Goal: Transaction & Acquisition: Purchase product/service

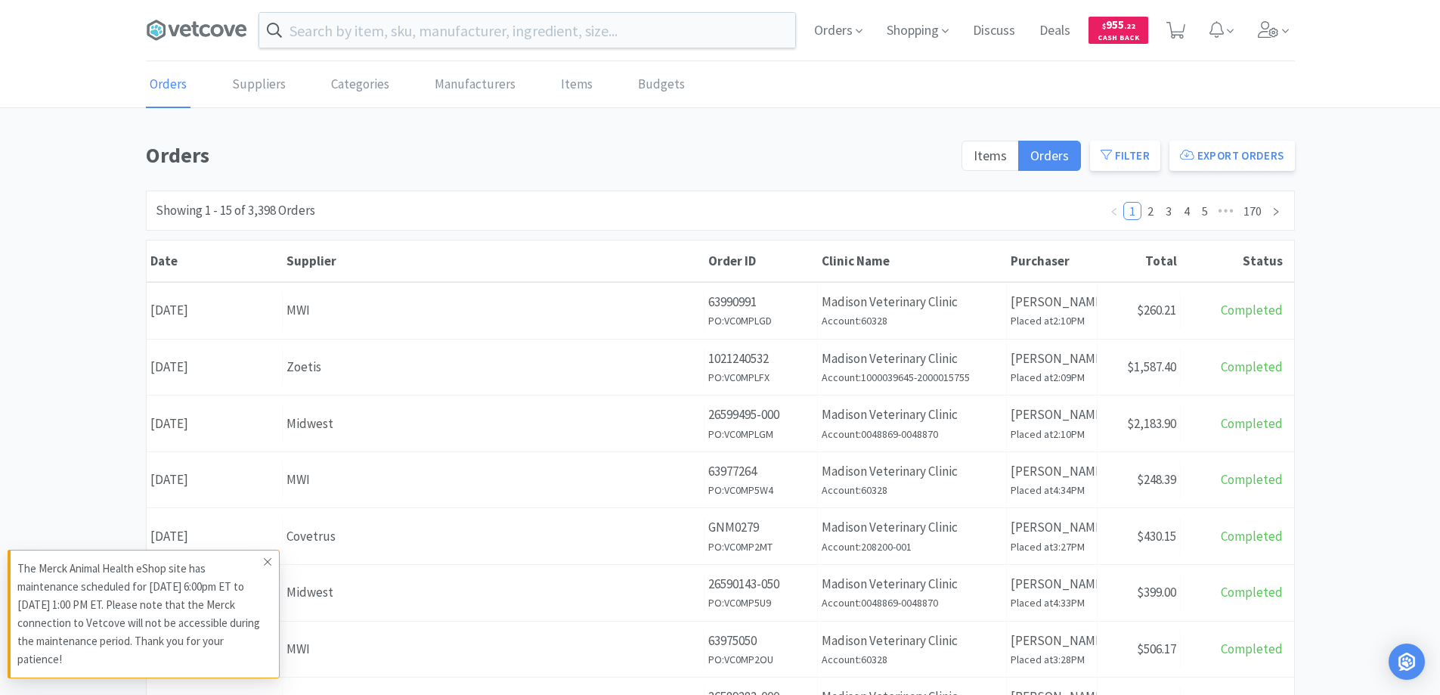
click at [265, 564] on icon at bounding box center [268, 562] width 8 height 8
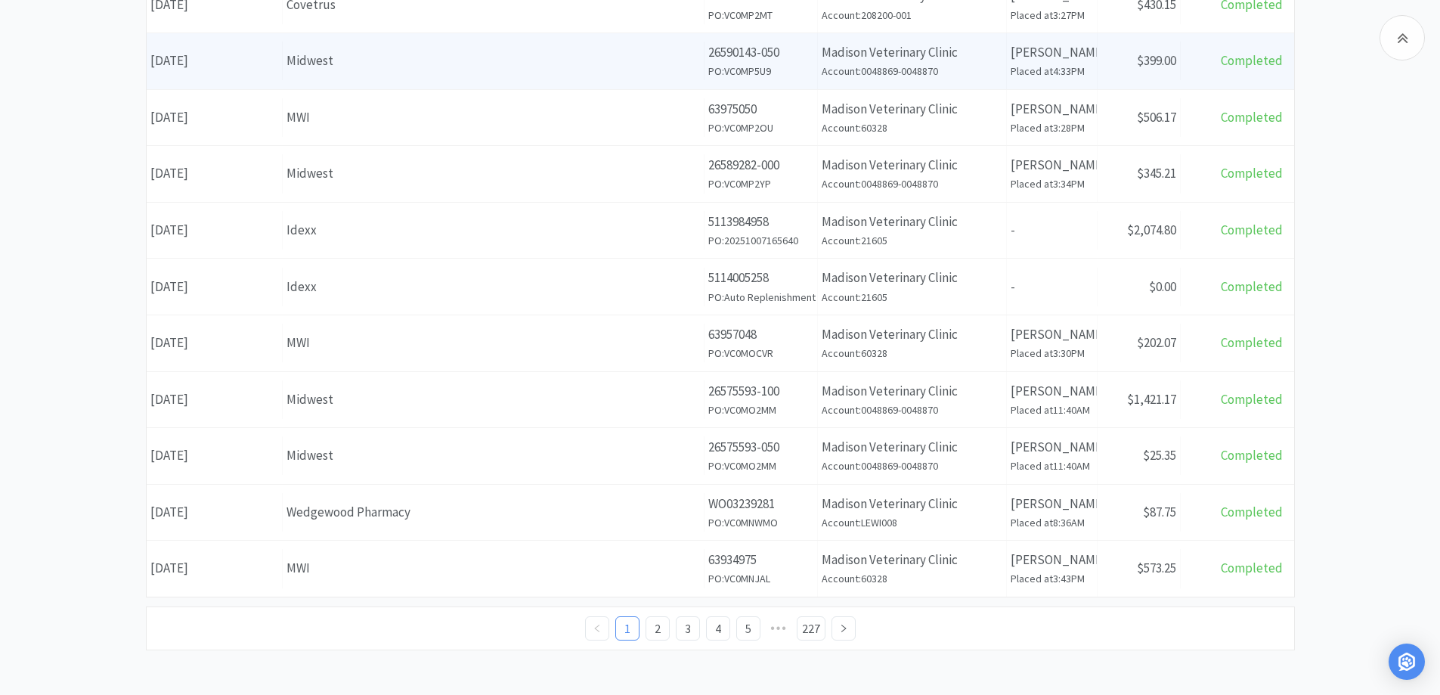
scroll to position [532, 0]
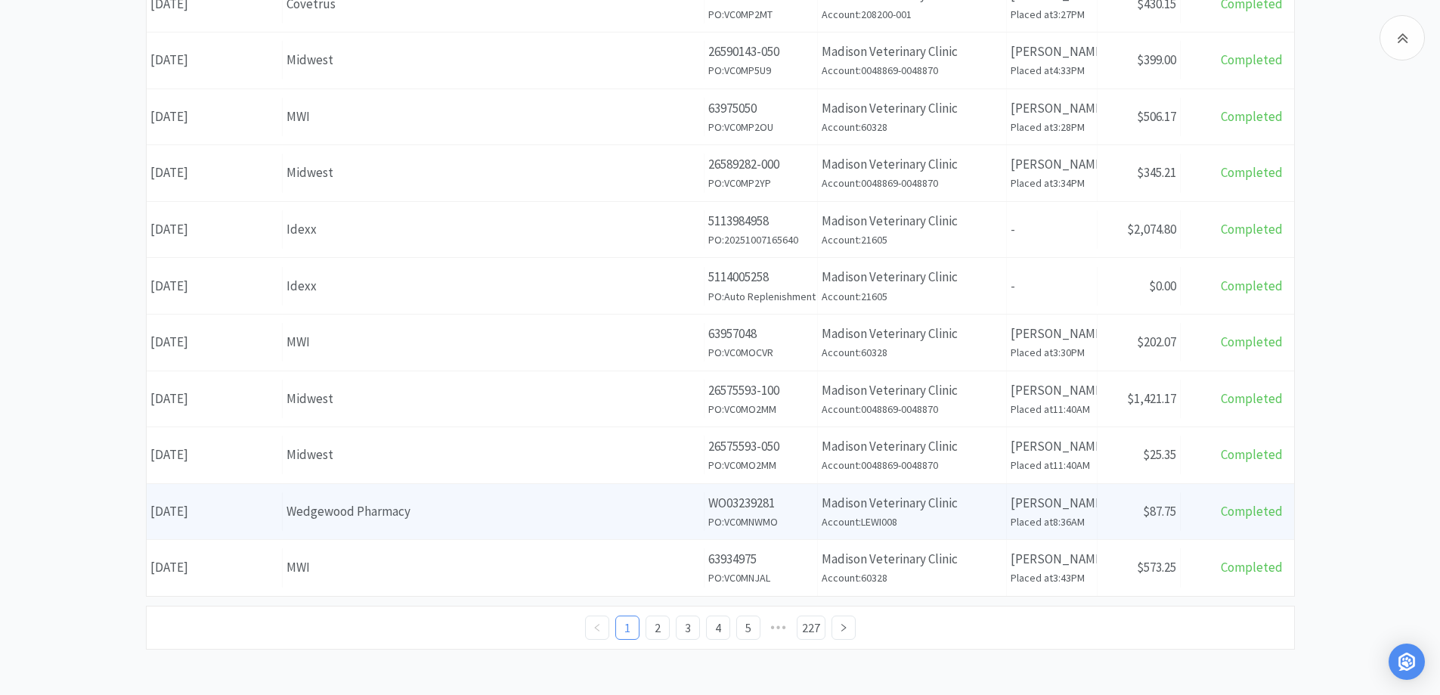
click at [469, 510] on div "Wedgewood Pharmacy" at bounding box center [494, 511] width 414 height 20
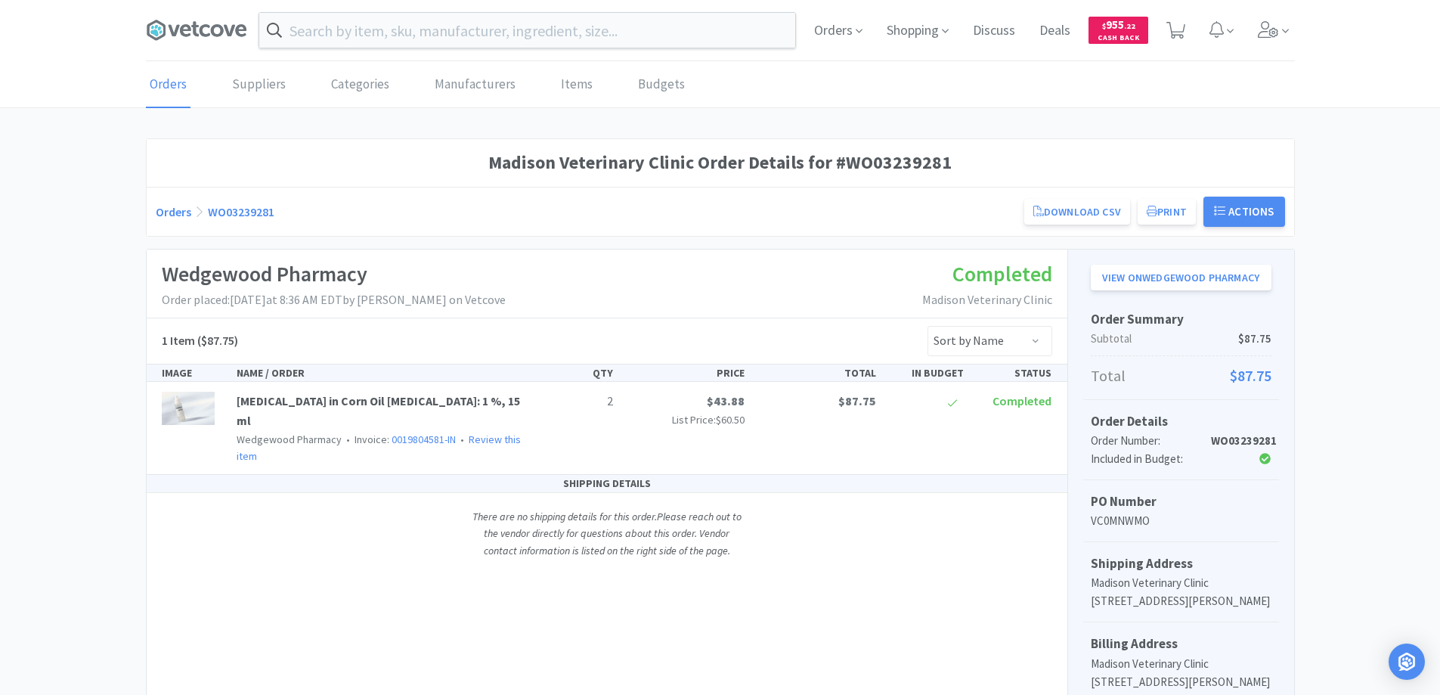
scroll to position [222, 0]
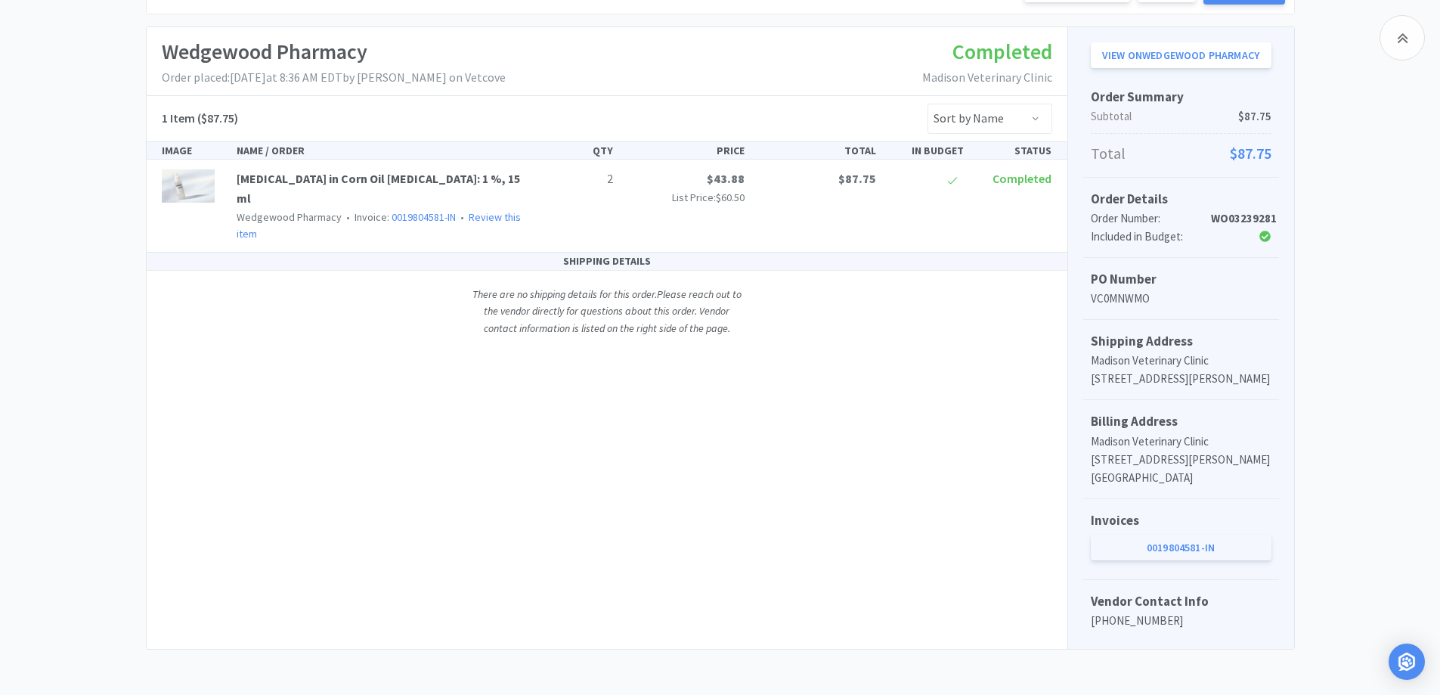
click at [1152, 547] on link "0019804581-IN" at bounding box center [1181, 548] width 181 height 26
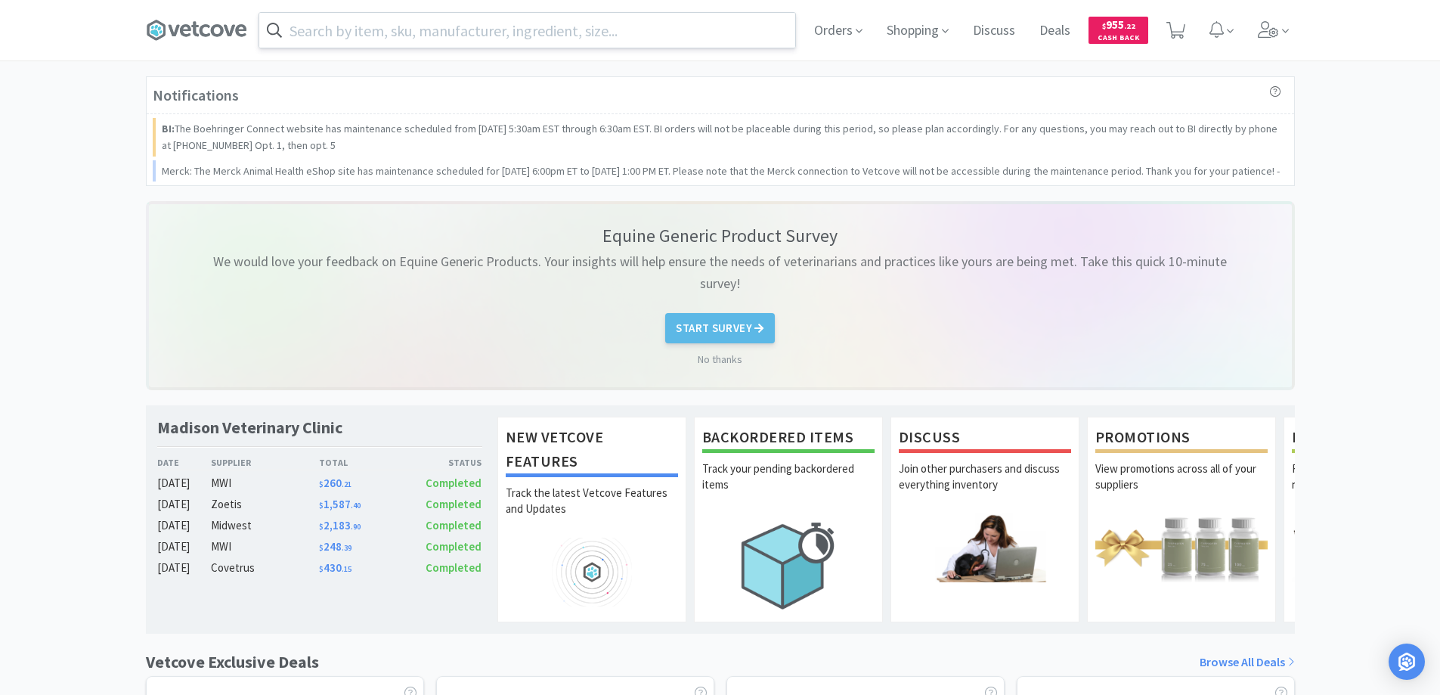
click at [312, 32] on input "text" at bounding box center [527, 30] width 536 height 35
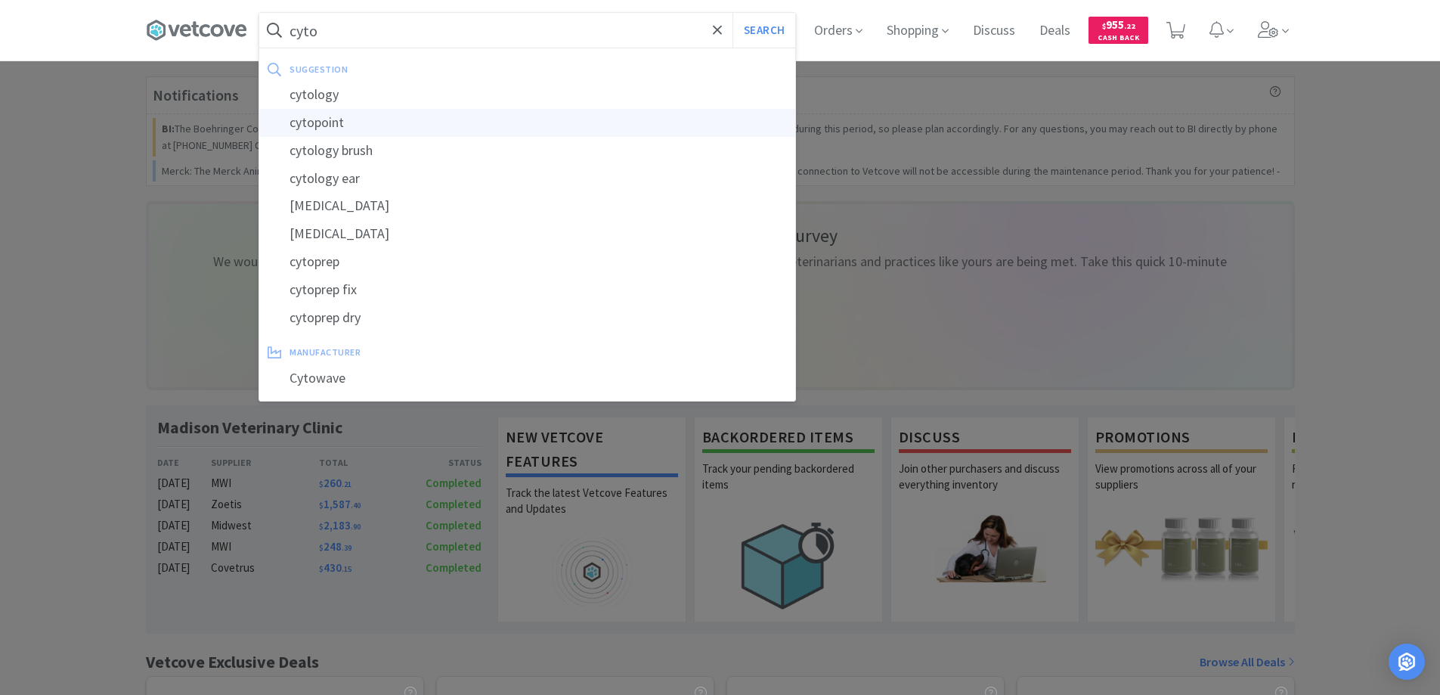
click at [324, 124] on div "cytopoint" at bounding box center [527, 123] width 536 height 28
type input "cytopoint"
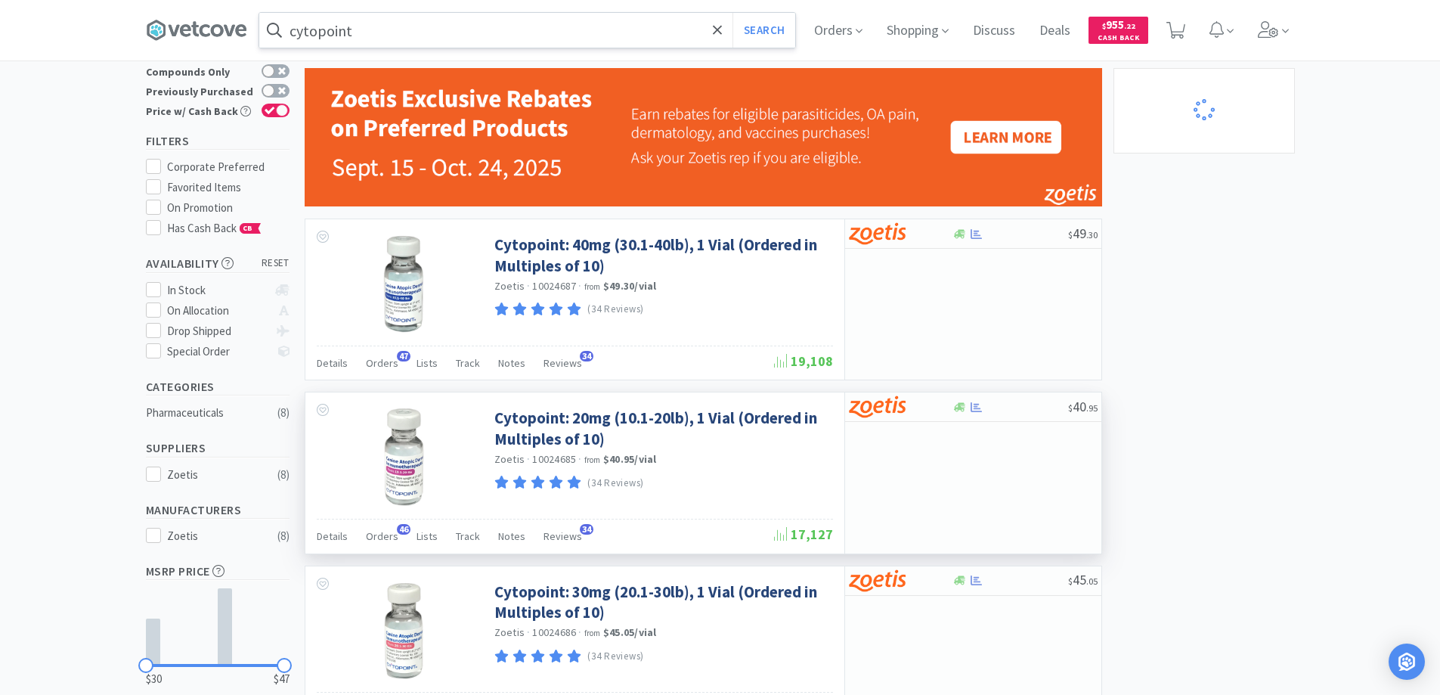
scroll to position [227, 0]
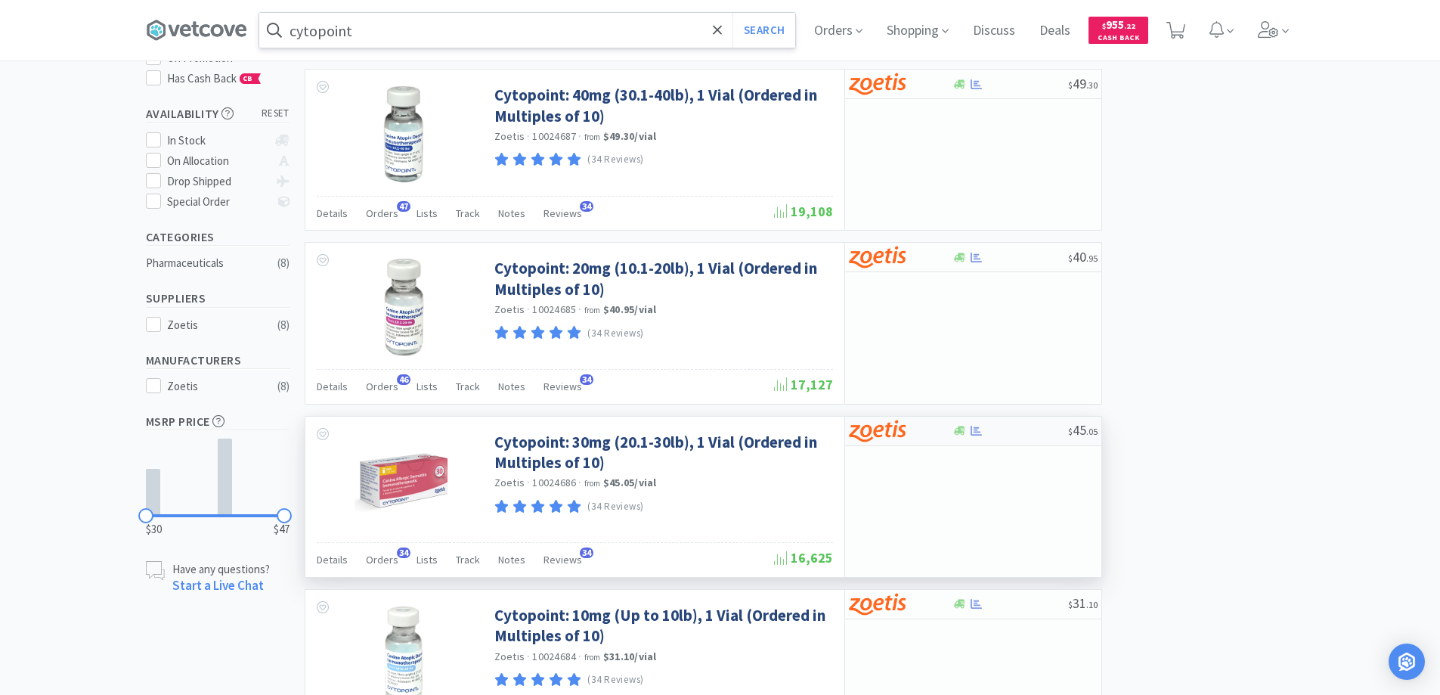
click at [934, 429] on div at bounding box center [901, 431] width 104 height 26
select select "10"
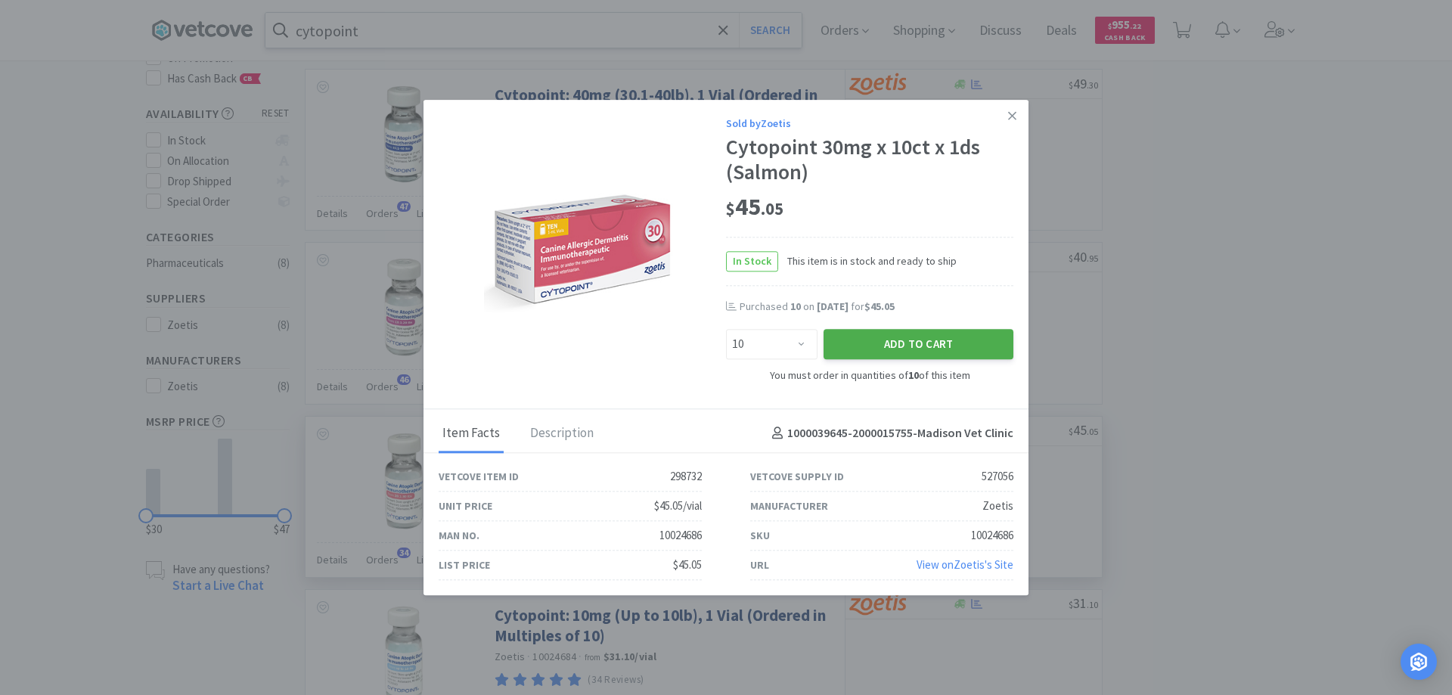
click at [893, 340] on button "Add to Cart" at bounding box center [918, 345] width 190 height 30
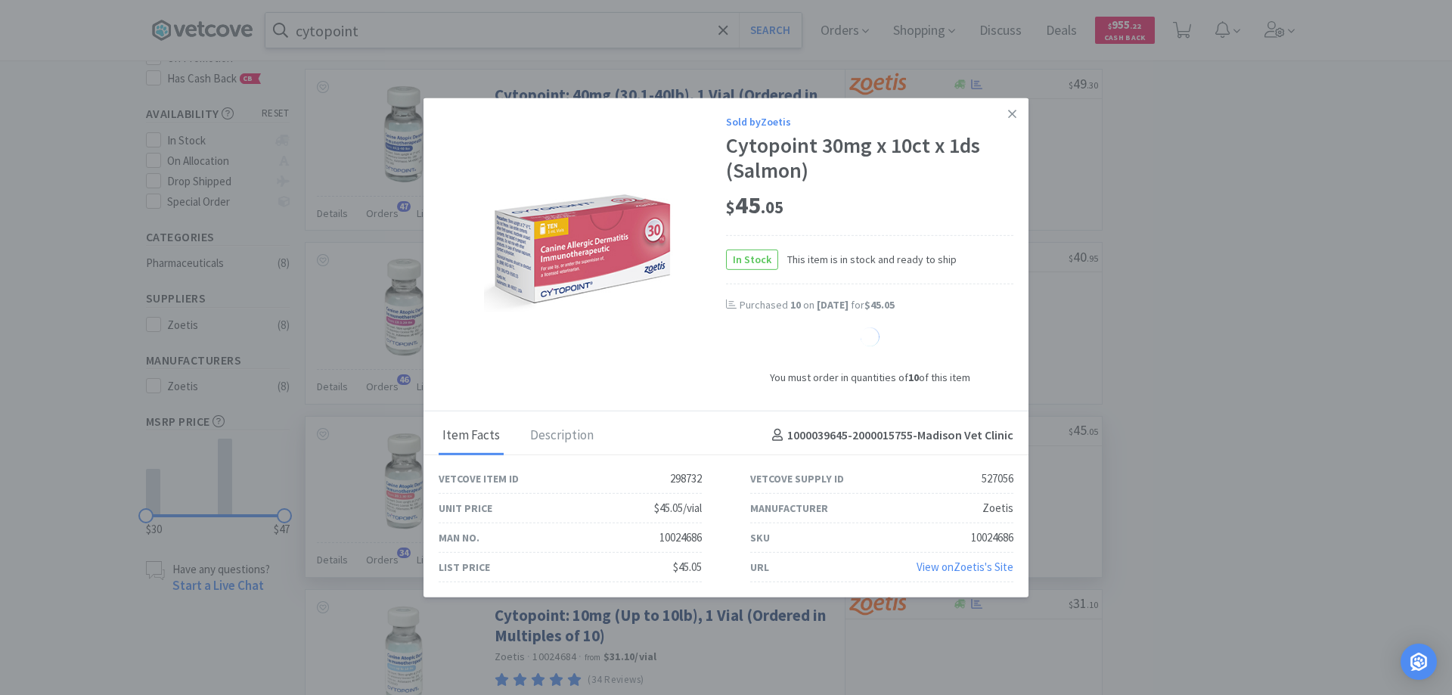
select select "10"
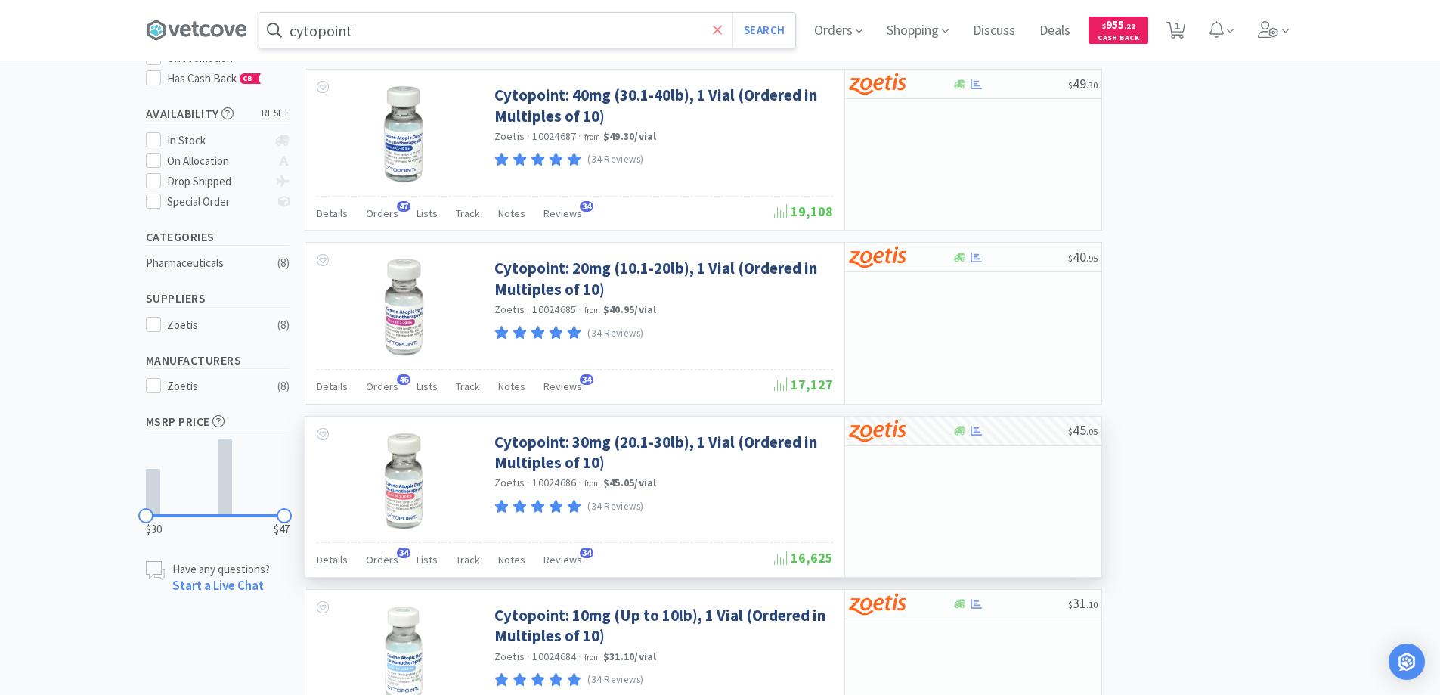
click at [720, 29] on icon at bounding box center [718, 30] width 10 height 15
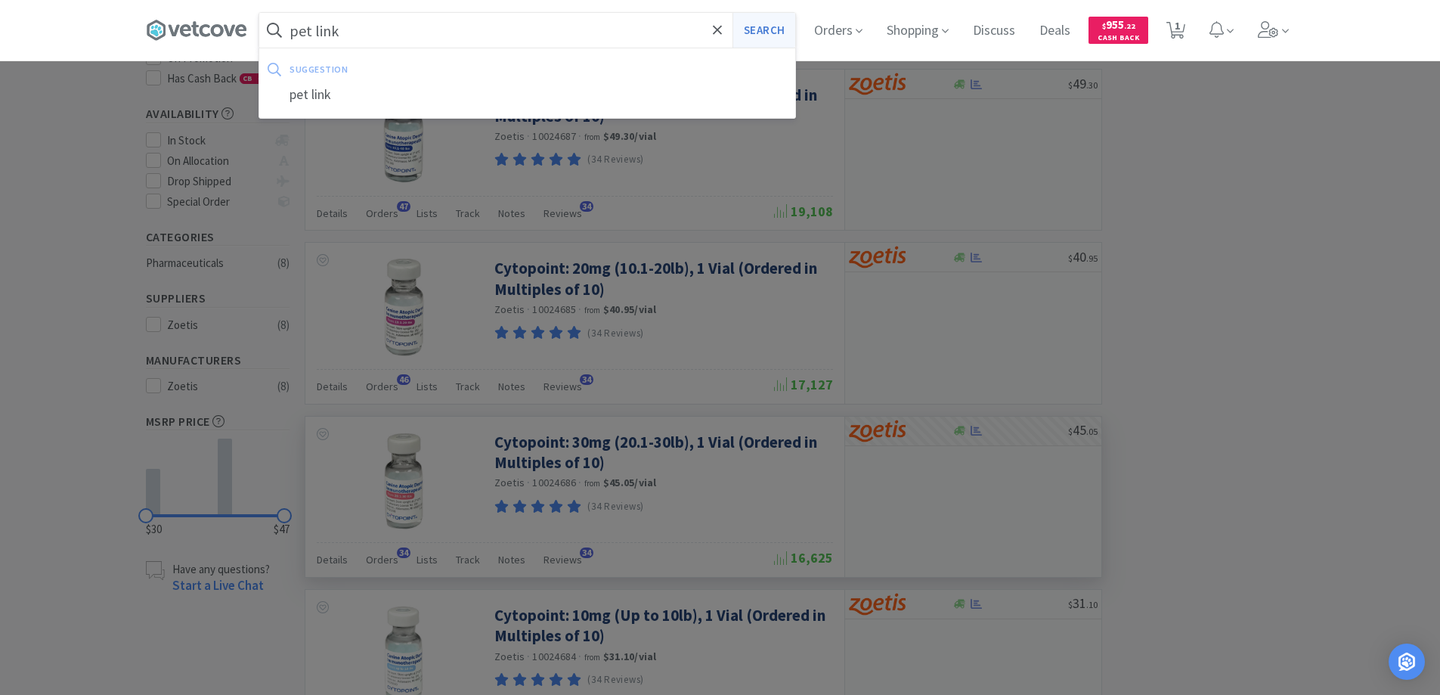
type input "pet link"
click at [773, 31] on button "Search" at bounding box center [764, 30] width 63 height 35
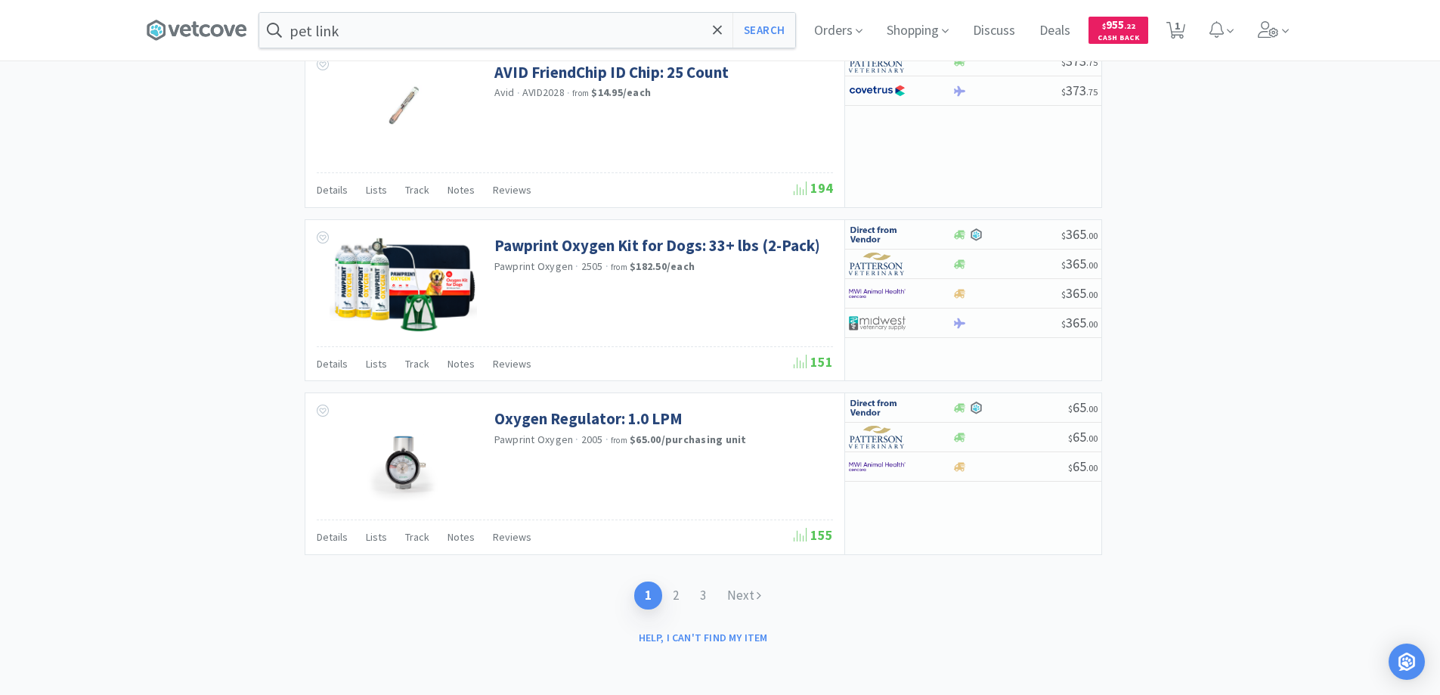
scroll to position [2435, 0]
click at [674, 594] on link "2" at bounding box center [675, 595] width 27 height 28
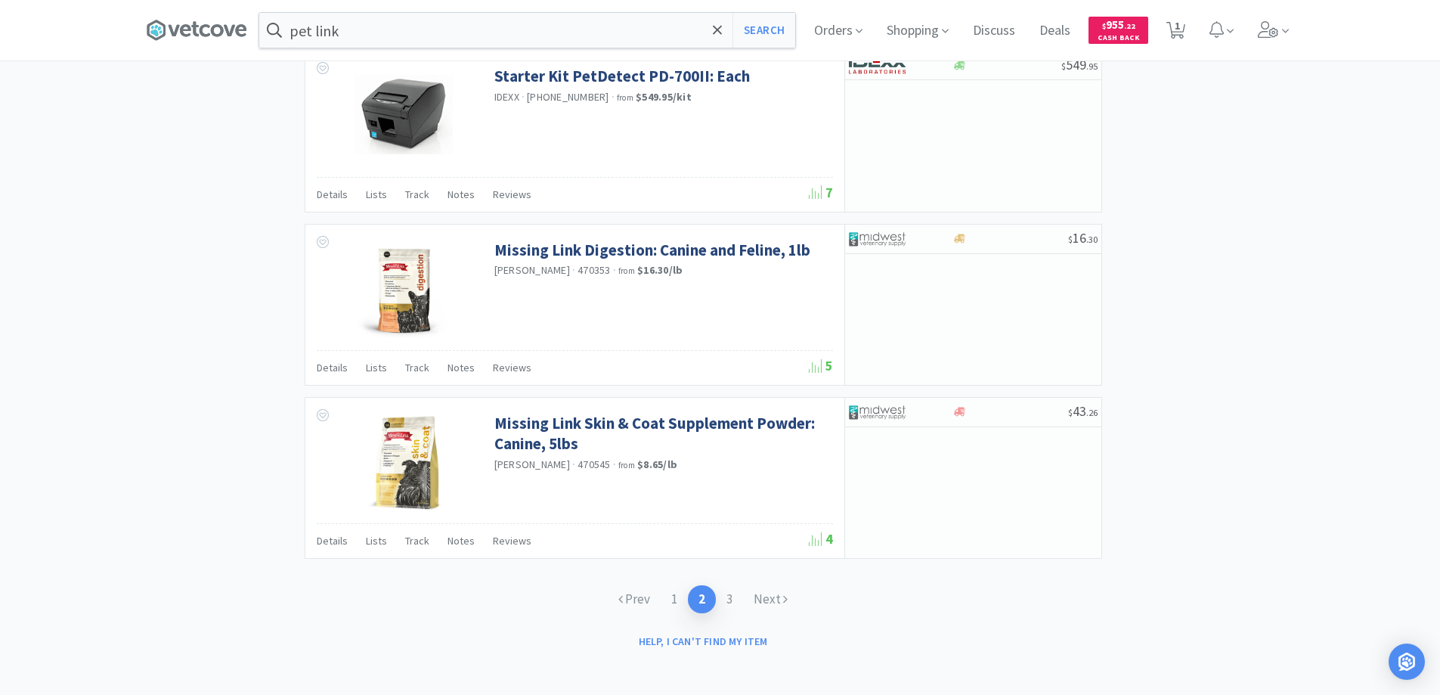
scroll to position [2169, 0]
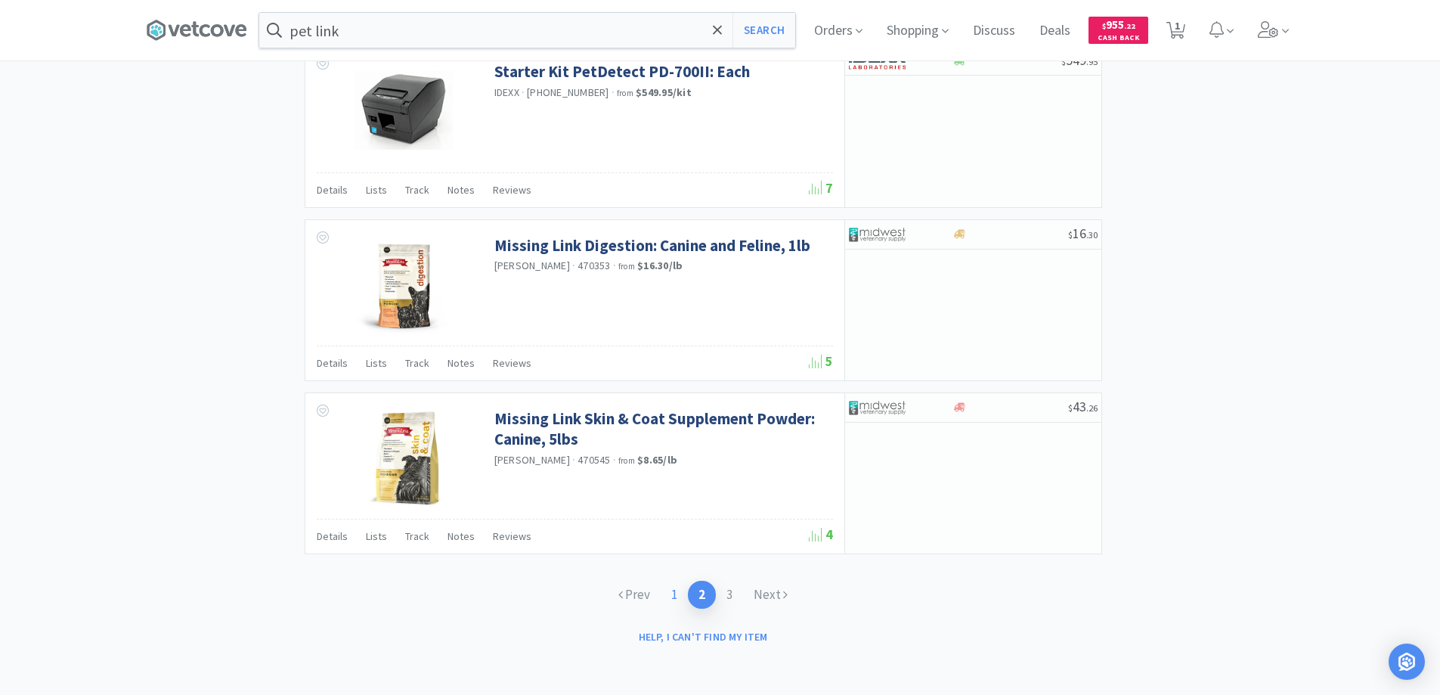
click at [675, 594] on link "1" at bounding box center [674, 595] width 27 height 28
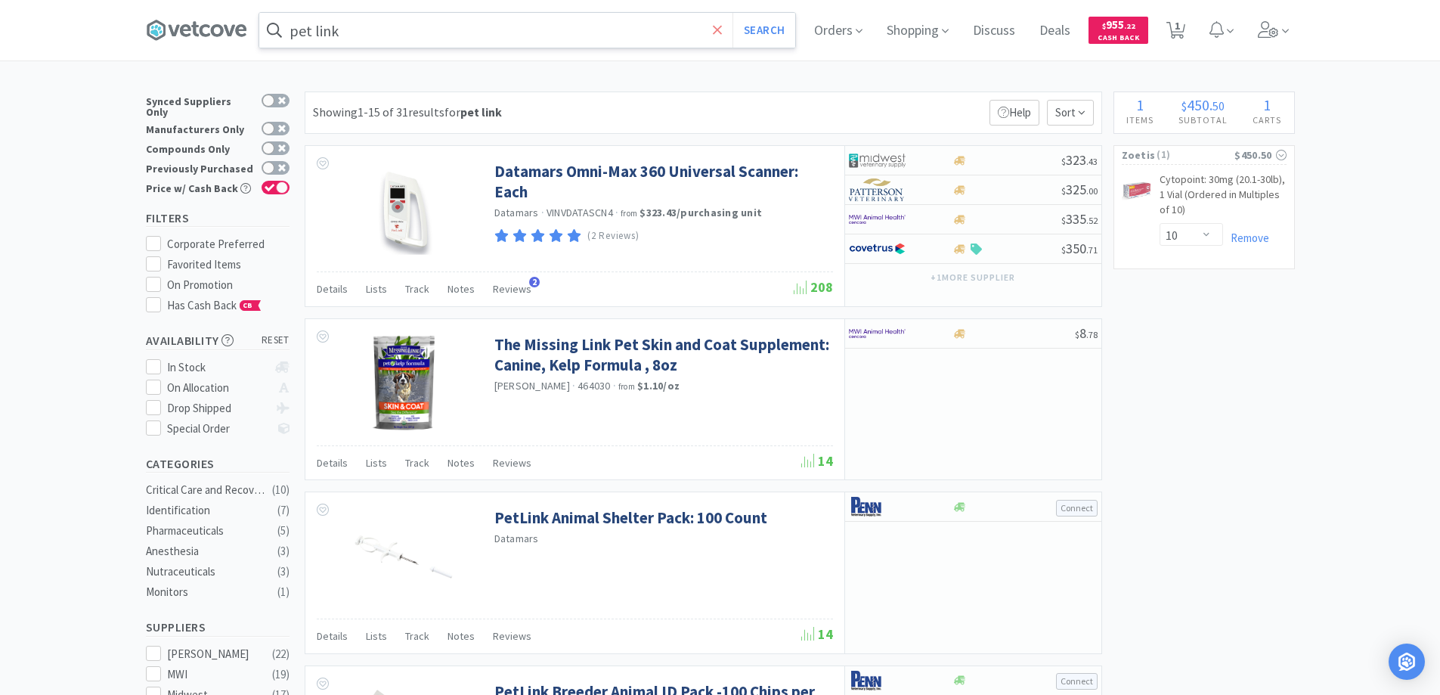
click at [719, 28] on icon at bounding box center [718, 30] width 10 height 15
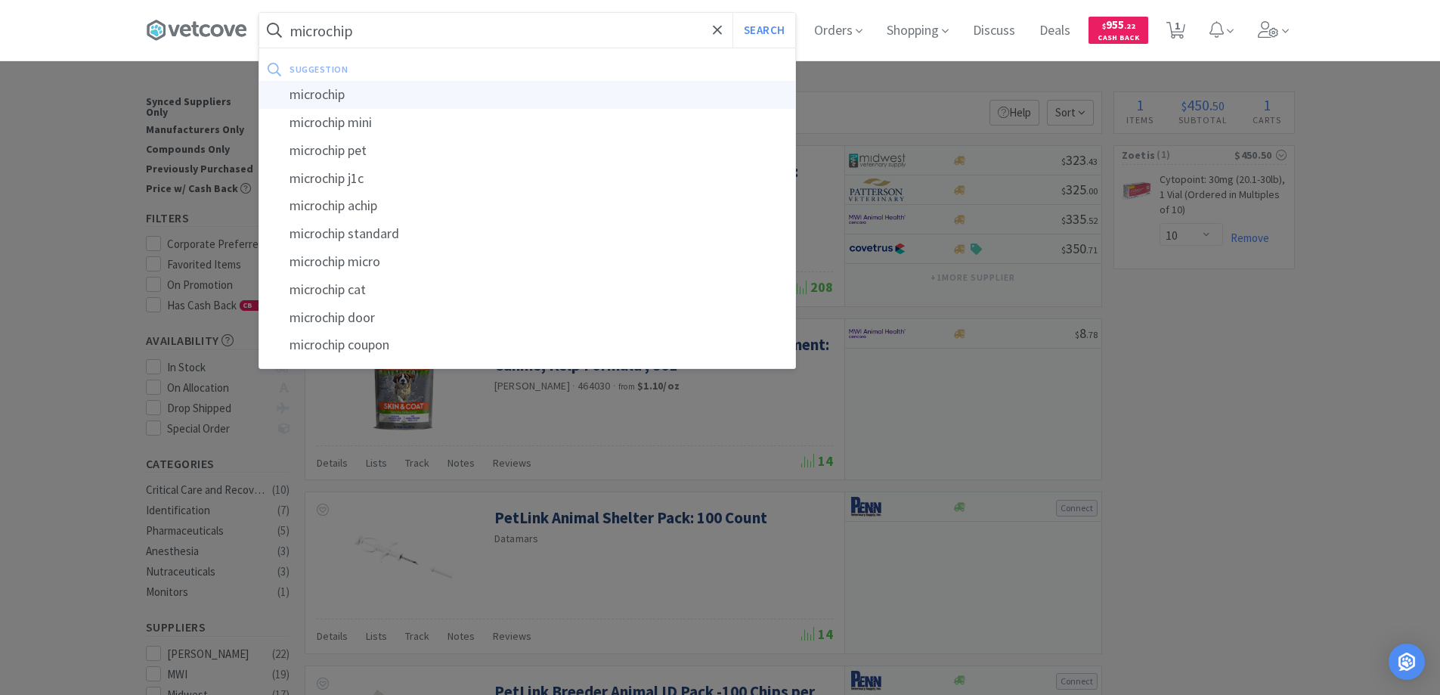
type input "microchip"
click at [336, 95] on div "microchip" at bounding box center [527, 95] width 536 height 28
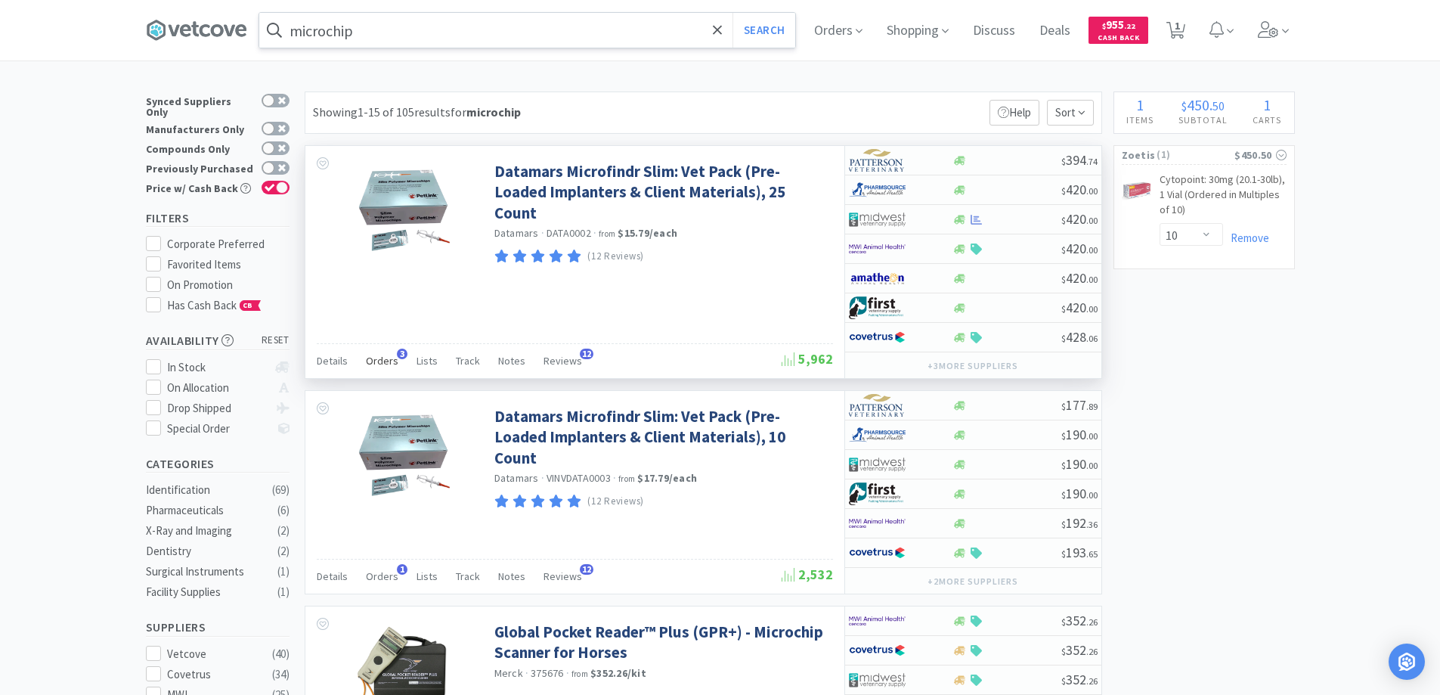
click at [398, 352] on span "3" at bounding box center [402, 354] width 11 height 11
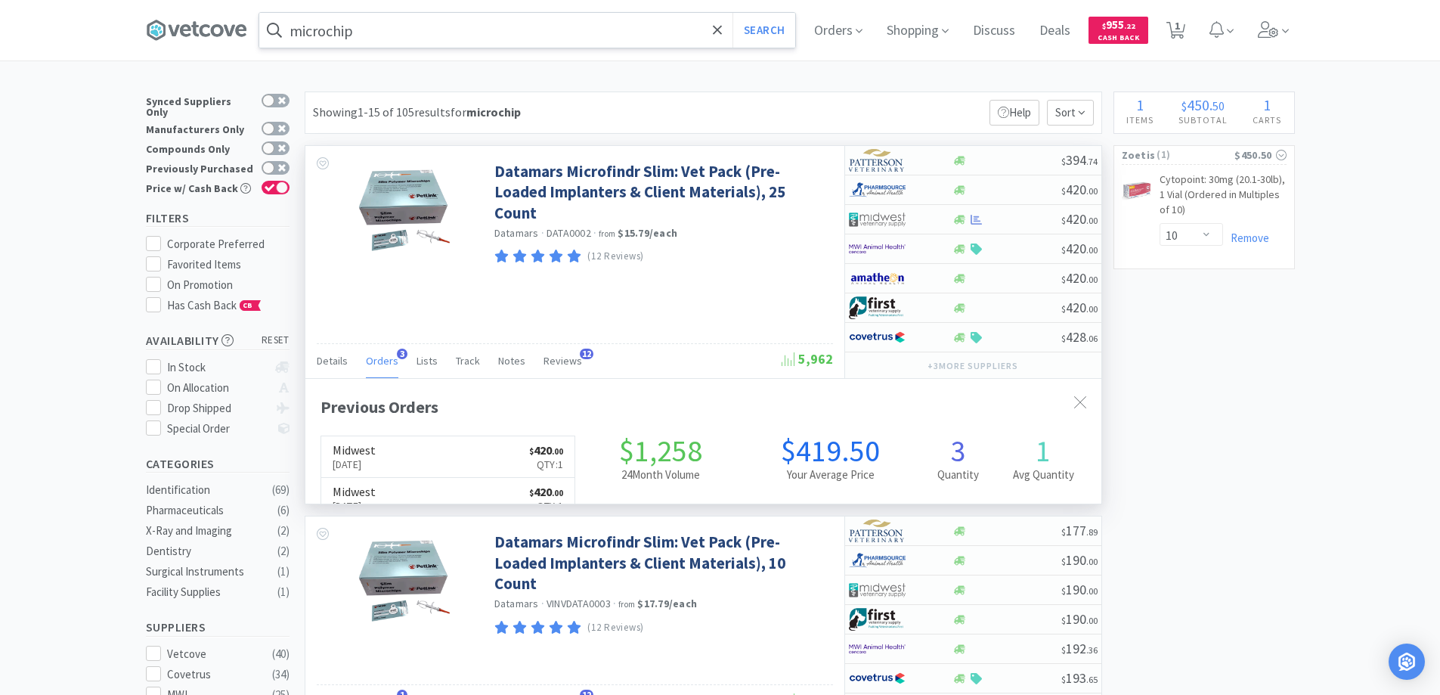
scroll to position [392, 796]
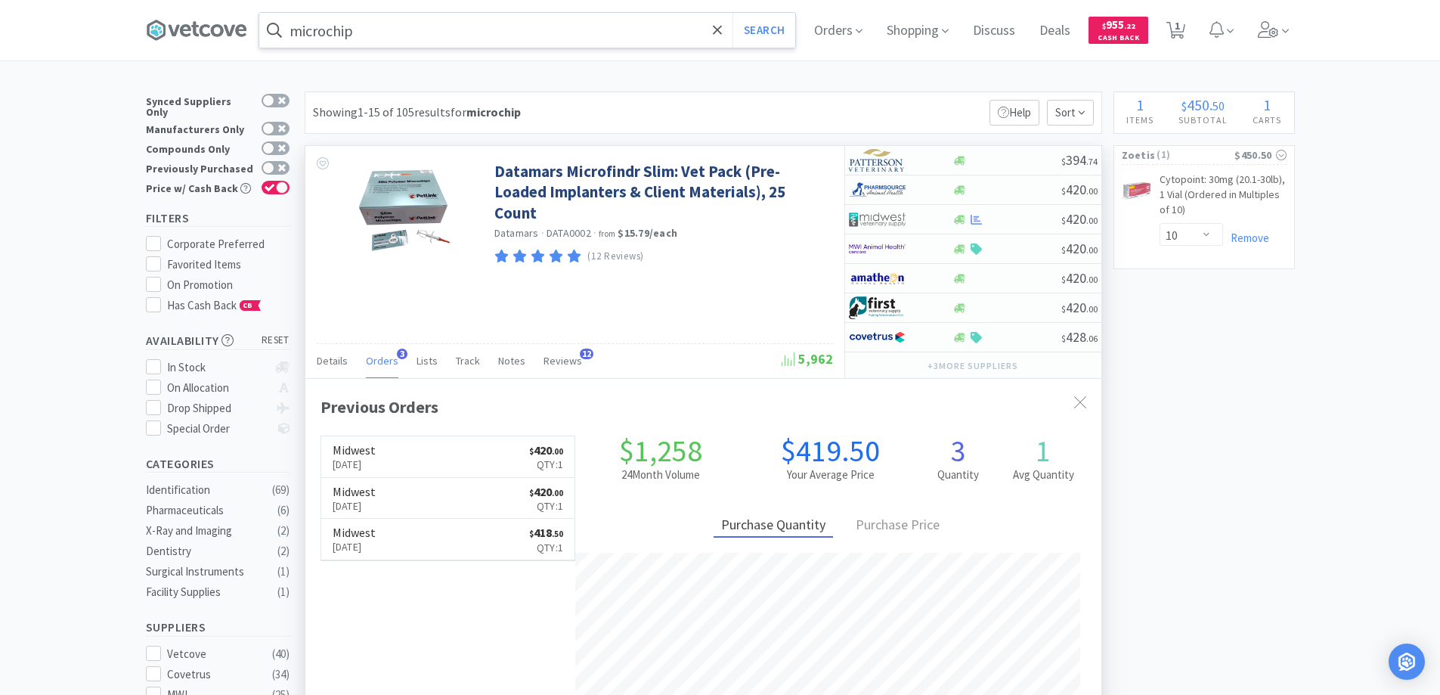
click at [398, 352] on span "3" at bounding box center [402, 354] width 11 height 11
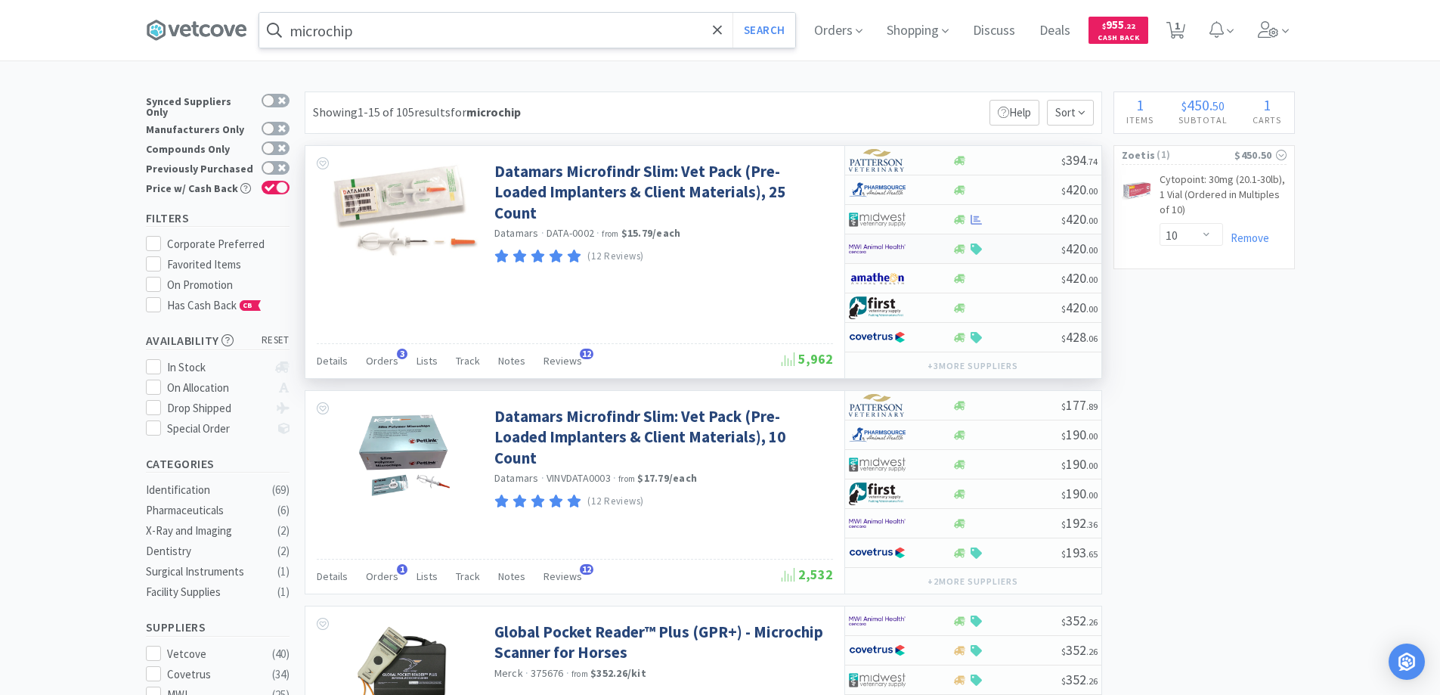
click at [923, 246] on div at bounding box center [890, 249] width 83 height 26
select select "1"
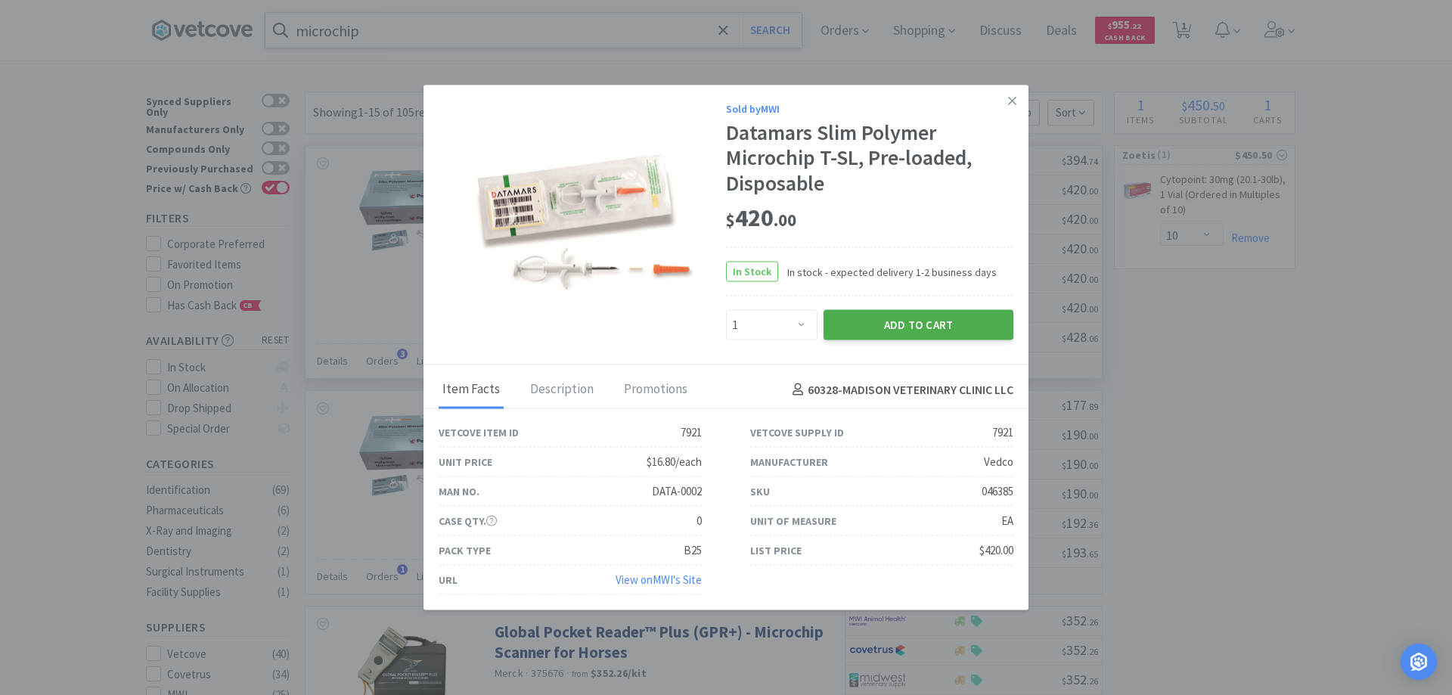
click at [899, 324] on button "Add to Cart" at bounding box center [918, 325] width 190 height 30
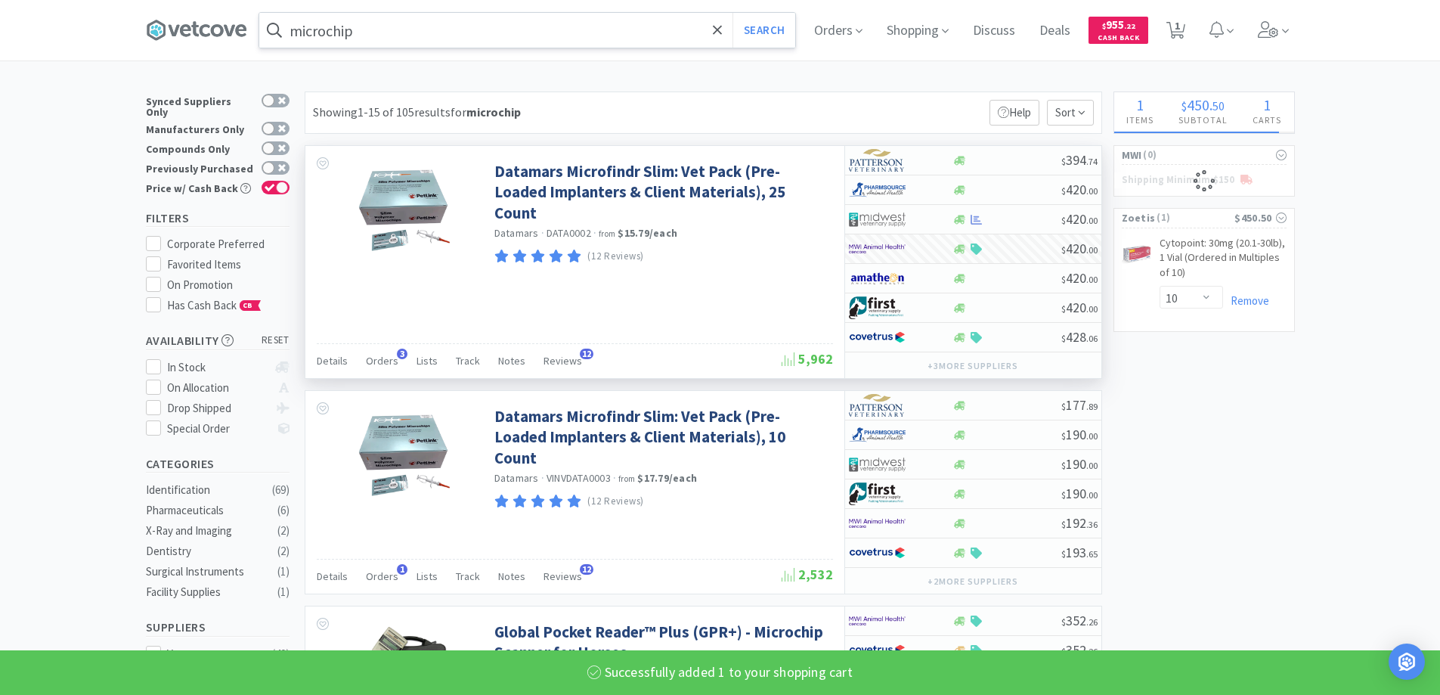
select select "1"
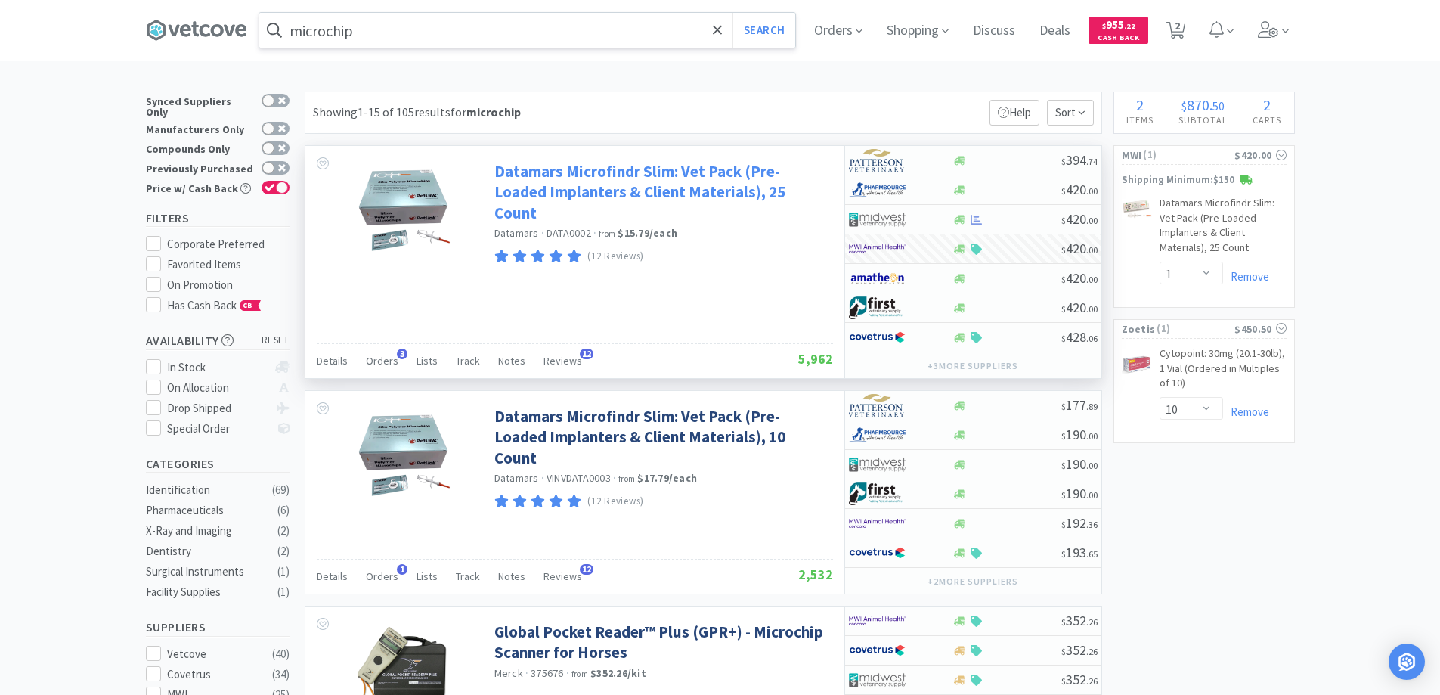
click at [566, 178] on link "Datamars Microfindr Slim: Vet Pack (Pre-Loaded Implanters & Client Materials), …" at bounding box center [661, 192] width 335 height 62
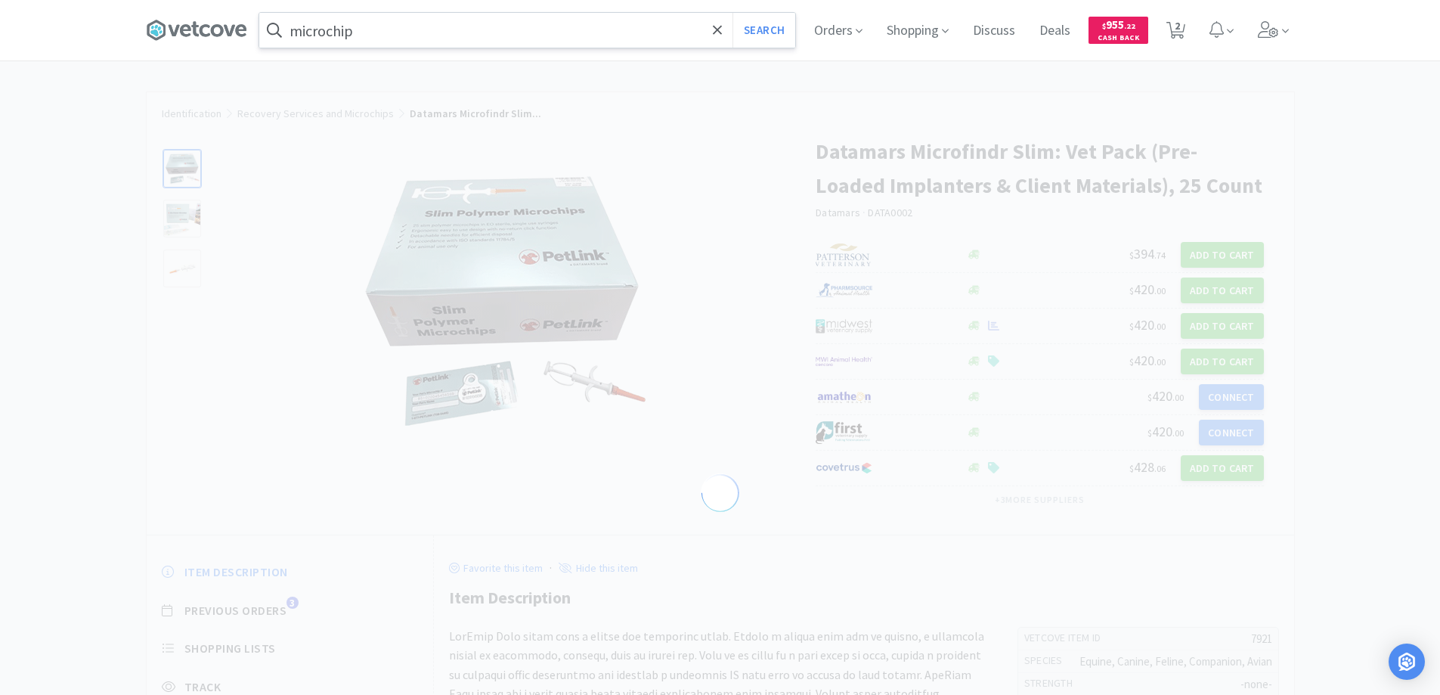
select select "7921"
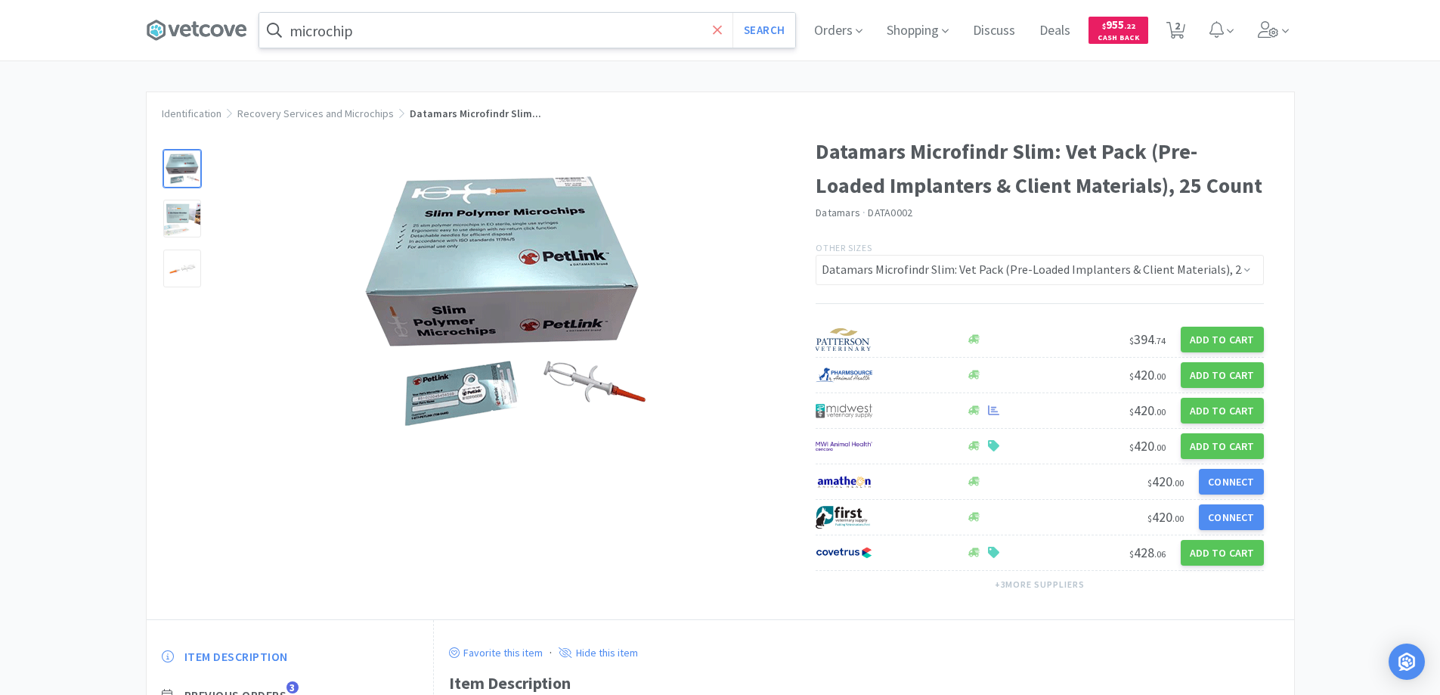
click at [723, 25] on icon at bounding box center [718, 30] width 10 height 15
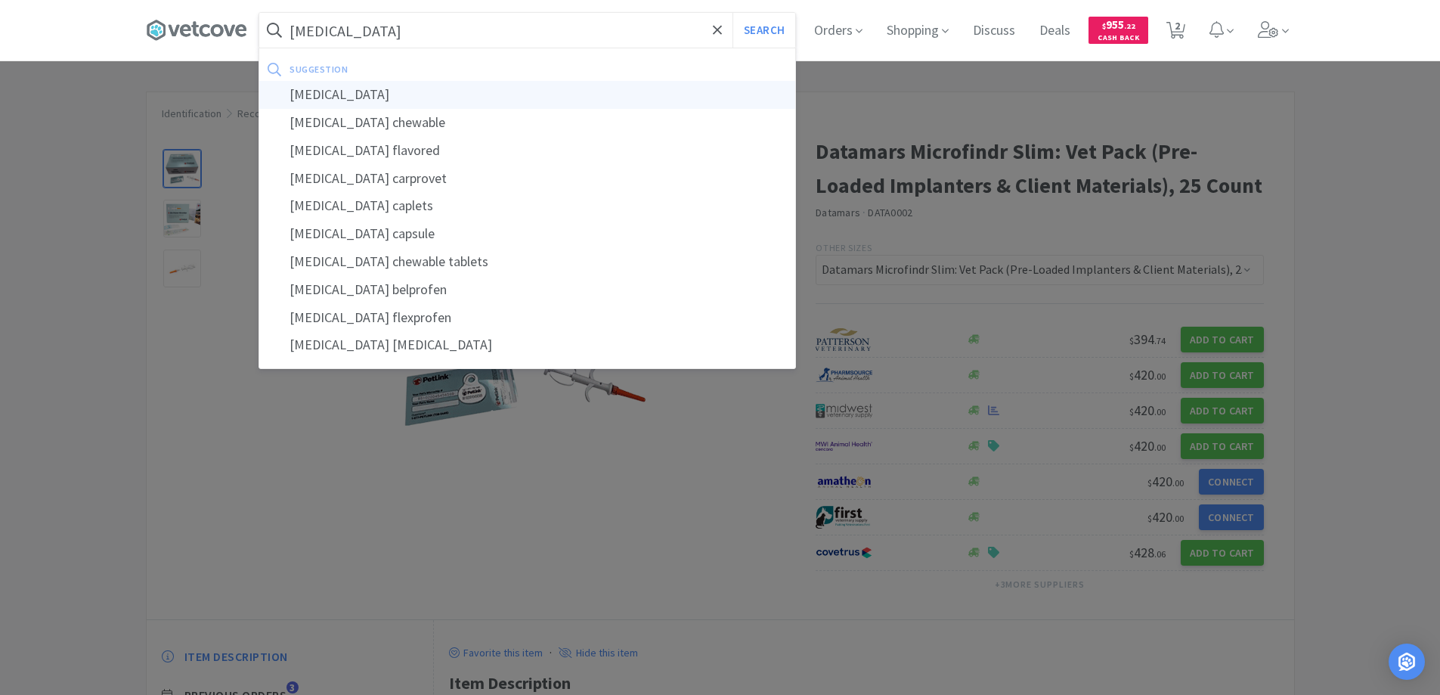
type input "carprofen"
click at [321, 91] on div "carprofen" at bounding box center [527, 95] width 536 height 28
select select "1"
select select "10"
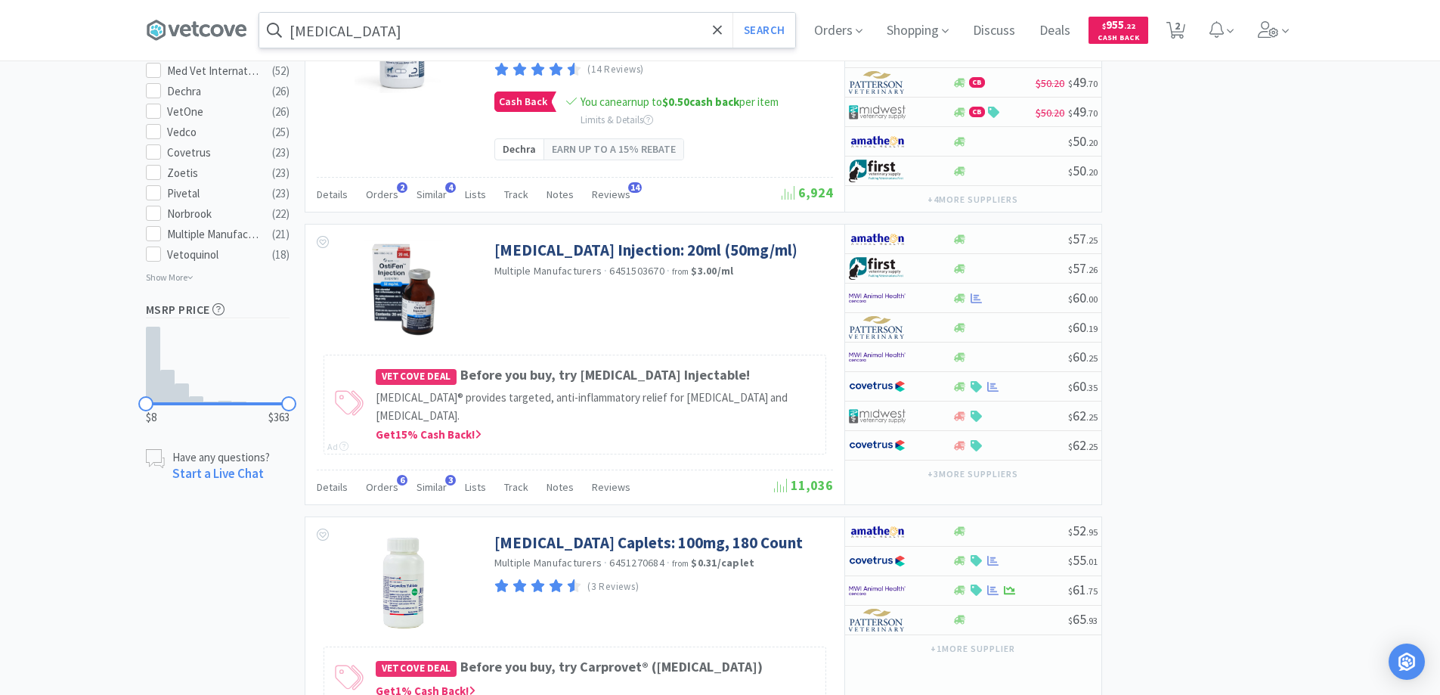
scroll to position [983, 0]
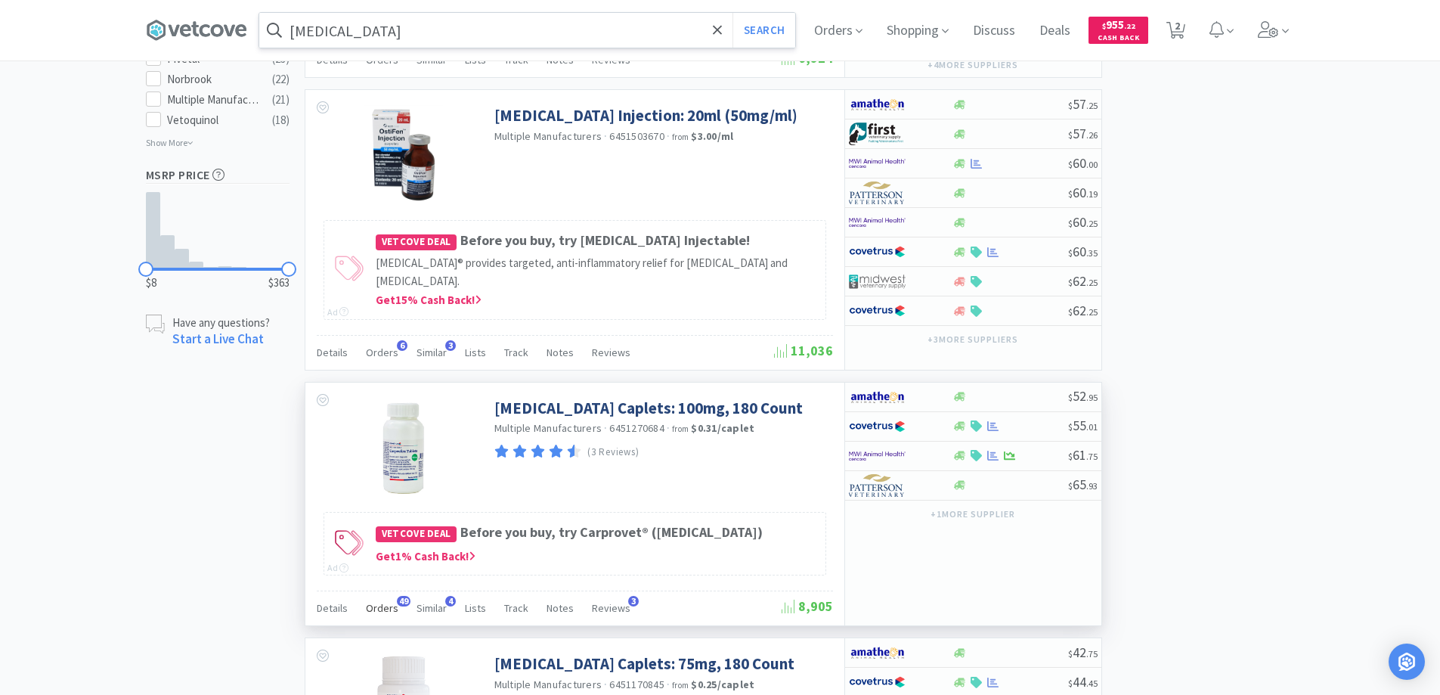
click at [401, 600] on span "49" at bounding box center [404, 601] width 14 height 11
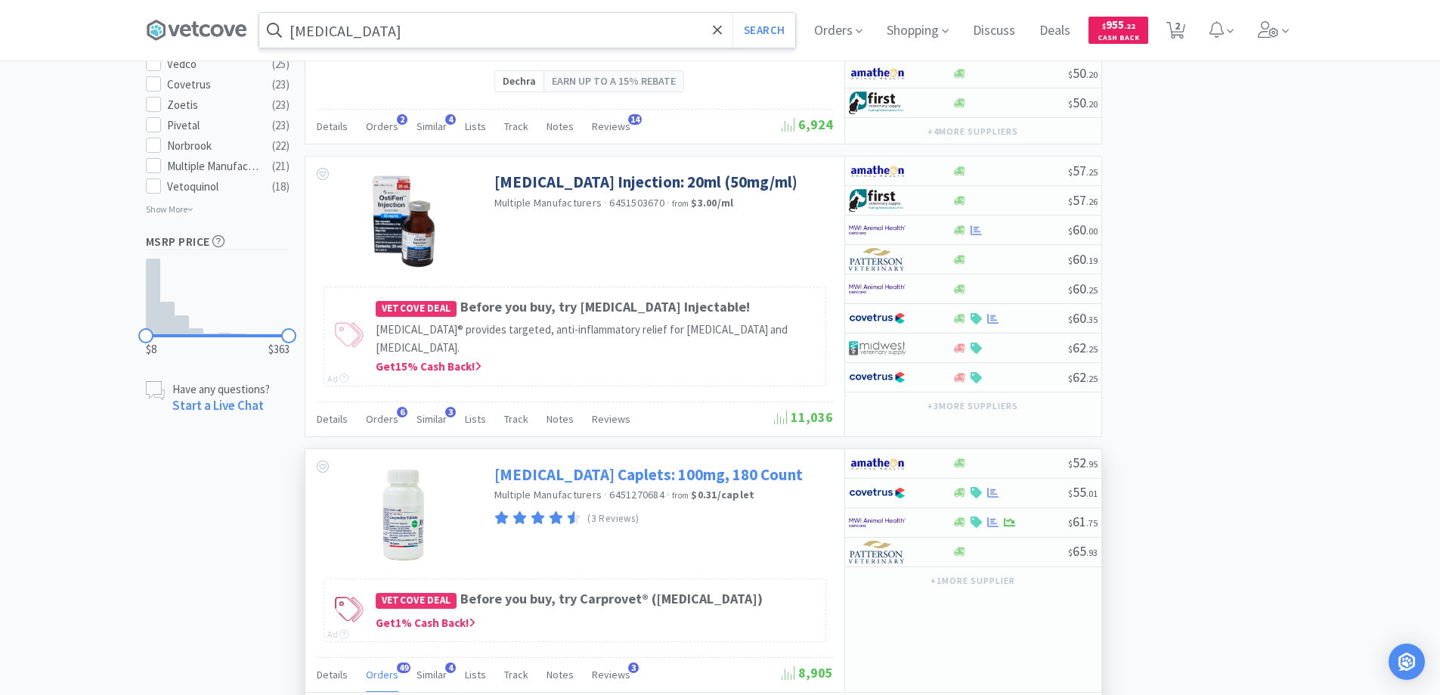
scroll to position [1059, 0]
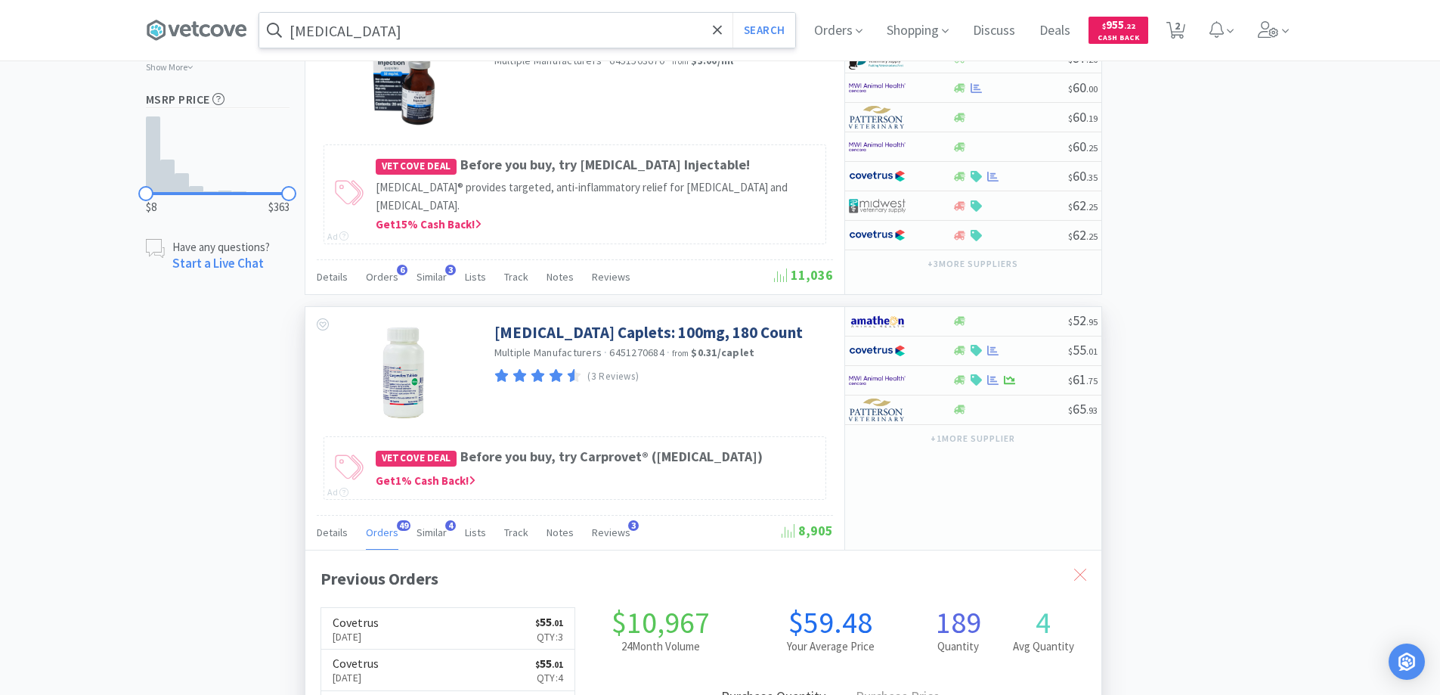
click at [1079, 571] on icon at bounding box center [1080, 575] width 12 height 12
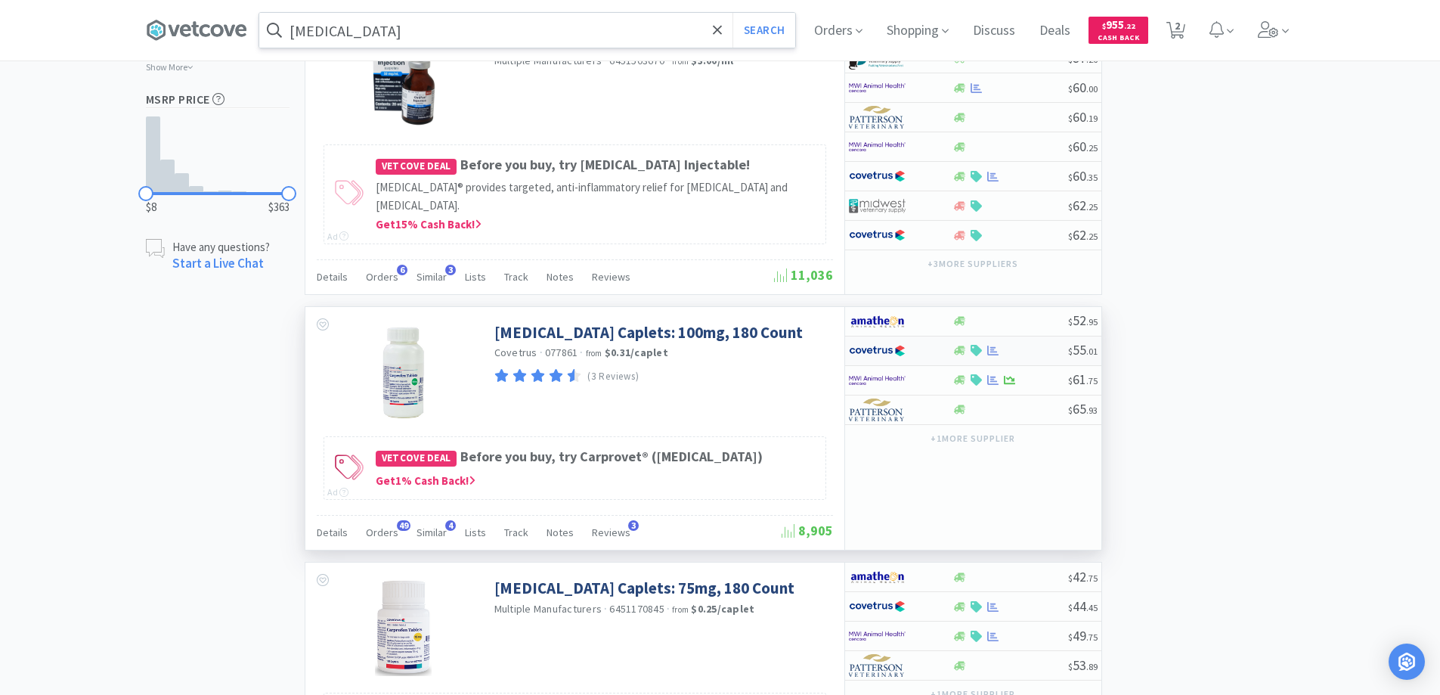
click at [926, 352] on div at bounding box center [890, 351] width 83 height 26
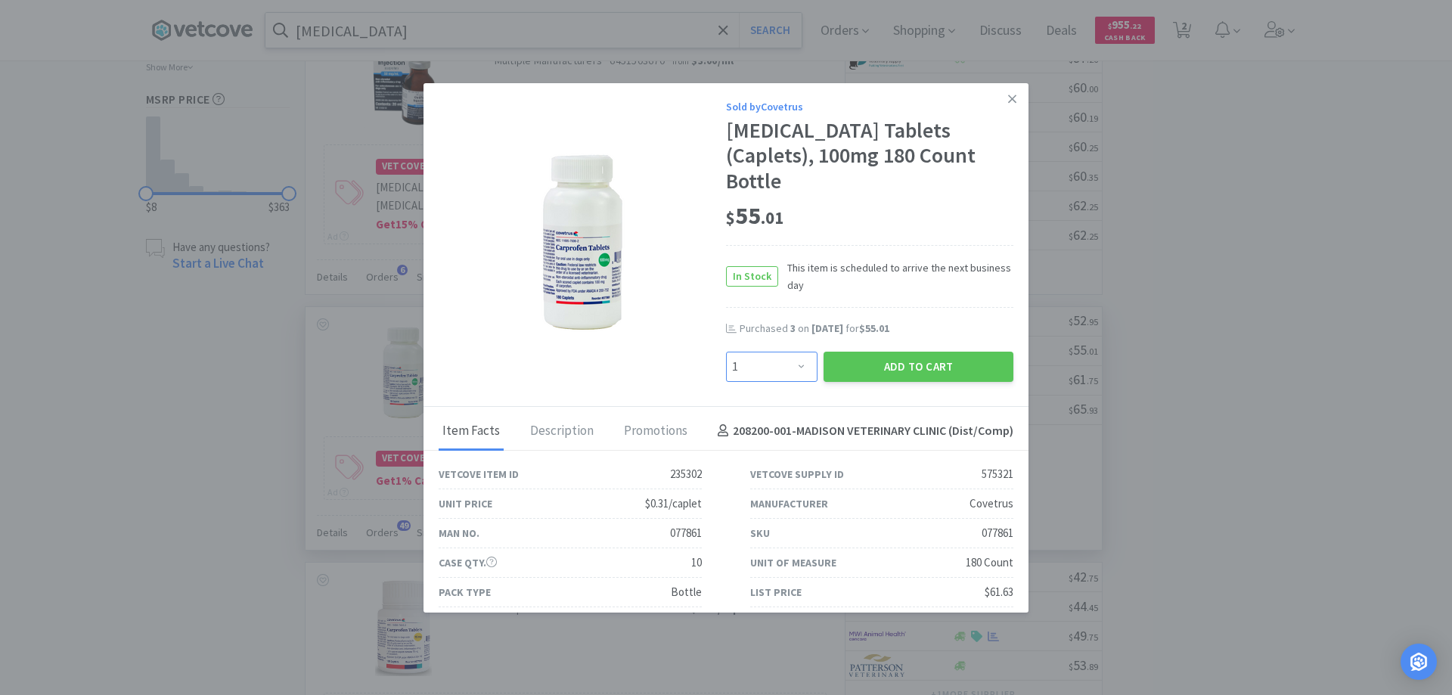
click at [792, 352] on select "Enter Quantity 1 2 3 4 5 6 7 8 9 10 11 12 13 14 15 16 17 18 19 20 Enter Quantity" at bounding box center [771, 367] width 91 height 30
select select "3"
click at [726, 352] on select "Enter Quantity 1 2 3 4 5 6 7 8 9 10 11 12 13 14 15 16 17 18 19 20 Enter Quantity" at bounding box center [771, 367] width 91 height 30
click at [887, 352] on button "Add to Cart" at bounding box center [918, 367] width 190 height 30
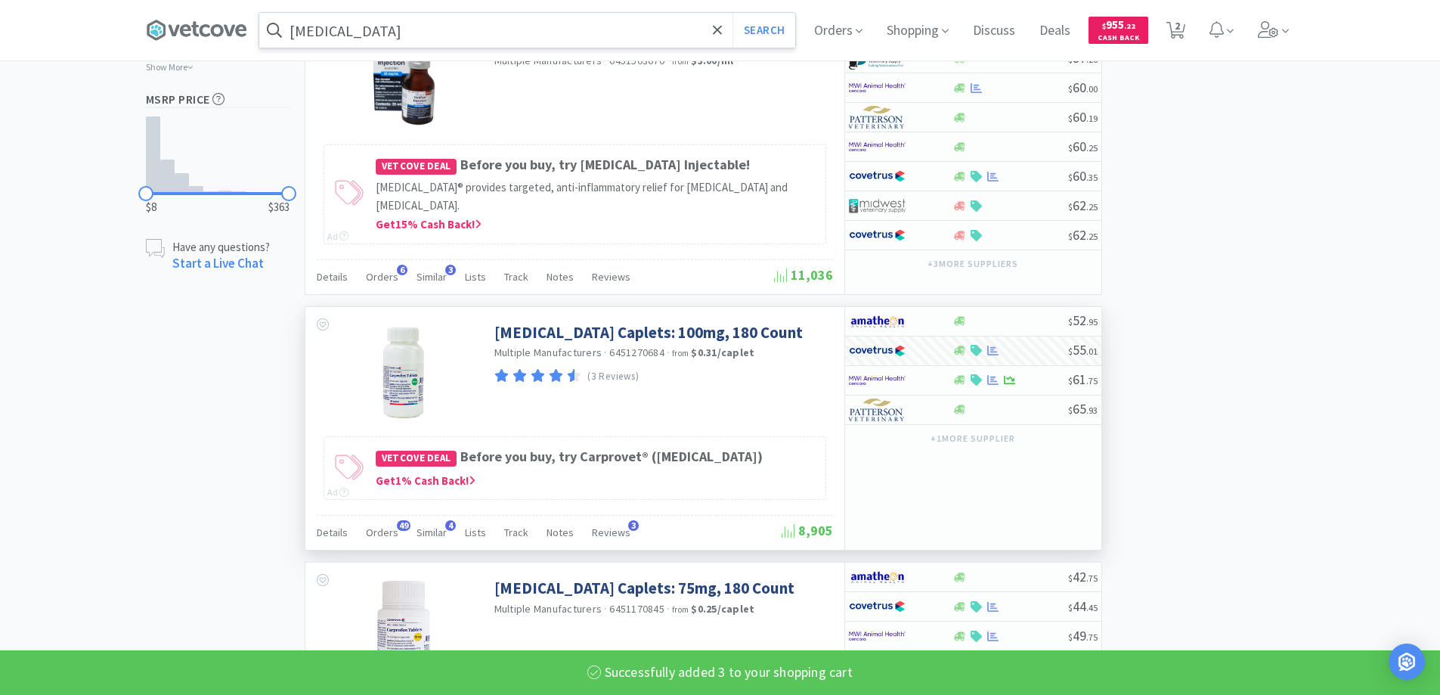
select select "3"
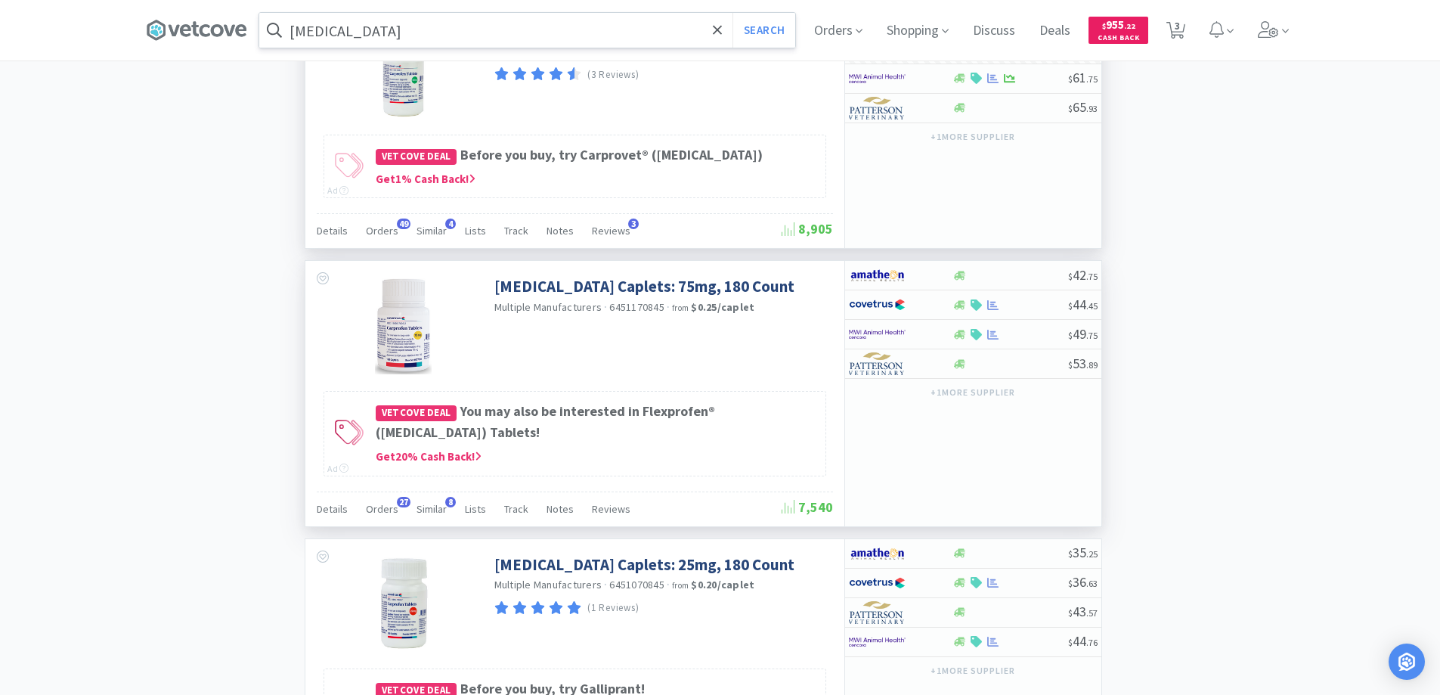
scroll to position [1361, 0]
click at [928, 309] on div at bounding box center [890, 304] width 83 height 26
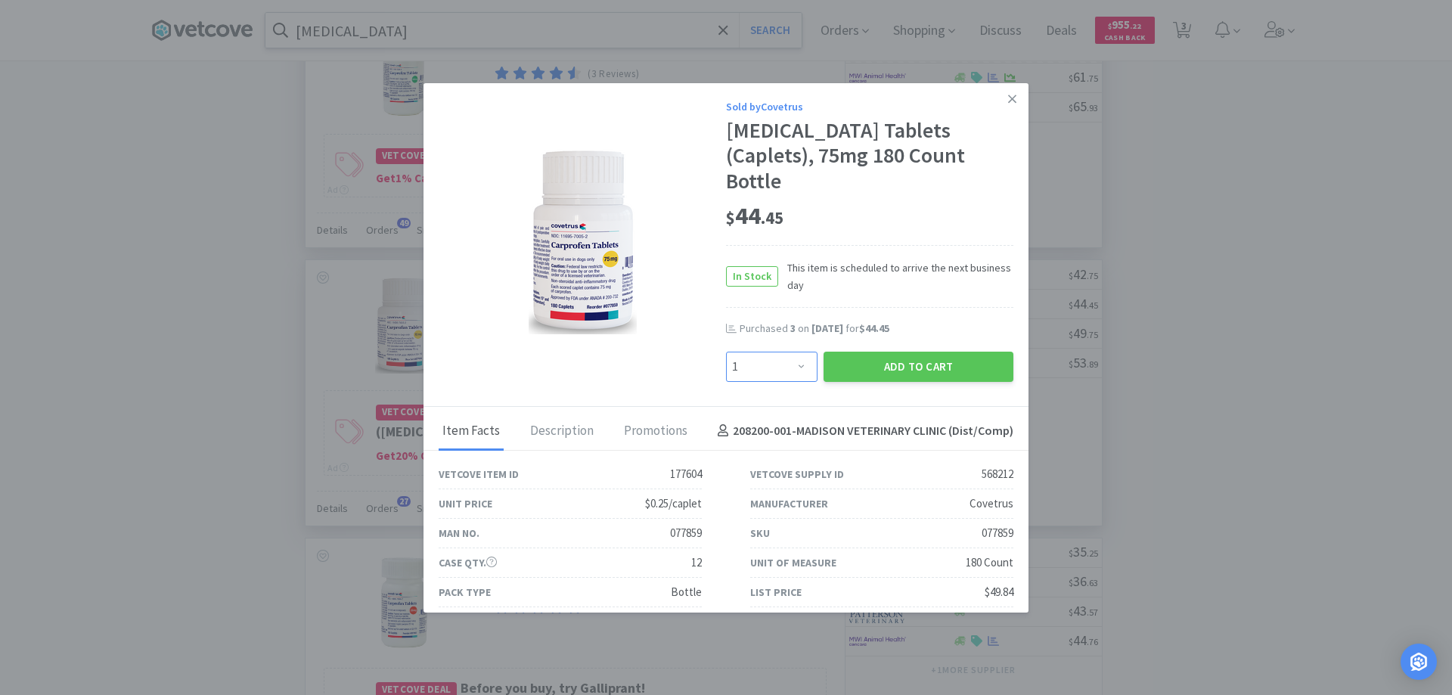
click at [791, 352] on select "Enter Quantity 1 2 3 4 5 6 7 8 9 10 11 12 13 14 15 16 17 18 19 20 Enter Quantity" at bounding box center [771, 367] width 91 height 30
select select "3"
click at [726, 352] on select "Enter Quantity 1 2 3 4 5 6 7 8 9 10 11 12 13 14 15 16 17 18 19 20 Enter Quantity" at bounding box center [771, 367] width 91 height 30
click at [895, 352] on button "Add to Cart" at bounding box center [918, 367] width 190 height 30
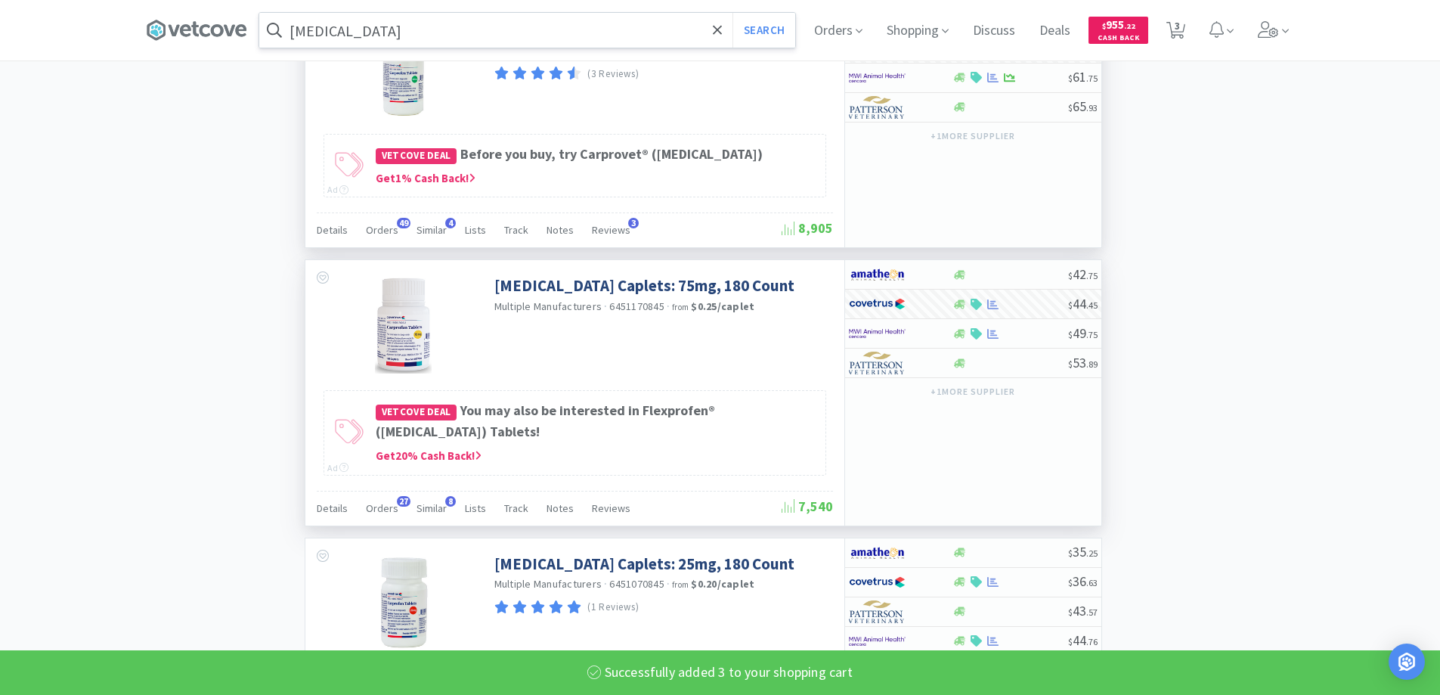
select select "3"
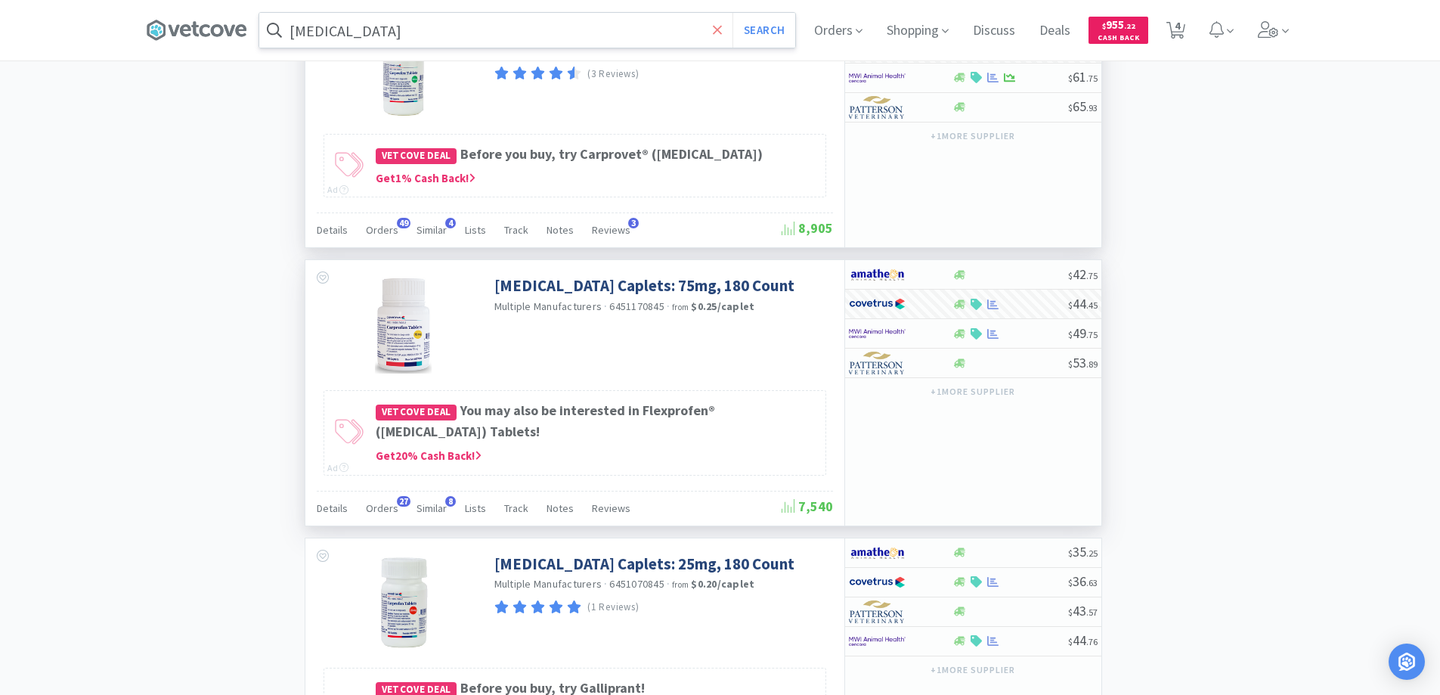
click at [722, 29] on icon at bounding box center [717, 29] width 9 height 9
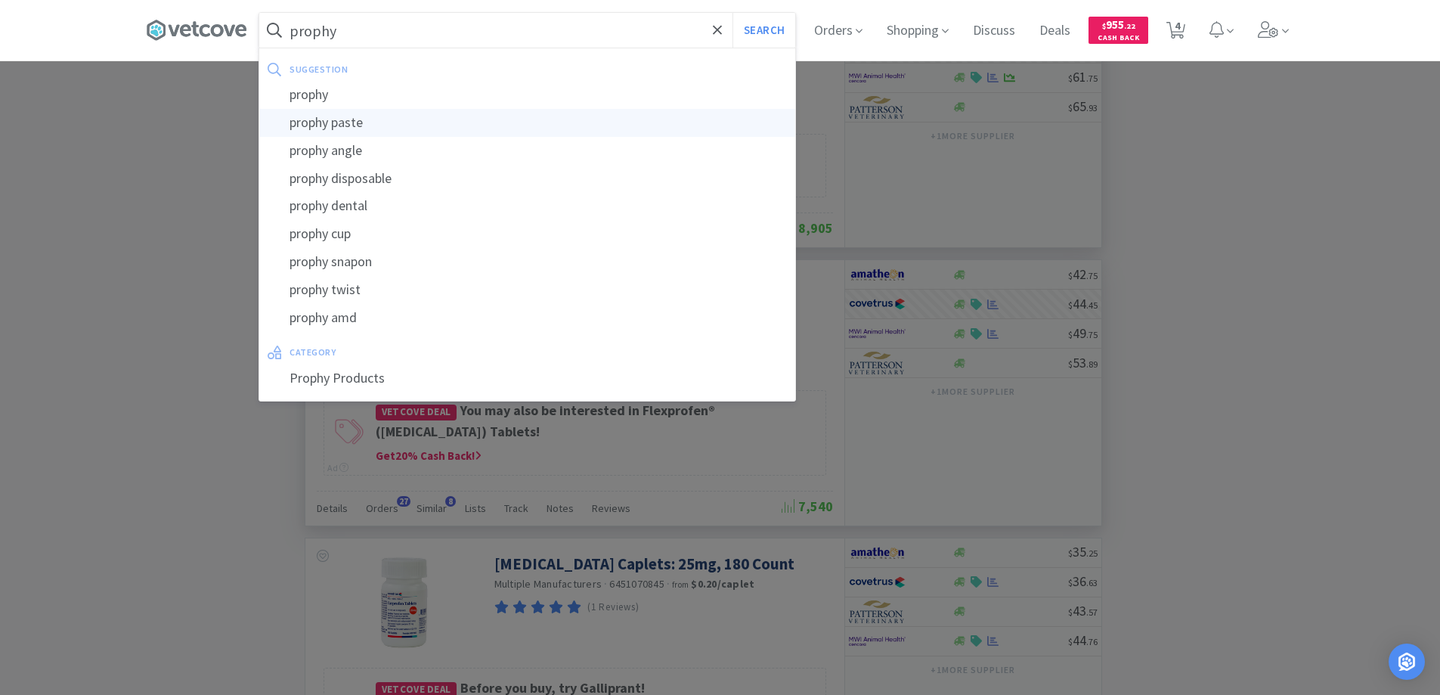
click at [318, 119] on div "prophy paste" at bounding box center [527, 123] width 536 height 28
type input "prophy paste"
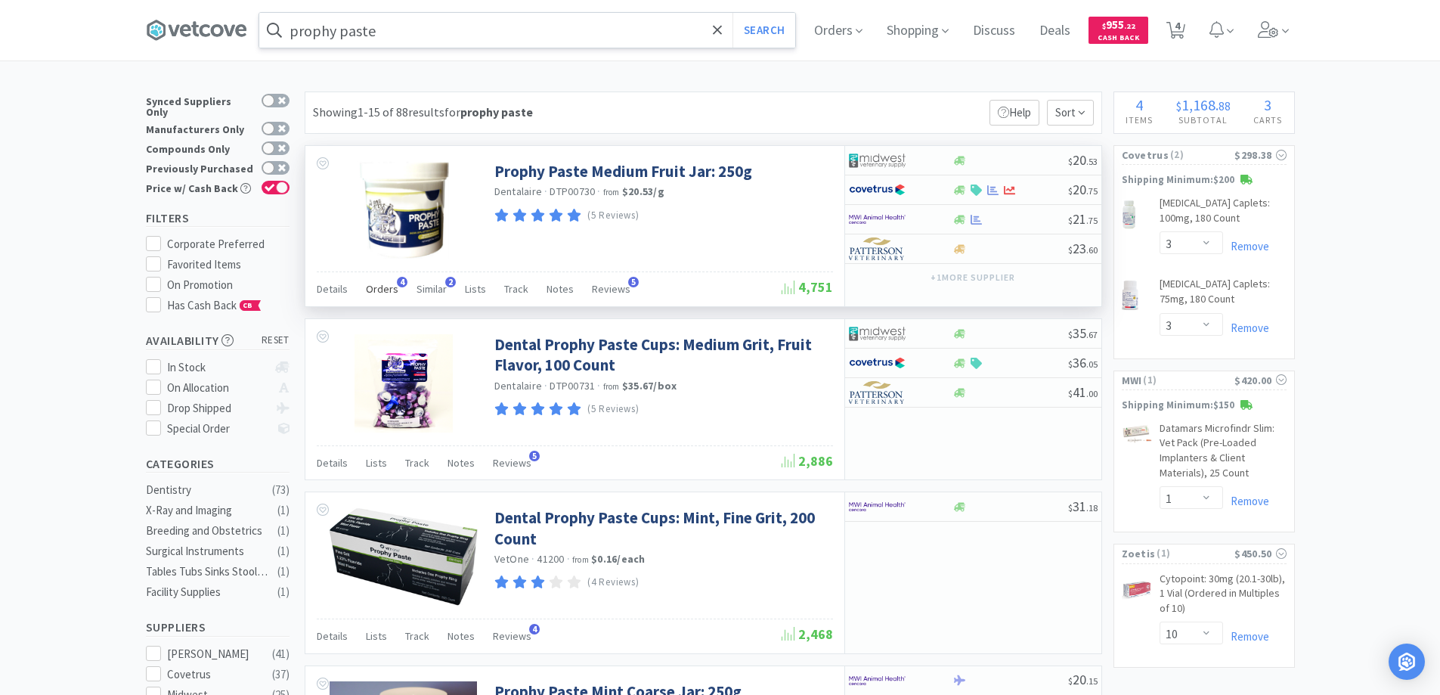
click at [398, 278] on span "4" at bounding box center [402, 282] width 11 height 11
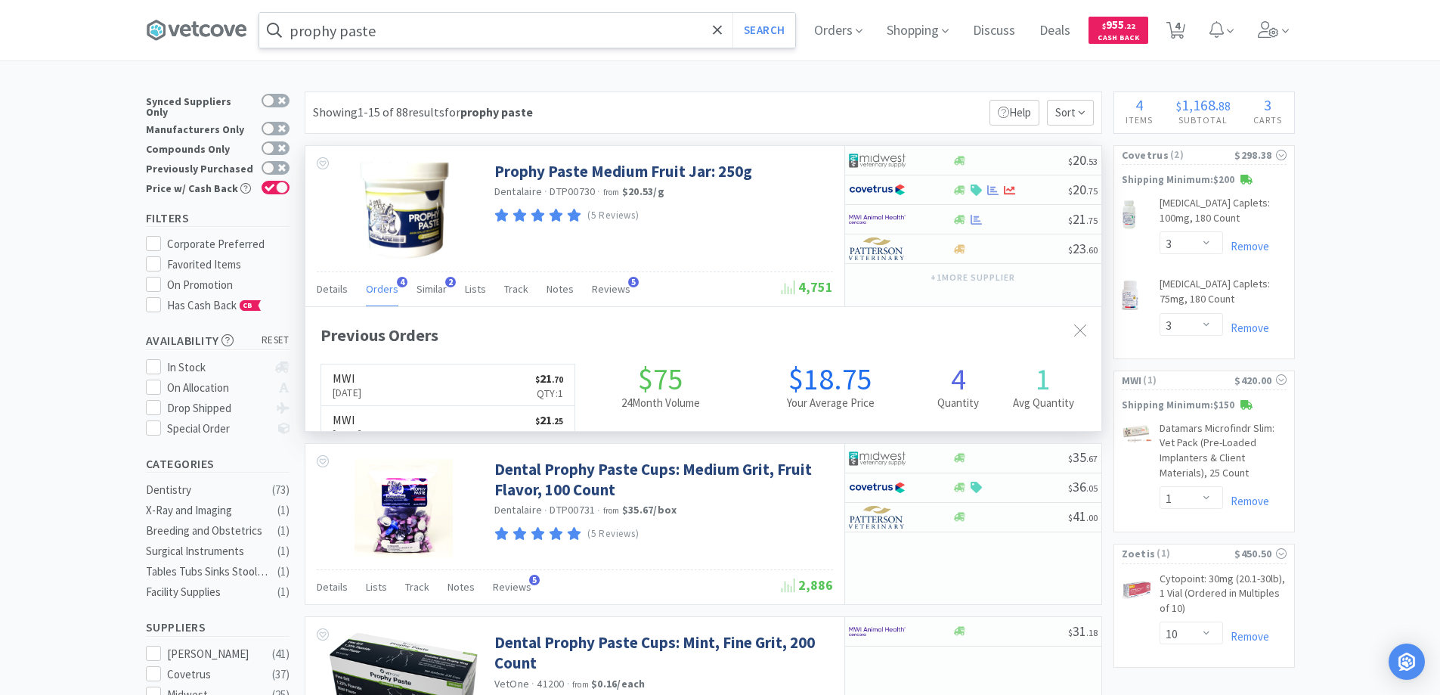
scroll to position [392, 796]
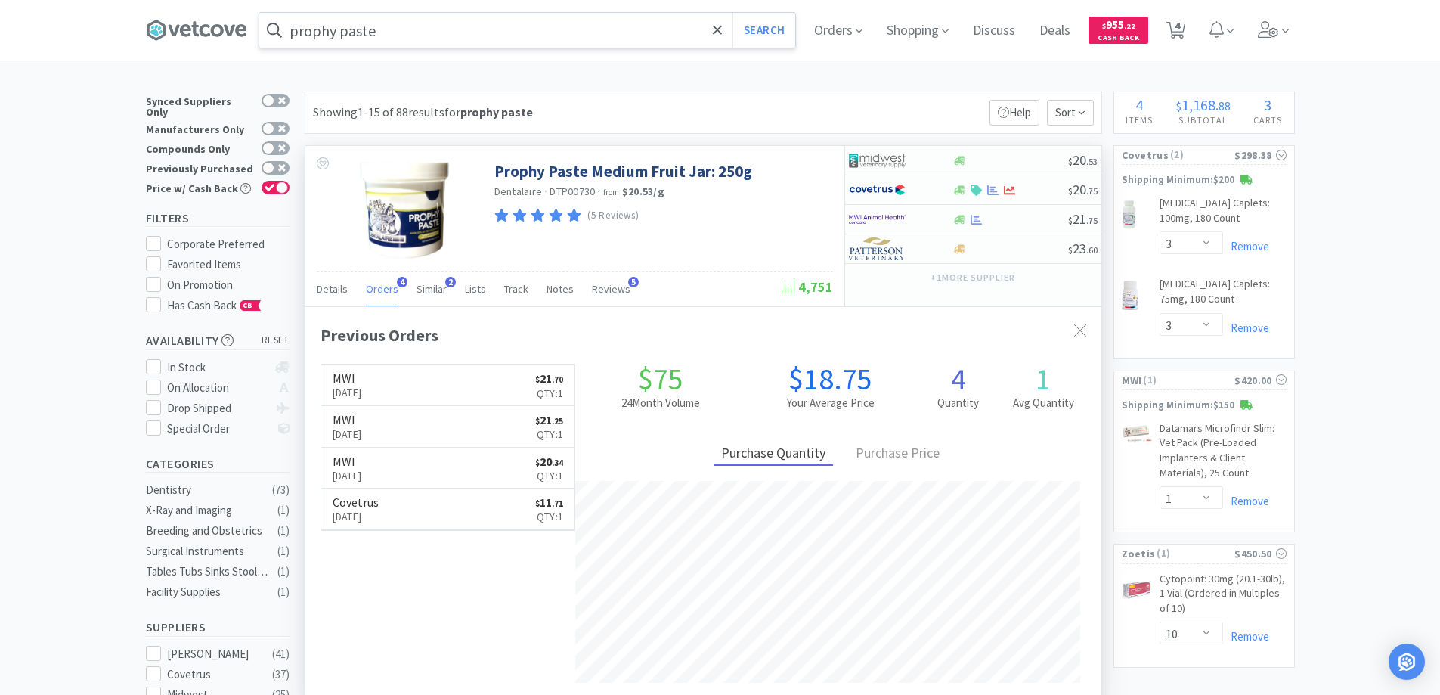
click at [398, 278] on span "4" at bounding box center [402, 282] width 11 height 11
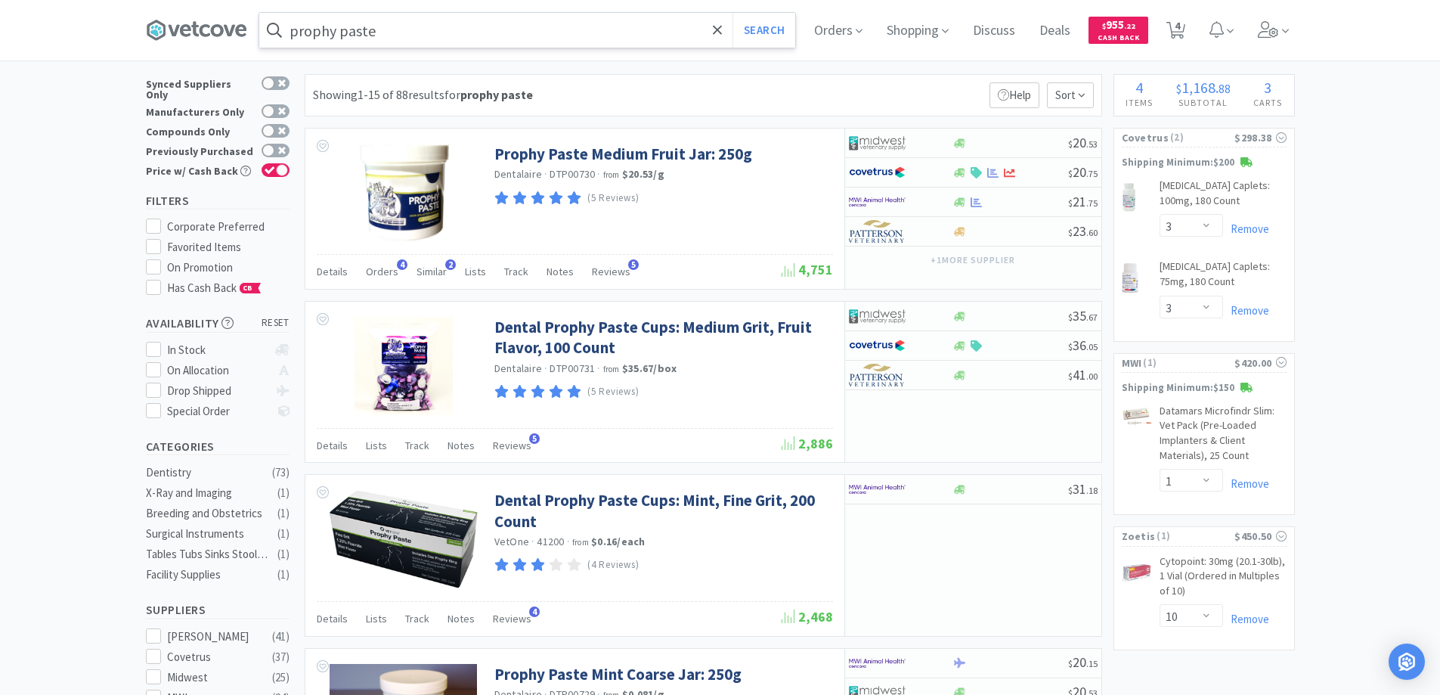
scroll to position [0, 0]
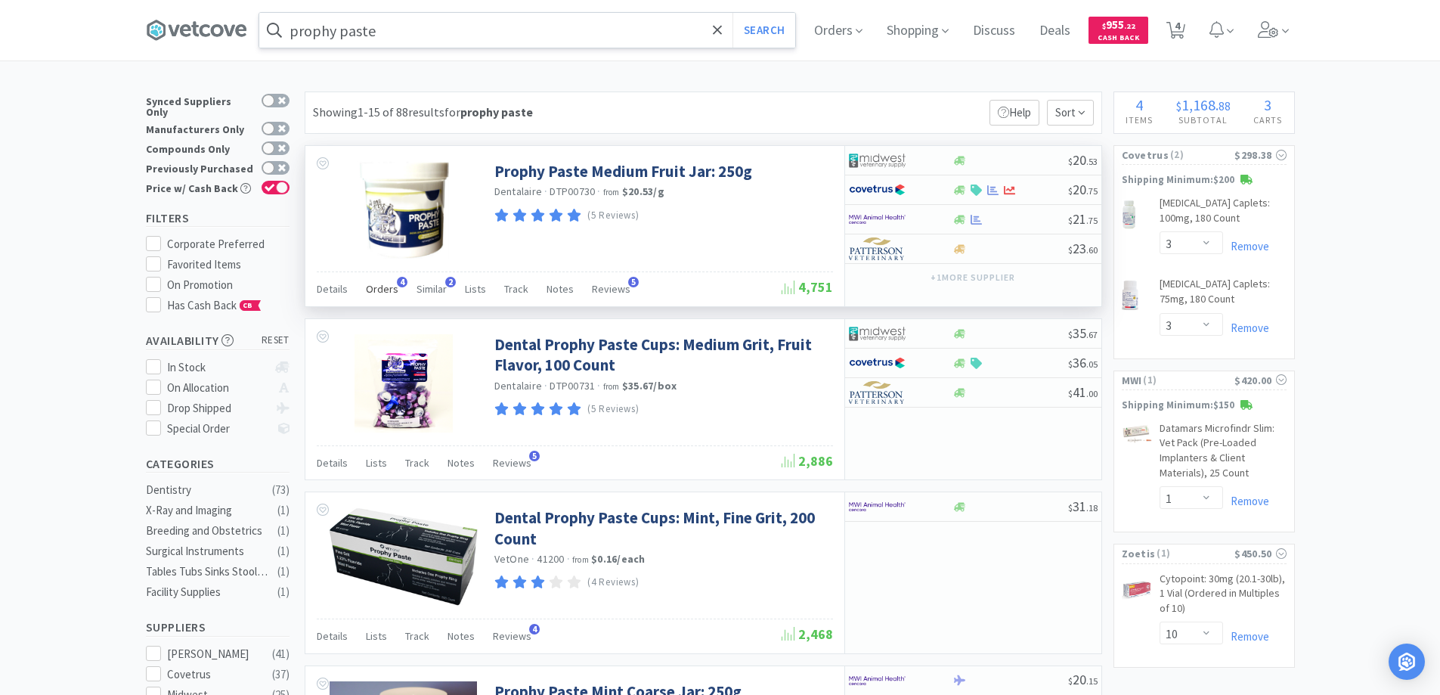
click at [397, 284] on span "4" at bounding box center [402, 282] width 11 height 11
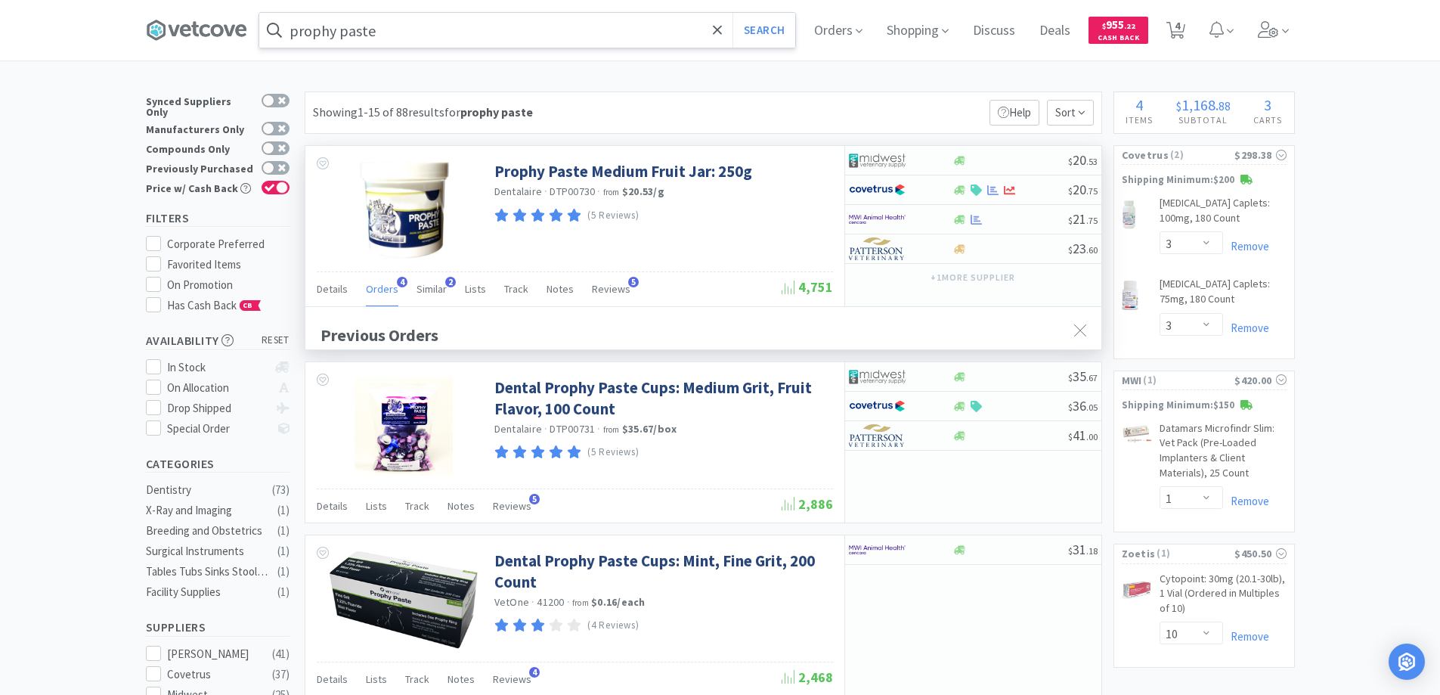
scroll to position [392, 796]
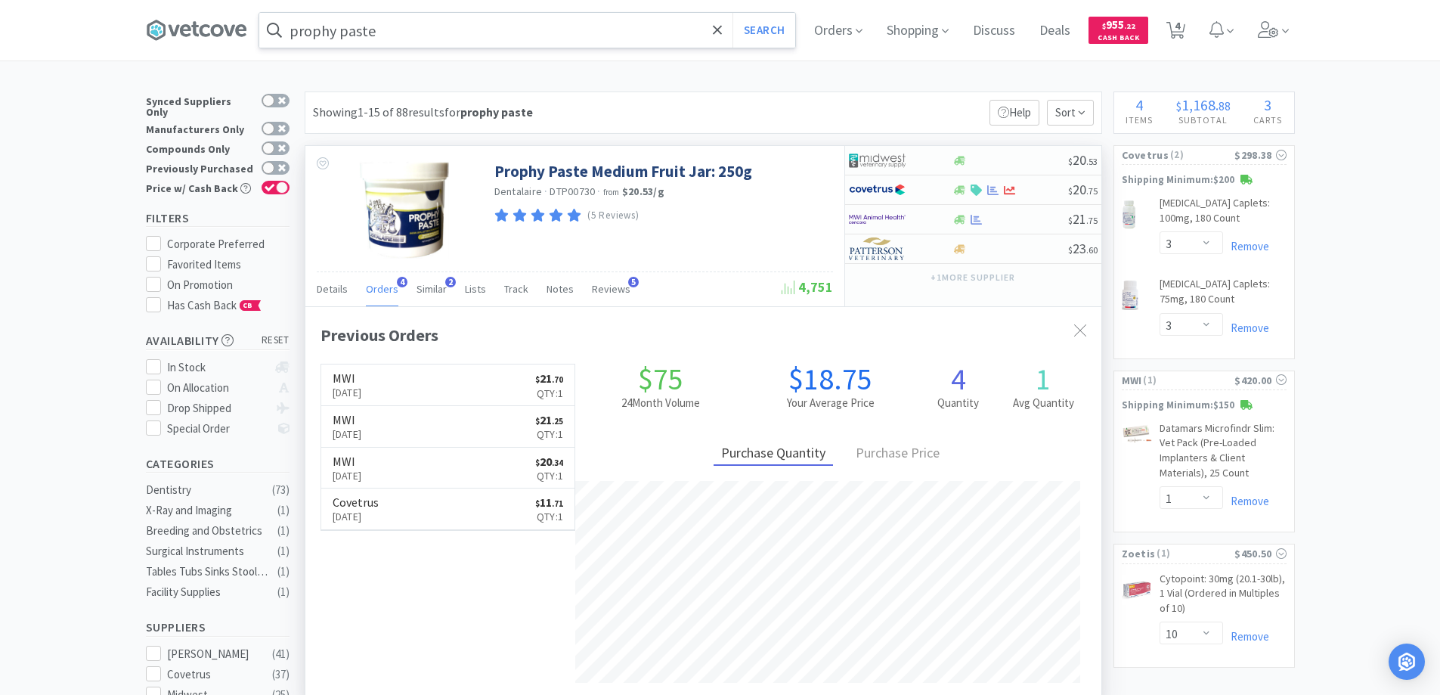
click at [397, 284] on span "4" at bounding box center [402, 282] width 11 height 11
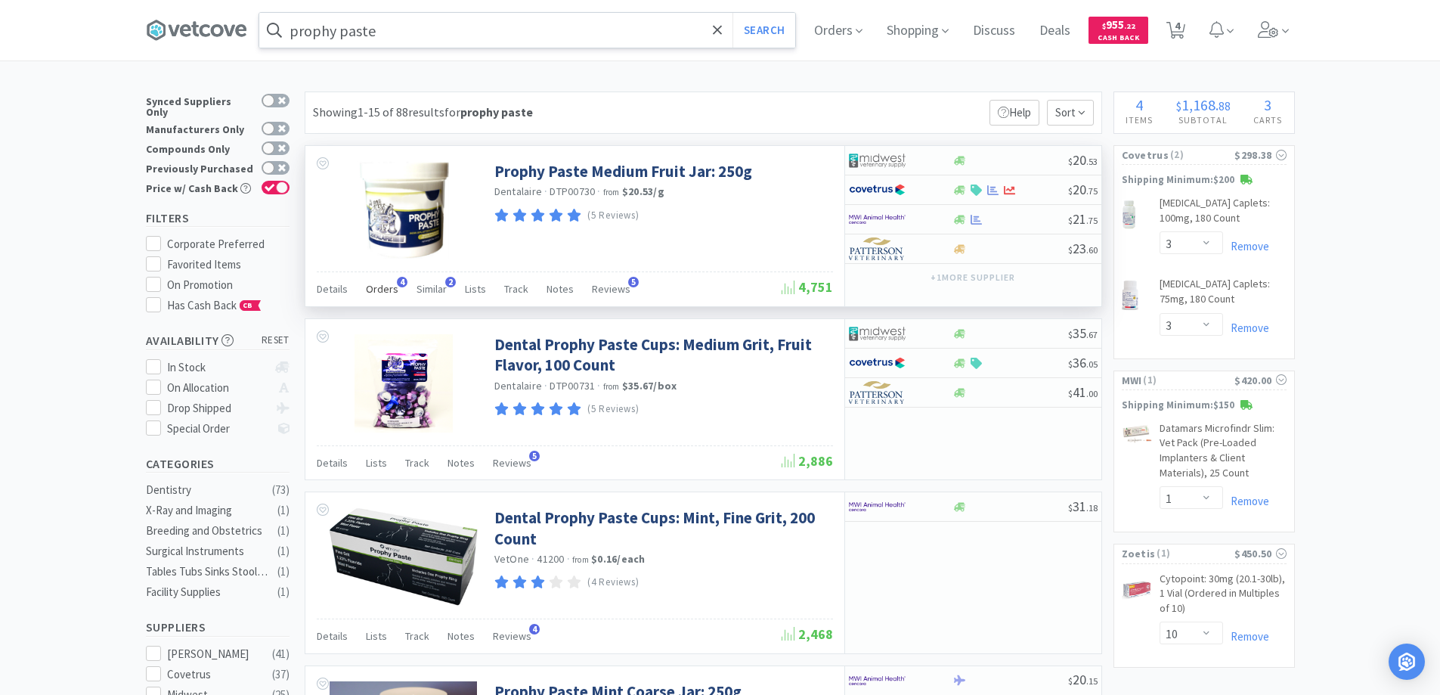
click at [397, 282] on span "4" at bounding box center [402, 282] width 11 height 11
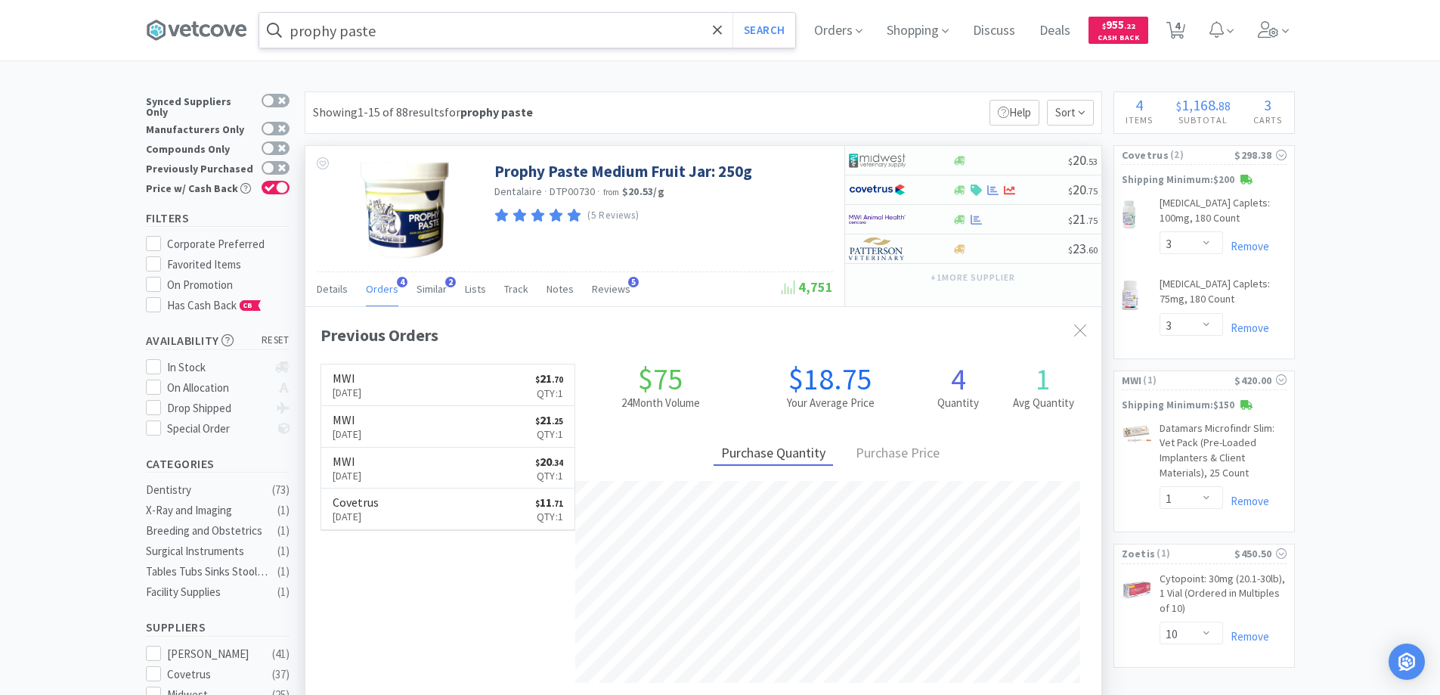
click at [397, 282] on span "4" at bounding box center [402, 282] width 11 height 11
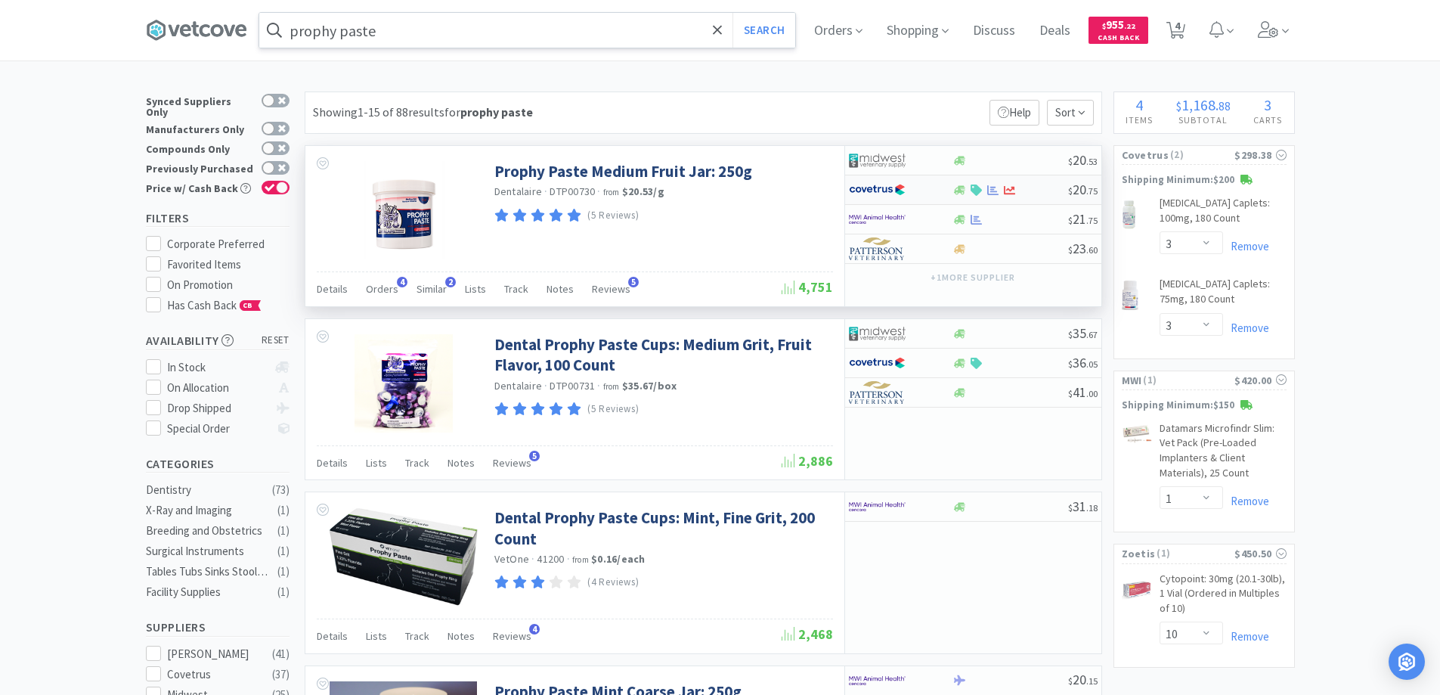
click at [925, 188] on div at bounding box center [890, 190] width 83 height 26
select select "1"
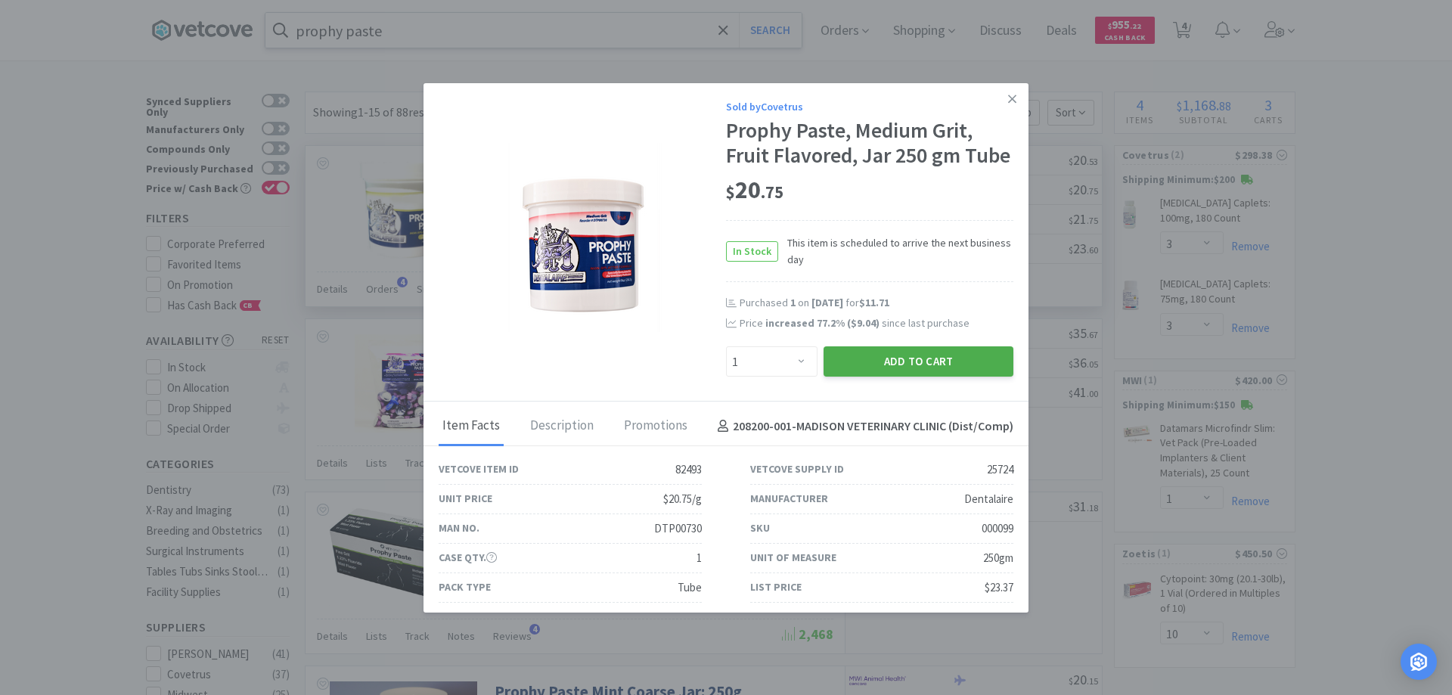
click at [882, 377] on button "Add to Cart" at bounding box center [918, 361] width 190 height 30
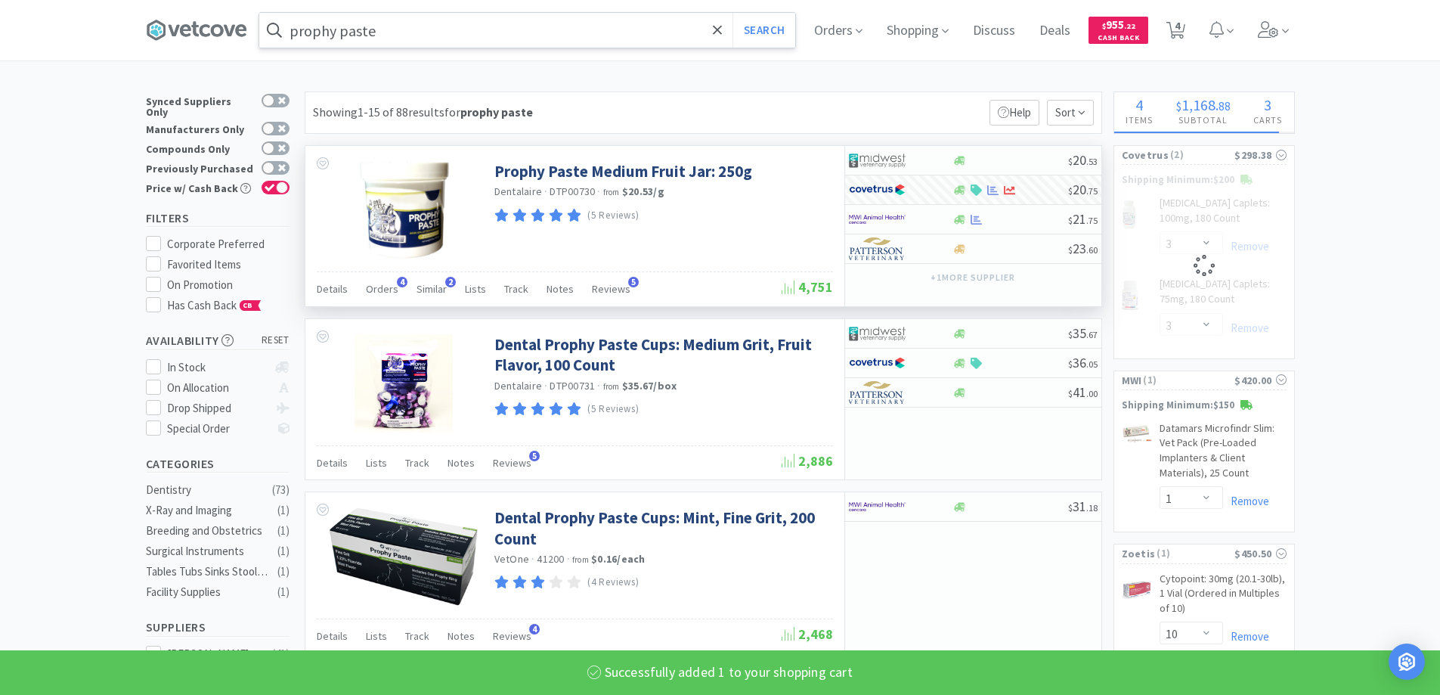
select select "1"
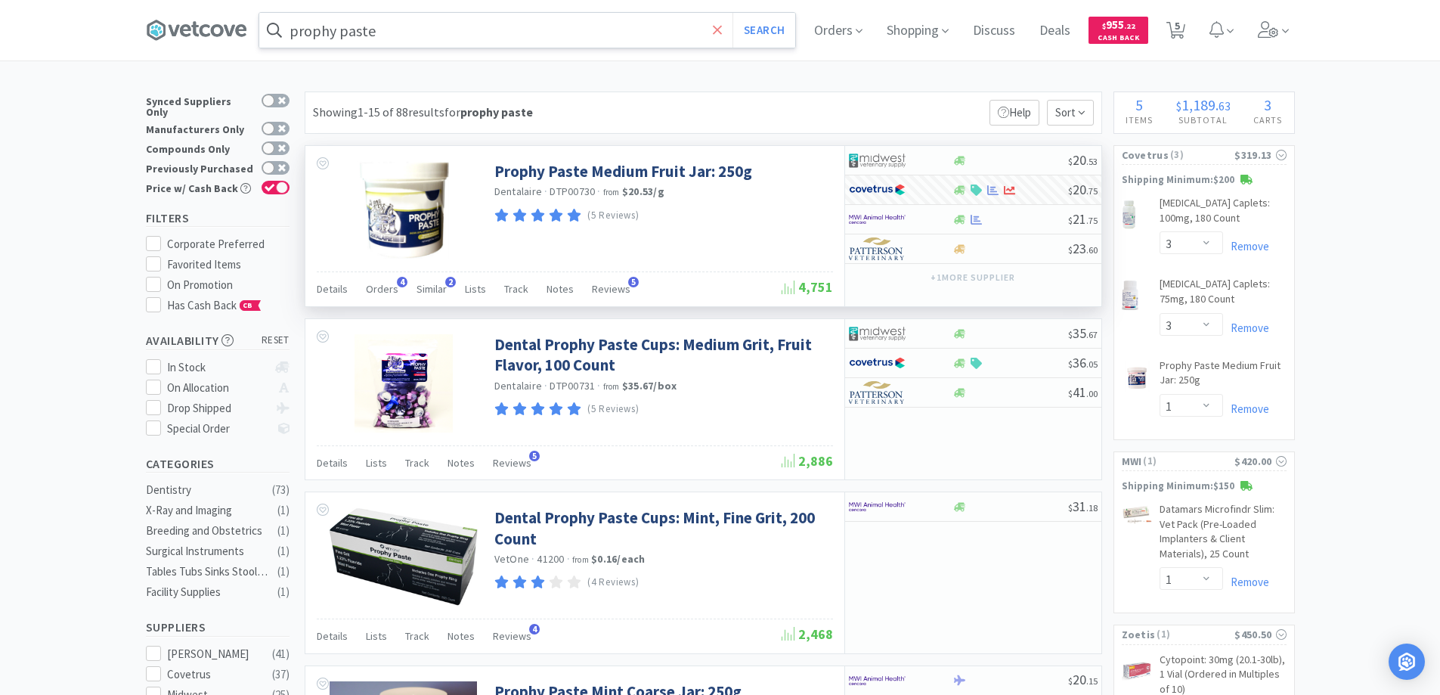
click at [720, 26] on icon at bounding box center [717, 29] width 9 height 9
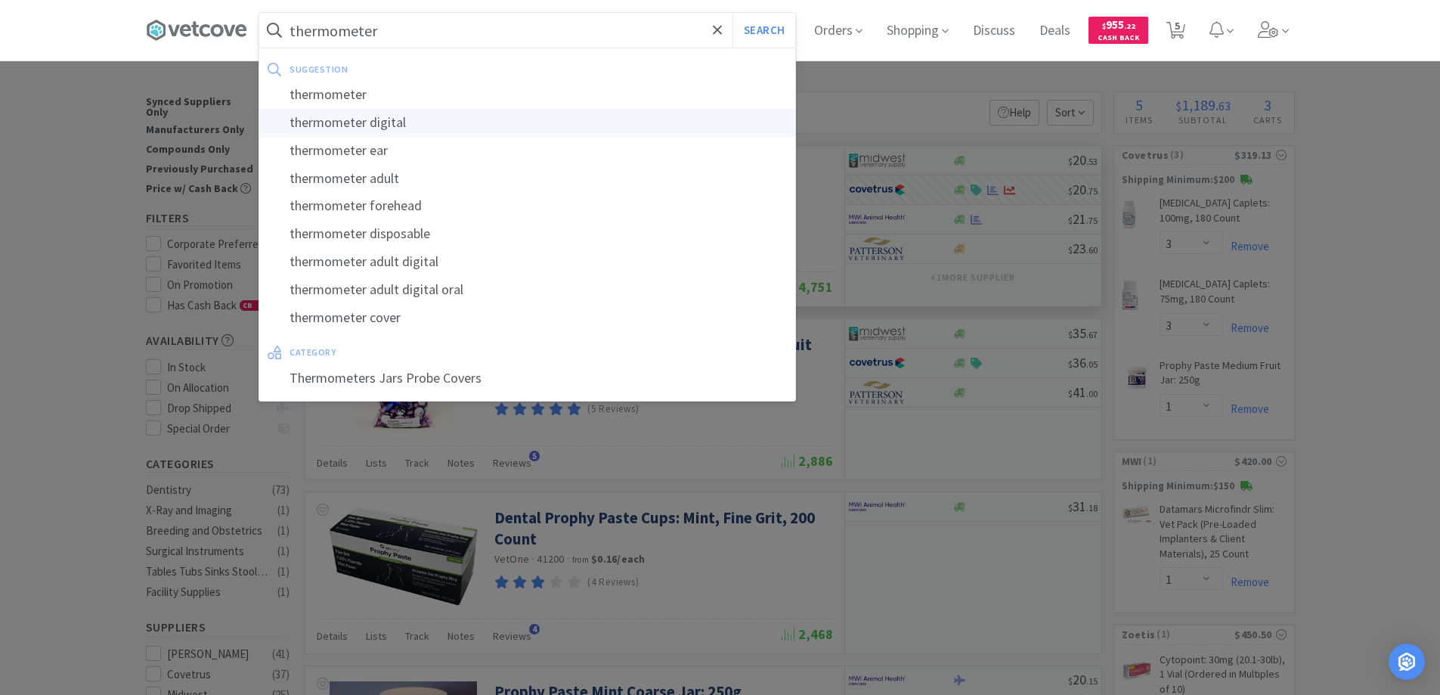
click at [339, 121] on div "thermometer digital" at bounding box center [527, 123] width 536 height 28
type input "thermometer digital"
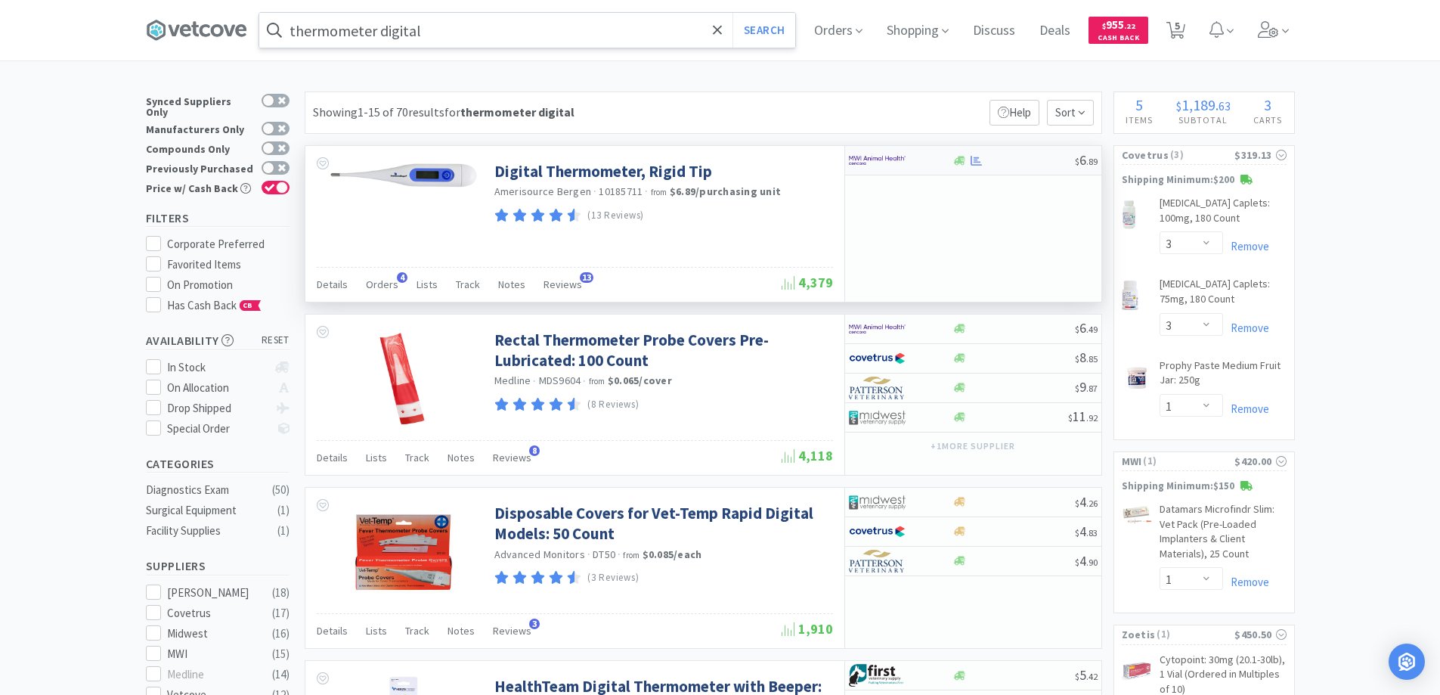
click at [928, 158] on div at bounding box center [890, 160] width 83 height 26
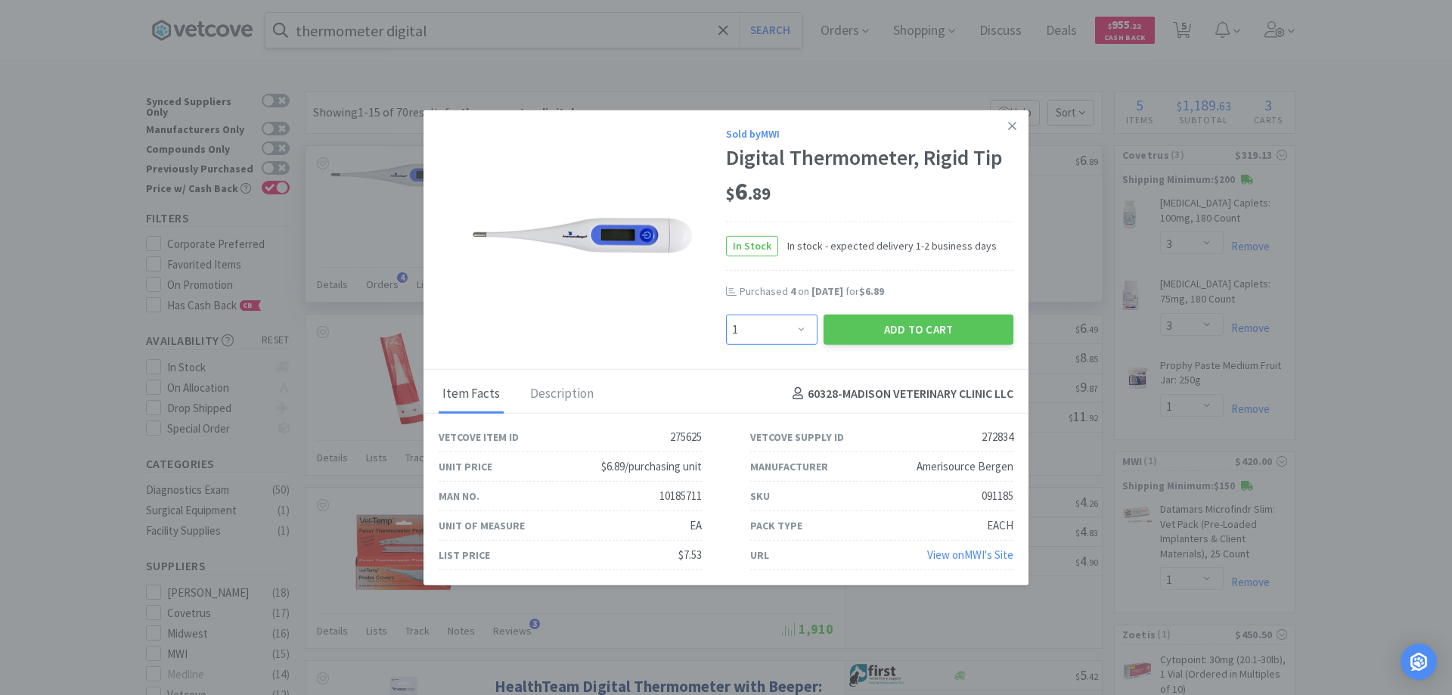
click at [802, 330] on select "Enter Quantity 1 2 3 4 5 6 7 8 9 10 11 12 13 14 15 16 17 18 19 20 Enter Quantity" at bounding box center [771, 329] width 91 height 30
select select "3"
click at [726, 314] on select "Enter Quantity 1 2 3 4 5 6 7 8 9 10 11 12 13 14 15 16 17 18 19 20 Enter Quantity" at bounding box center [771, 329] width 91 height 30
click at [891, 325] on button "Add to Cart" at bounding box center [918, 329] width 190 height 30
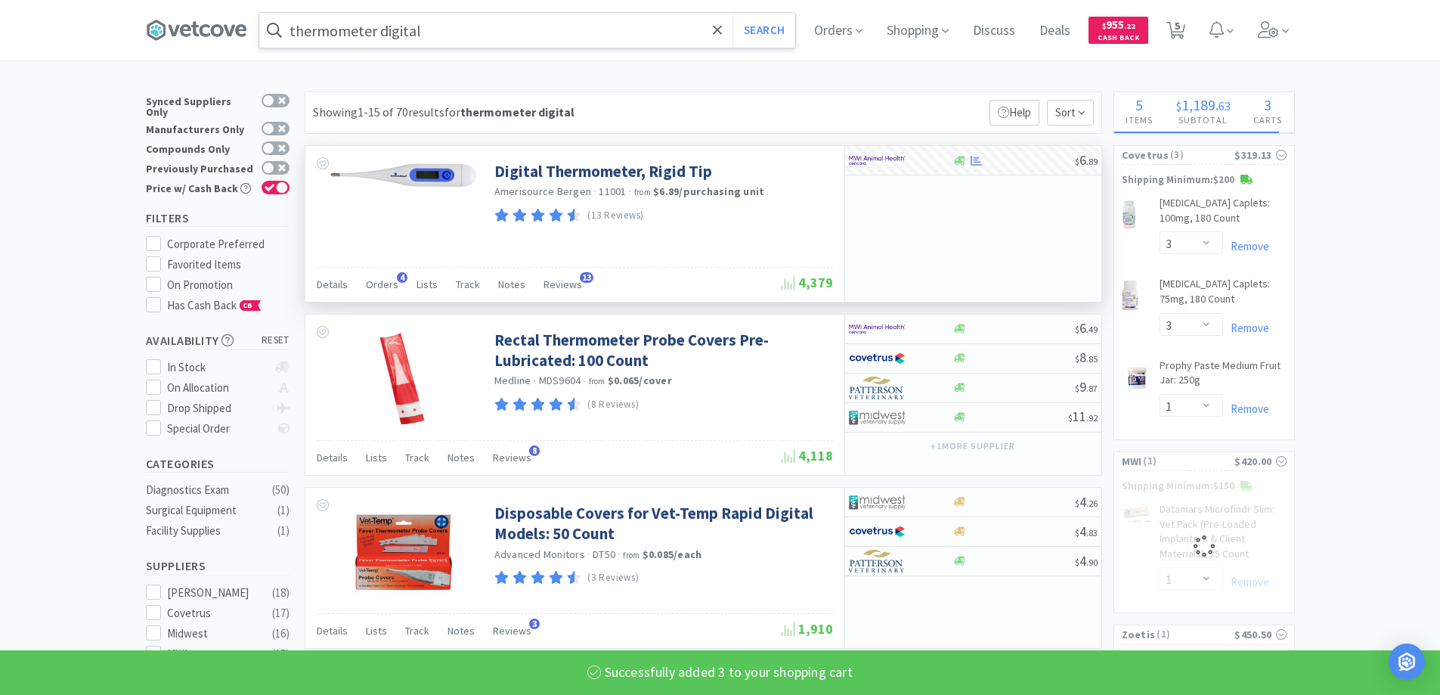
select select "3"
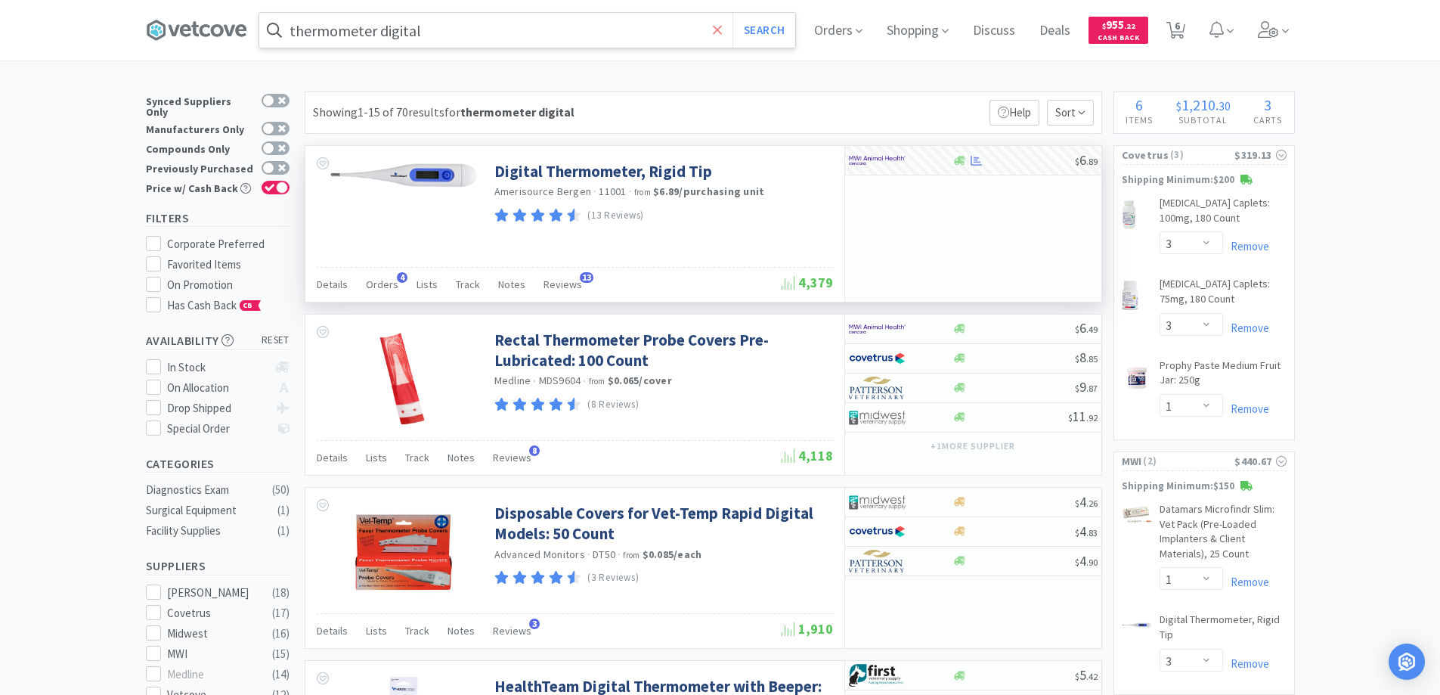
click at [718, 27] on icon at bounding box center [718, 30] width 10 height 15
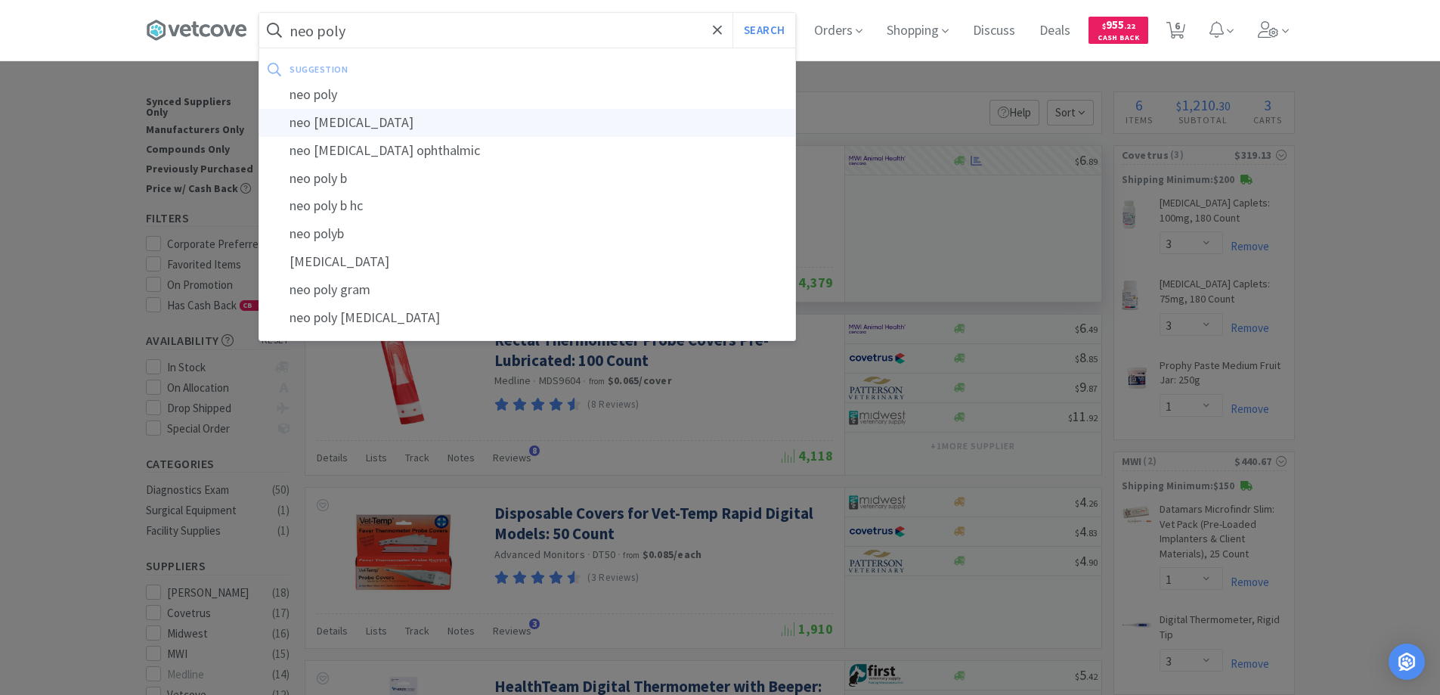
click at [328, 122] on div "neo poly dex" at bounding box center [527, 123] width 536 height 28
type input "neo poly dex"
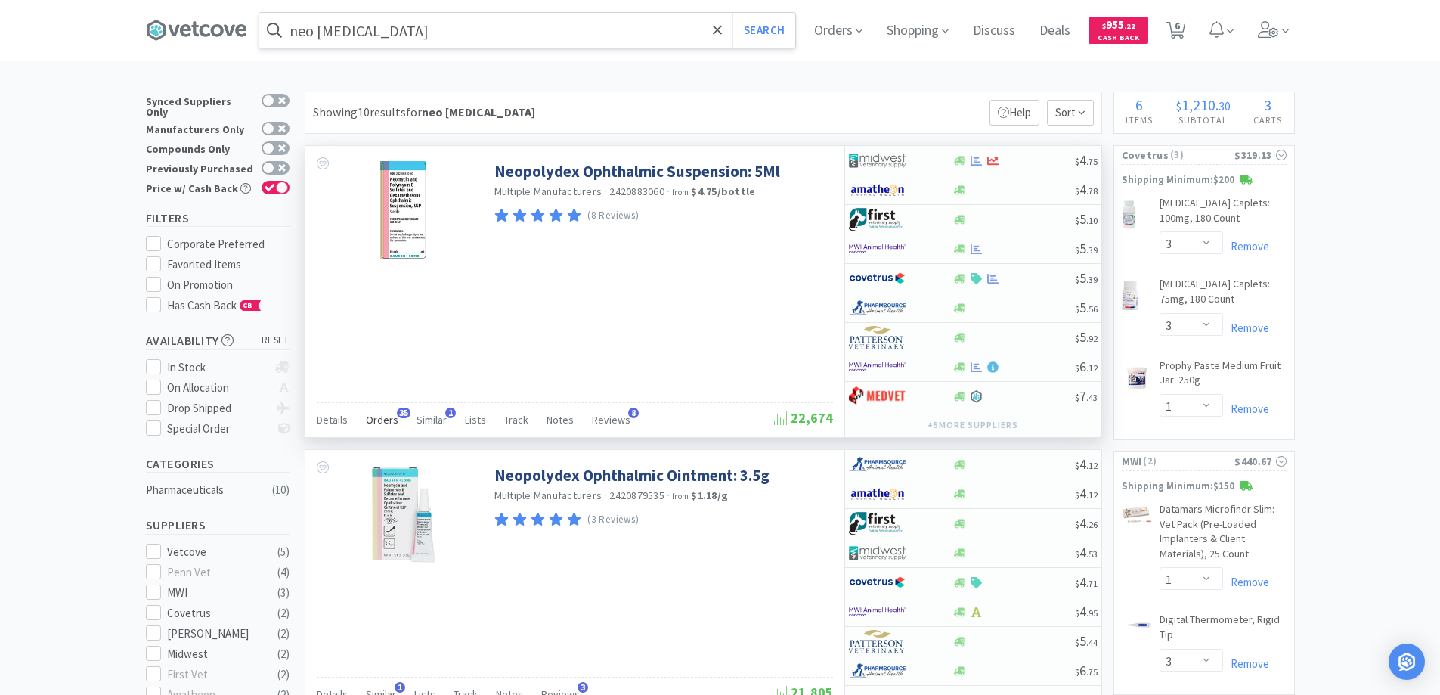
click at [399, 410] on span "35" at bounding box center [404, 413] width 14 height 11
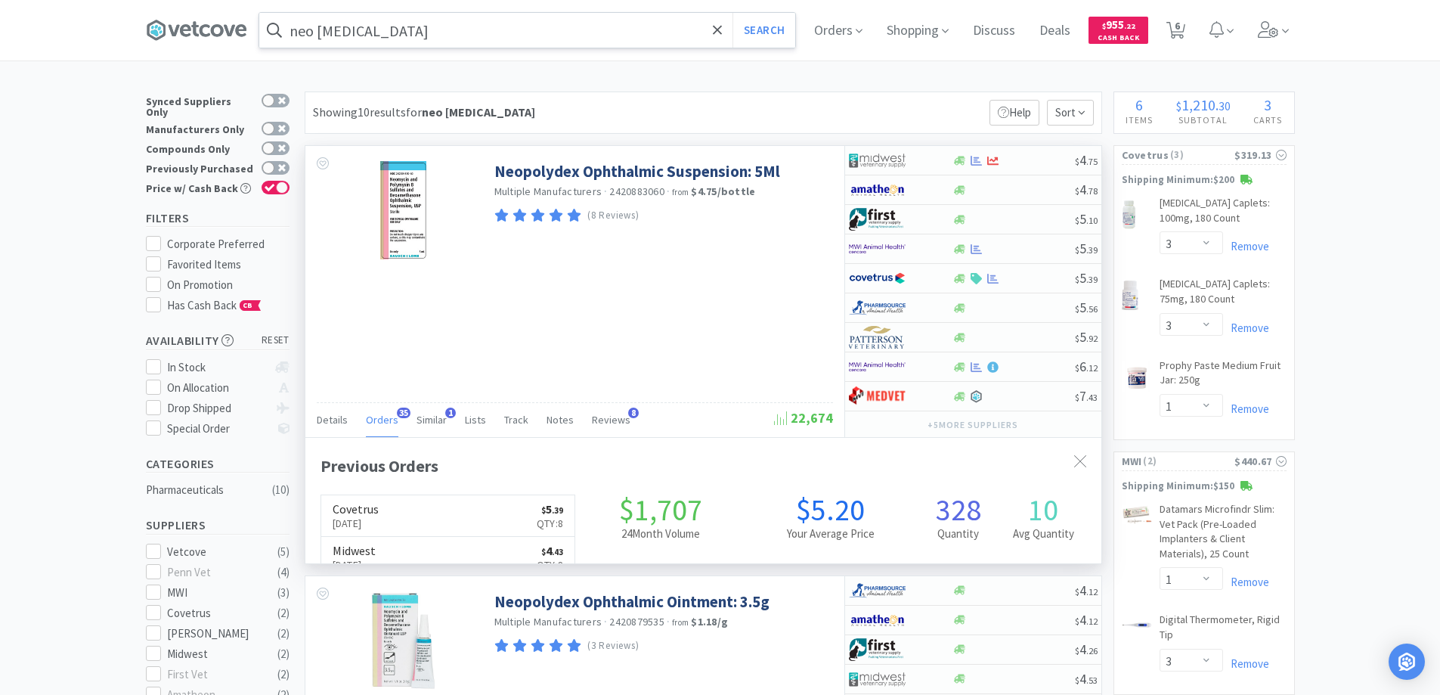
scroll to position [405, 796]
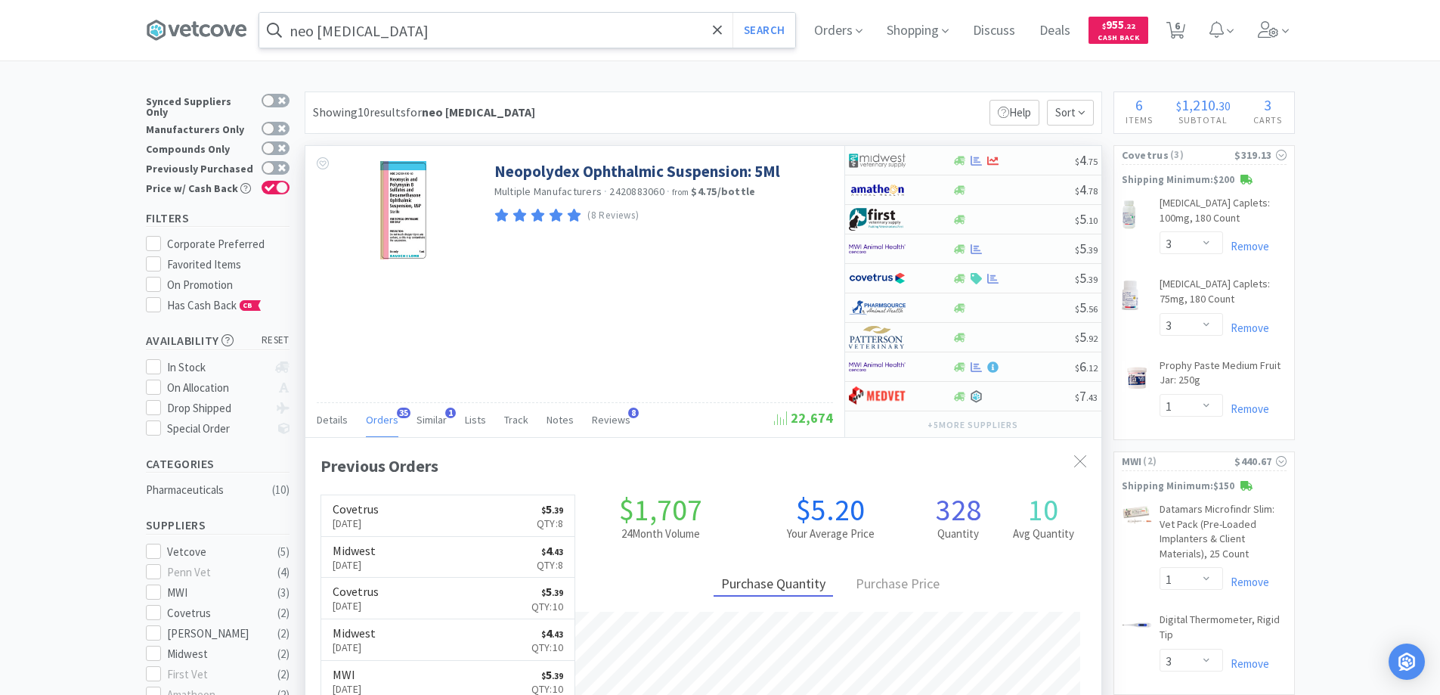
click at [399, 410] on span "35" at bounding box center [404, 413] width 14 height 11
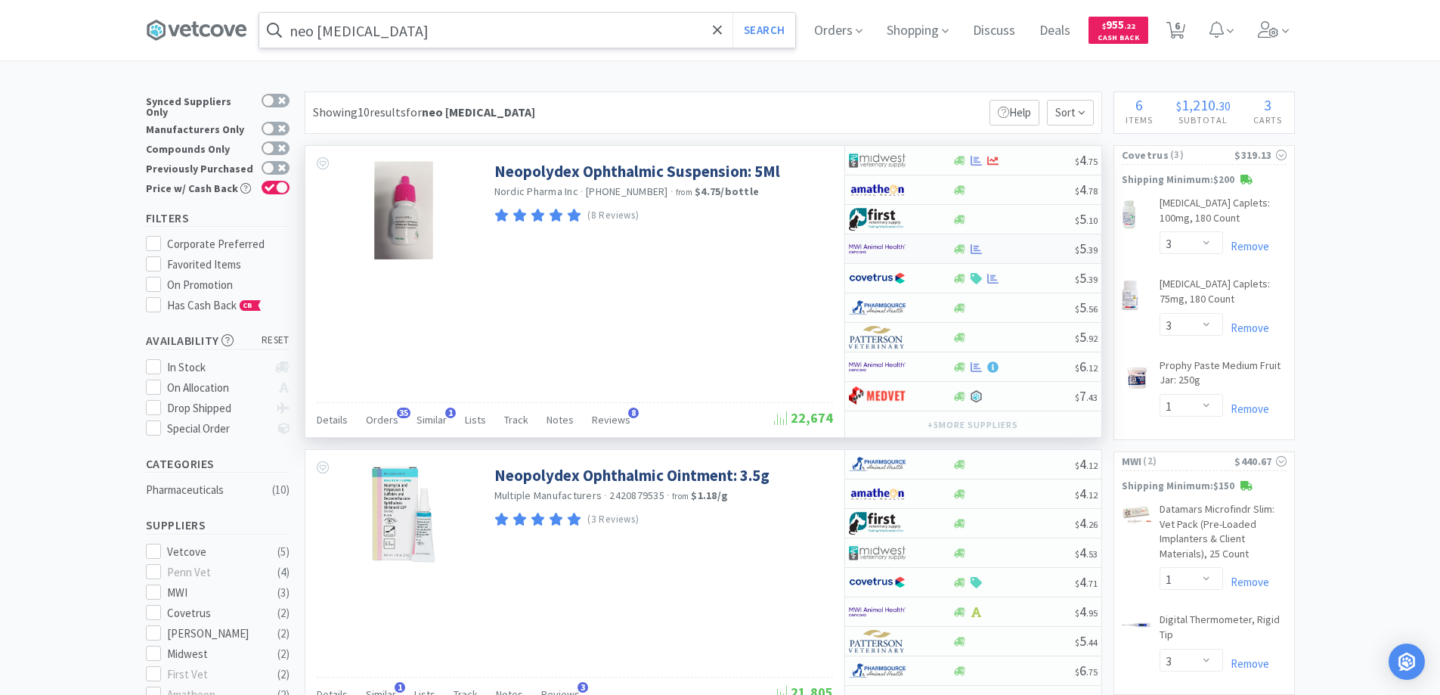
click at [926, 247] on div at bounding box center [890, 249] width 83 height 26
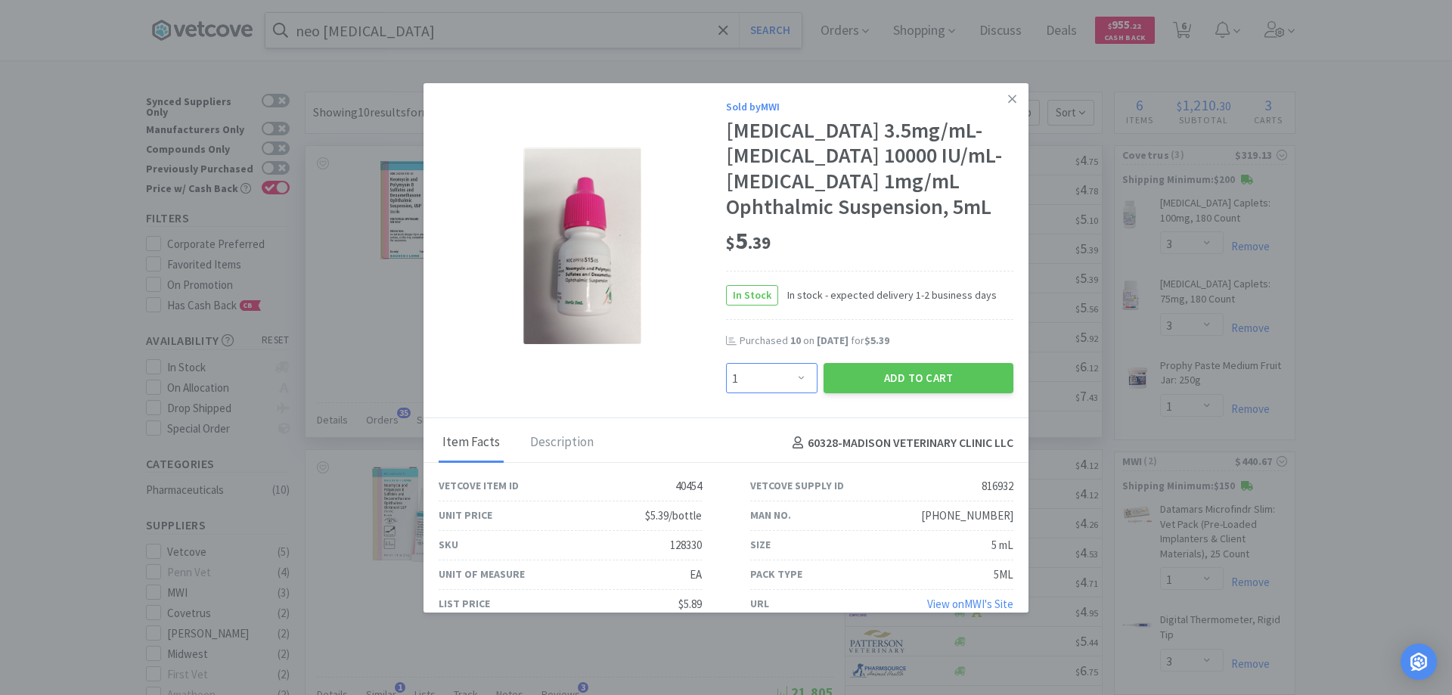
click at [791, 393] on select "Enter Quantity 1 2 3 4 5 6 7 8 9 10 11 12 13 14 15 16 17 18 19 20 Enter Quantity" at bounding box center [771, 378] width 91 height 30
select select "8"
click at [726, 389] on select "Enter Quantity 1 2 3 4 5 6 7 8 9 10 11 12 13 14 15 16 17 18 19 20 Enter Quantity" at bounding box center [771, 378] width 91 height 30
click at [889, 393] on button "Add to Cart" at bounding box center [918, 378] width 190 height 30
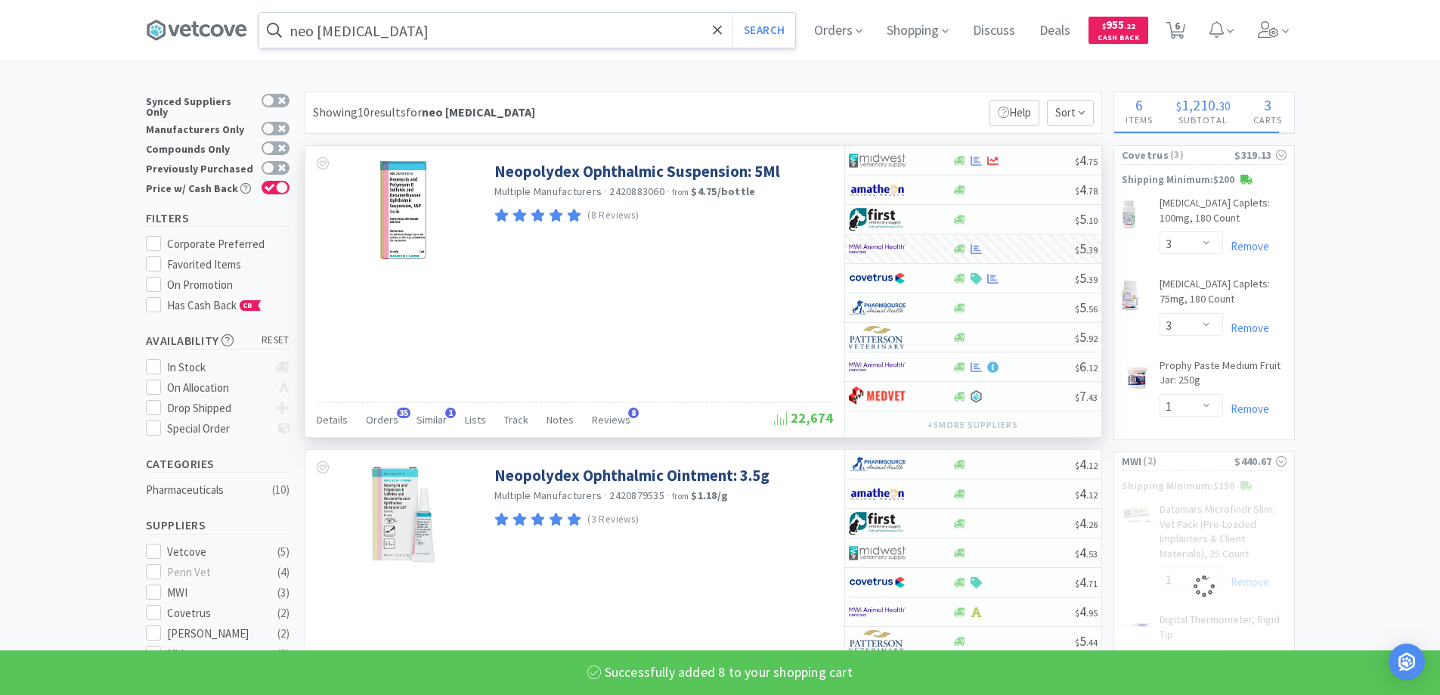
select select "8"
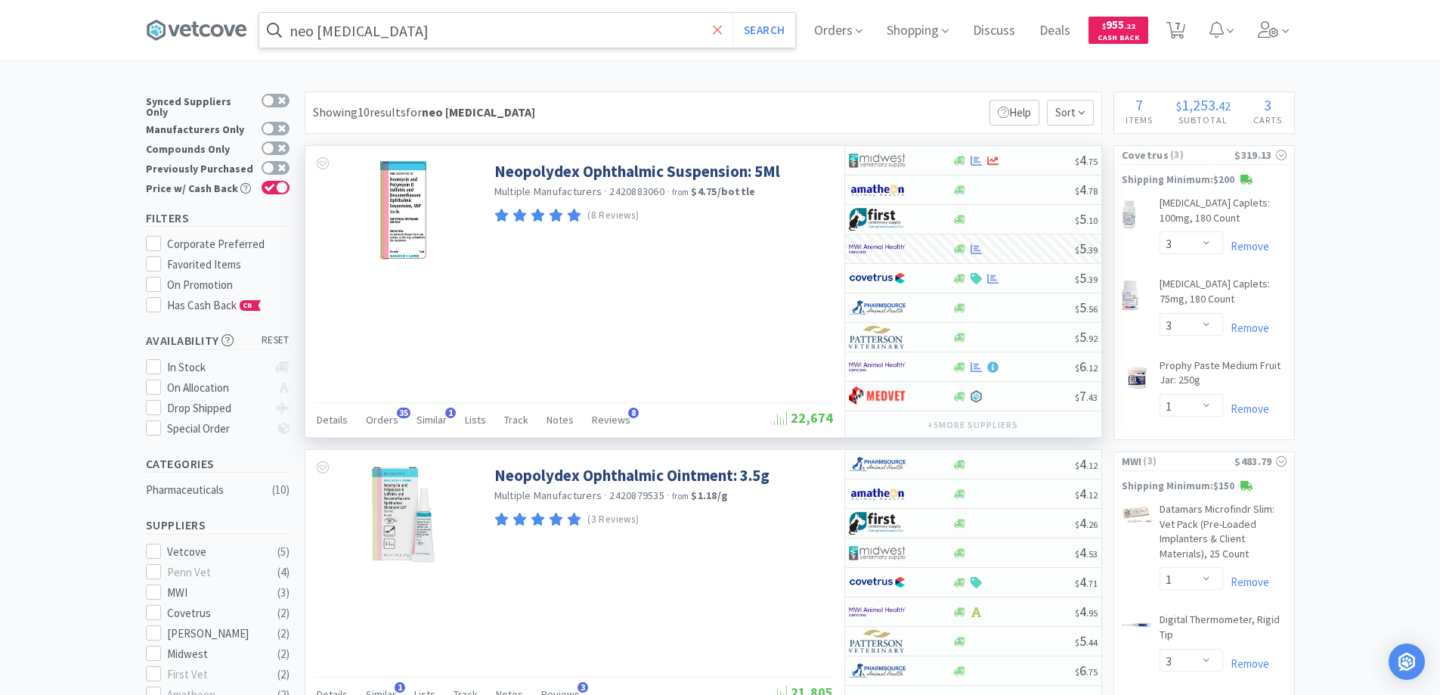
click at [722, 26] on icon at bounding box center [718, 30] width 10 height 15
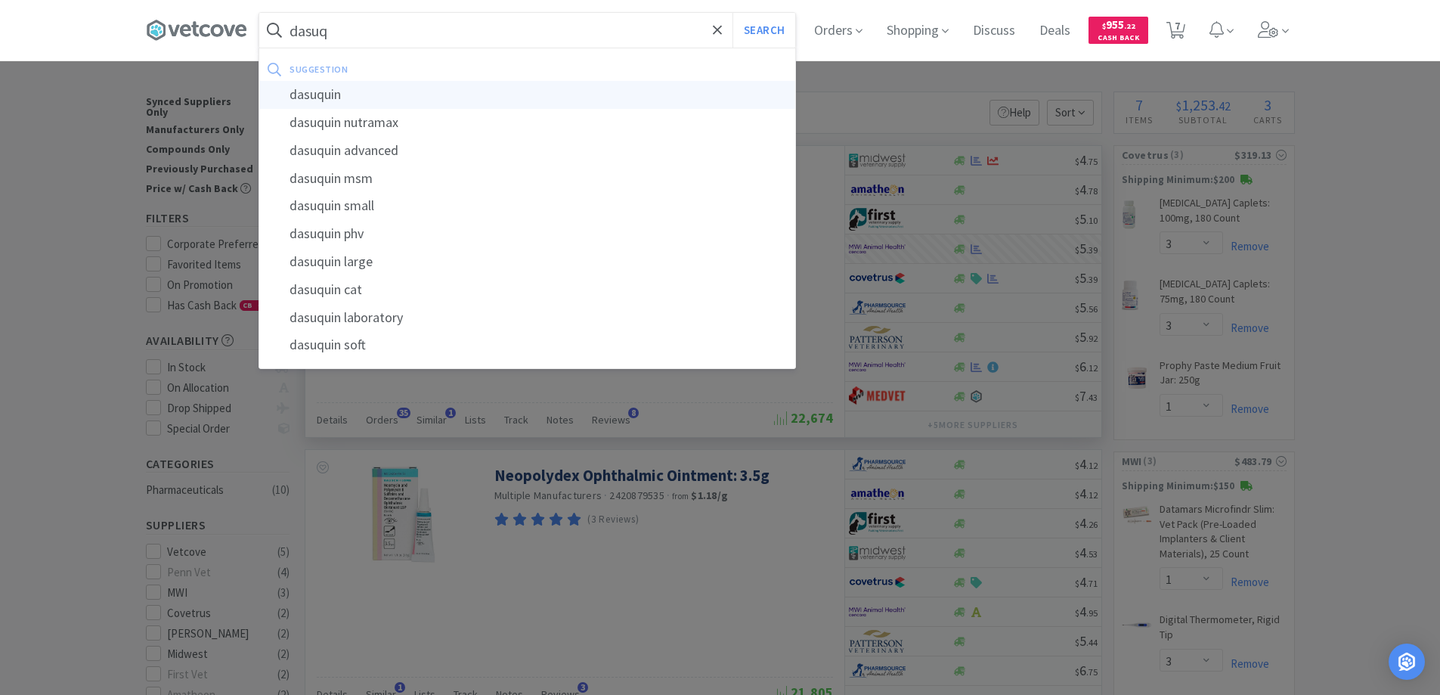
click at [329, 92] on div "dasuquin" at bounding box center [527, 95] width 536 height 28
type input "dasuquin"
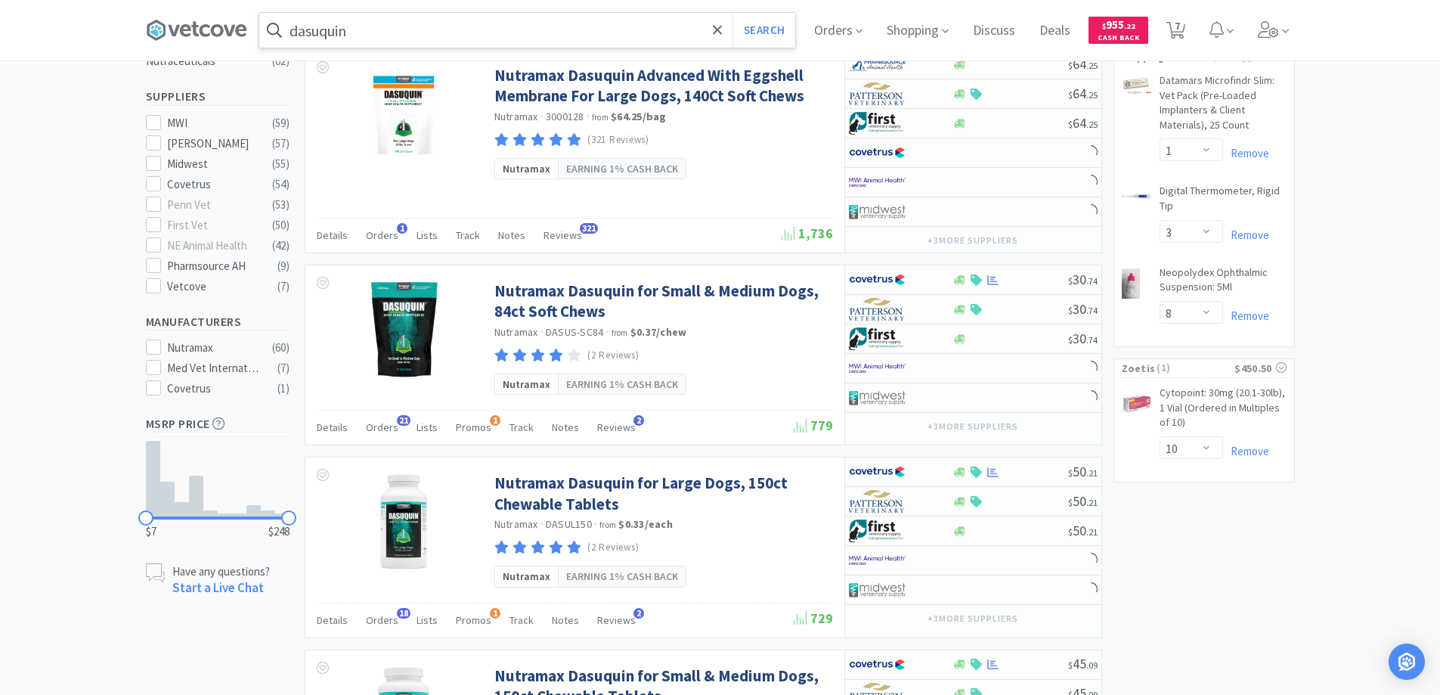
scroll to position [529, 0]
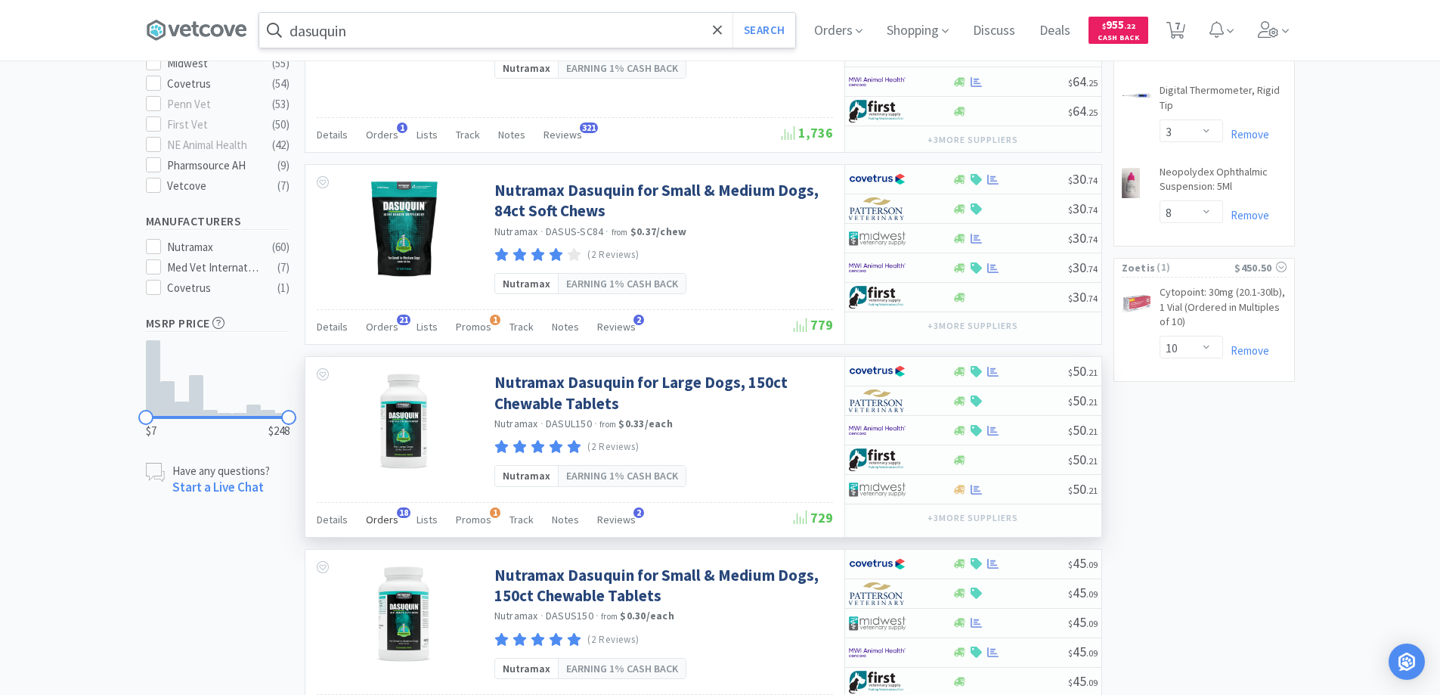
click at [398, 507] on span "18" at bounding box center [404, 512] width 14 height 11
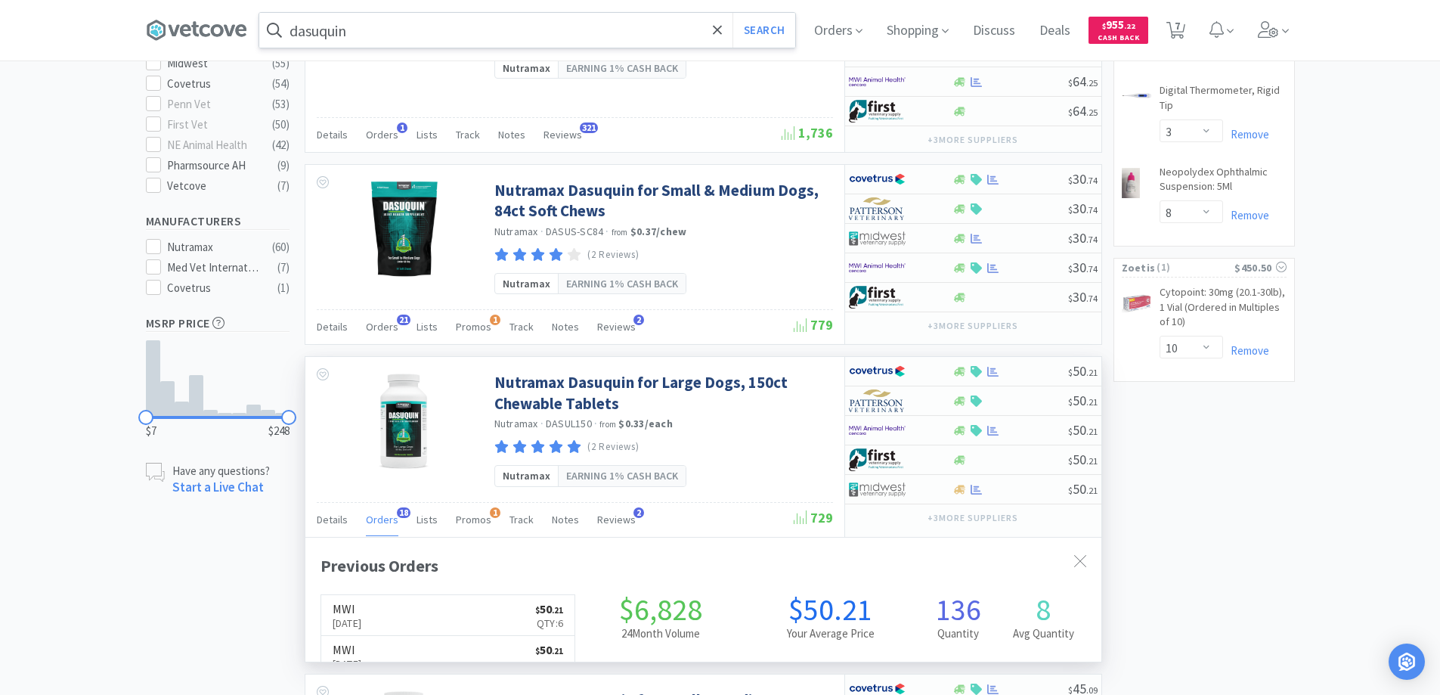
scroll to position [405, 796]
click at [398, 507] on span "18" at bounding box center [404, 512] width 14 height 11
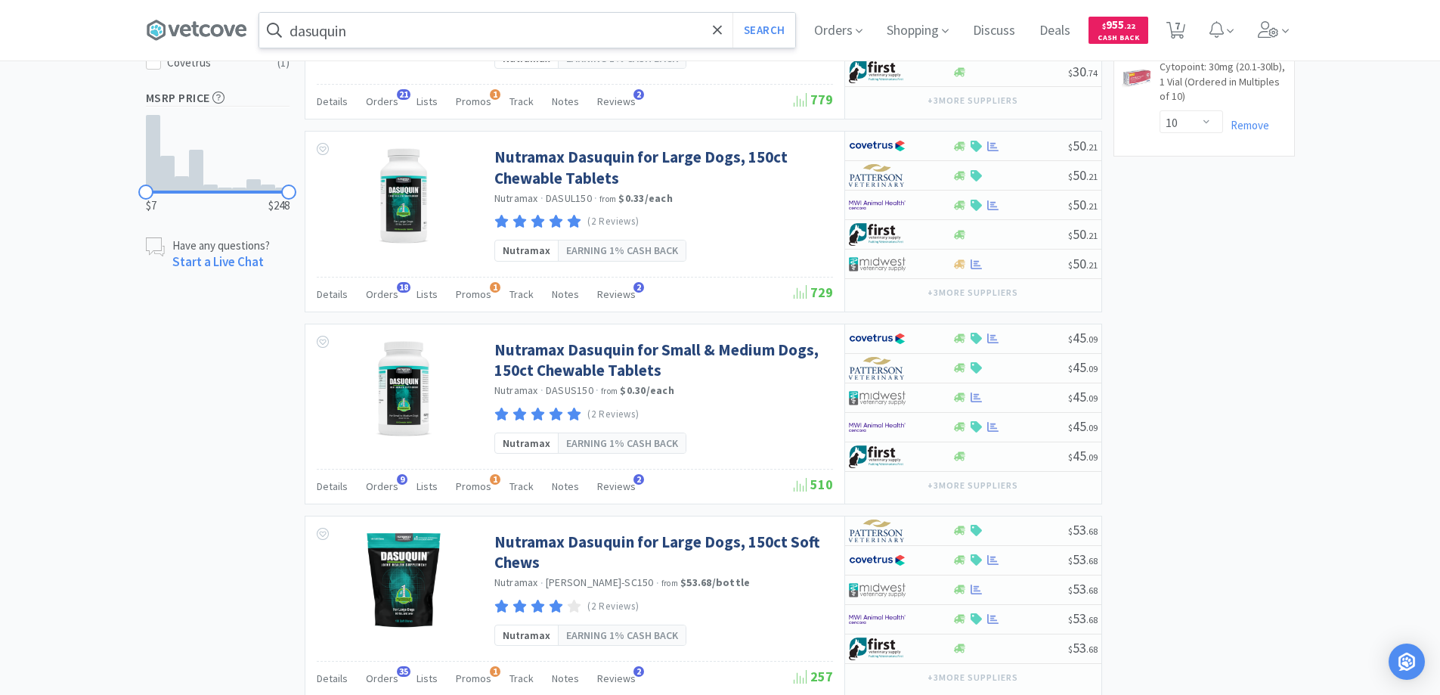
scroll to position [756, 0]
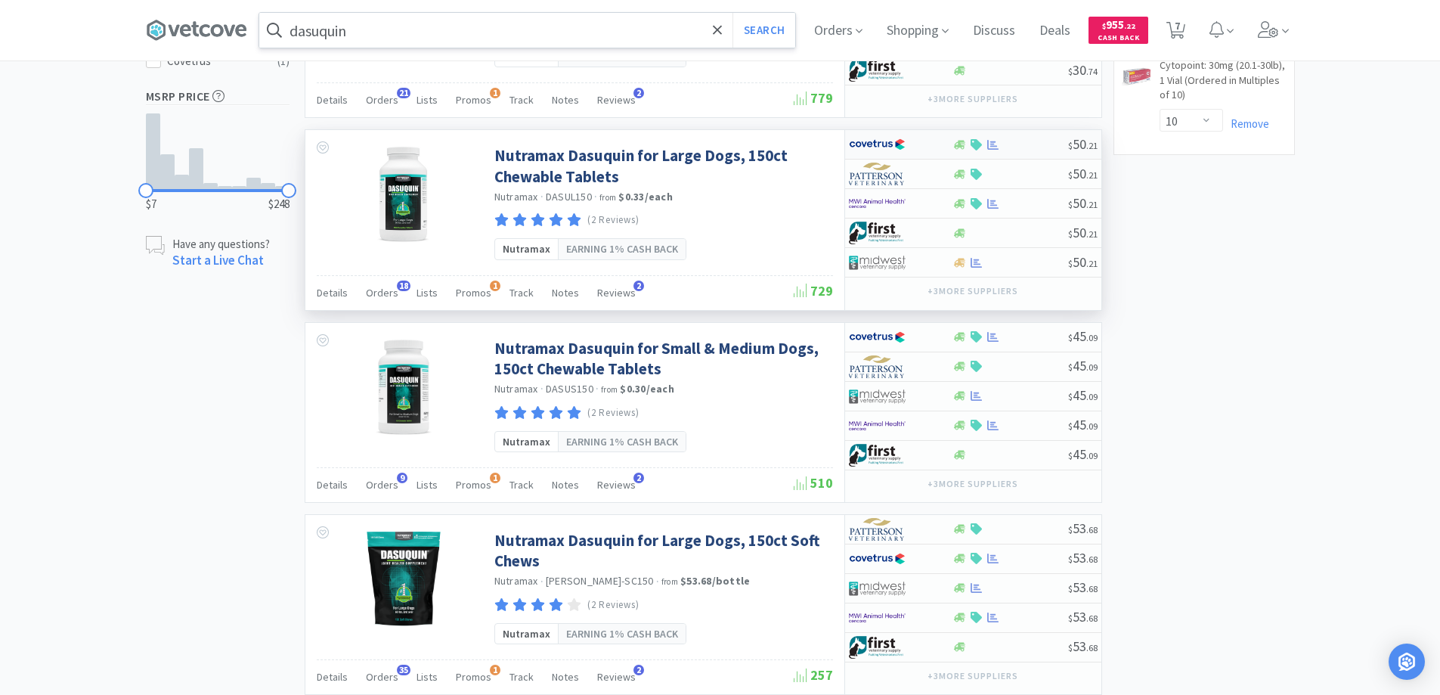
click at [923, 132] on div at bounding box center [890, 145] width 83 height 26
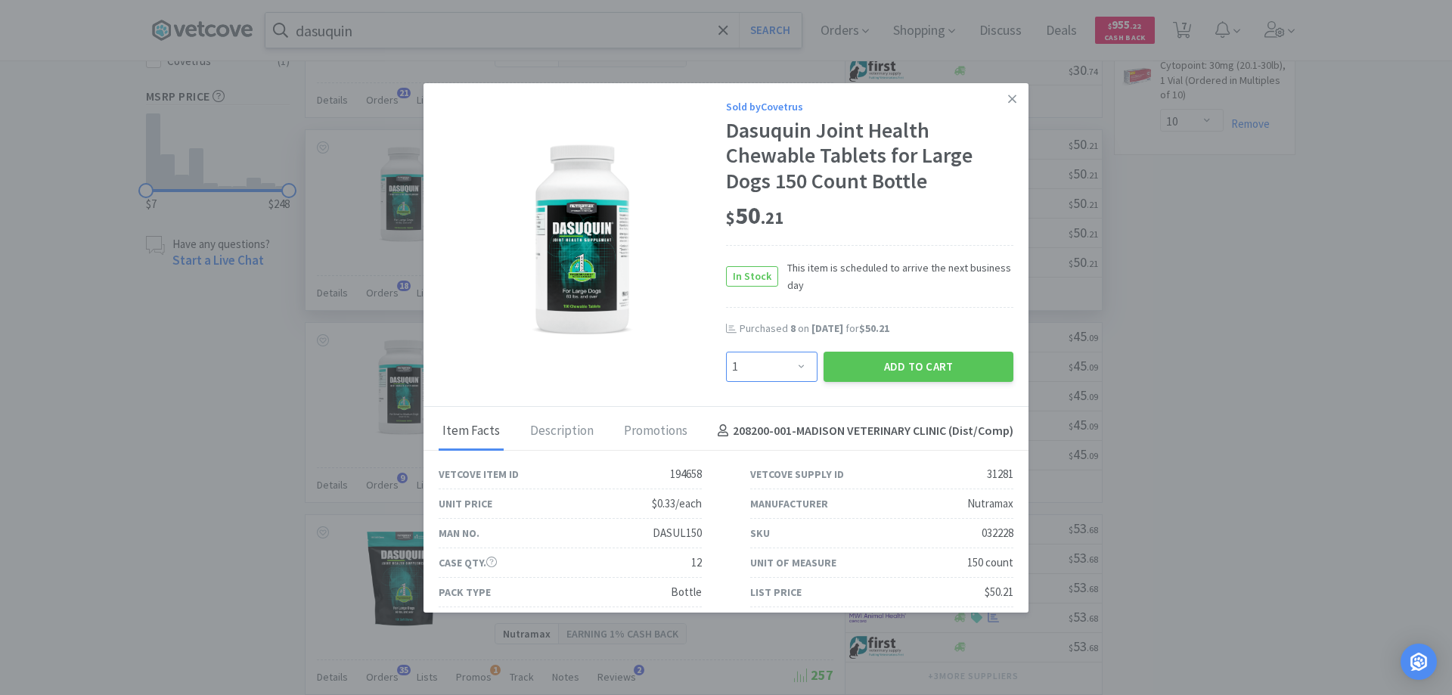
click at [792, 362] on select "Enter Quantity 1 2 3 4 5 6 7 8 9 10 11 12 13 14 15 16 17 18 19 20 Enter Quantity" at bounding box center [771, 367] width 91 height 30
select select "6"
click at [726, 352] on select "Enter Quantity 1 2 3 4 5 6 7 8 9 10 11 12 13 14 15 16 17 18 19 20 Enter Quantity" at bounding box center [771, 367] width 91 height 30
click at [888, 361] on button "Add to Cart" at bounding box center [918, 367] width 190 height 30
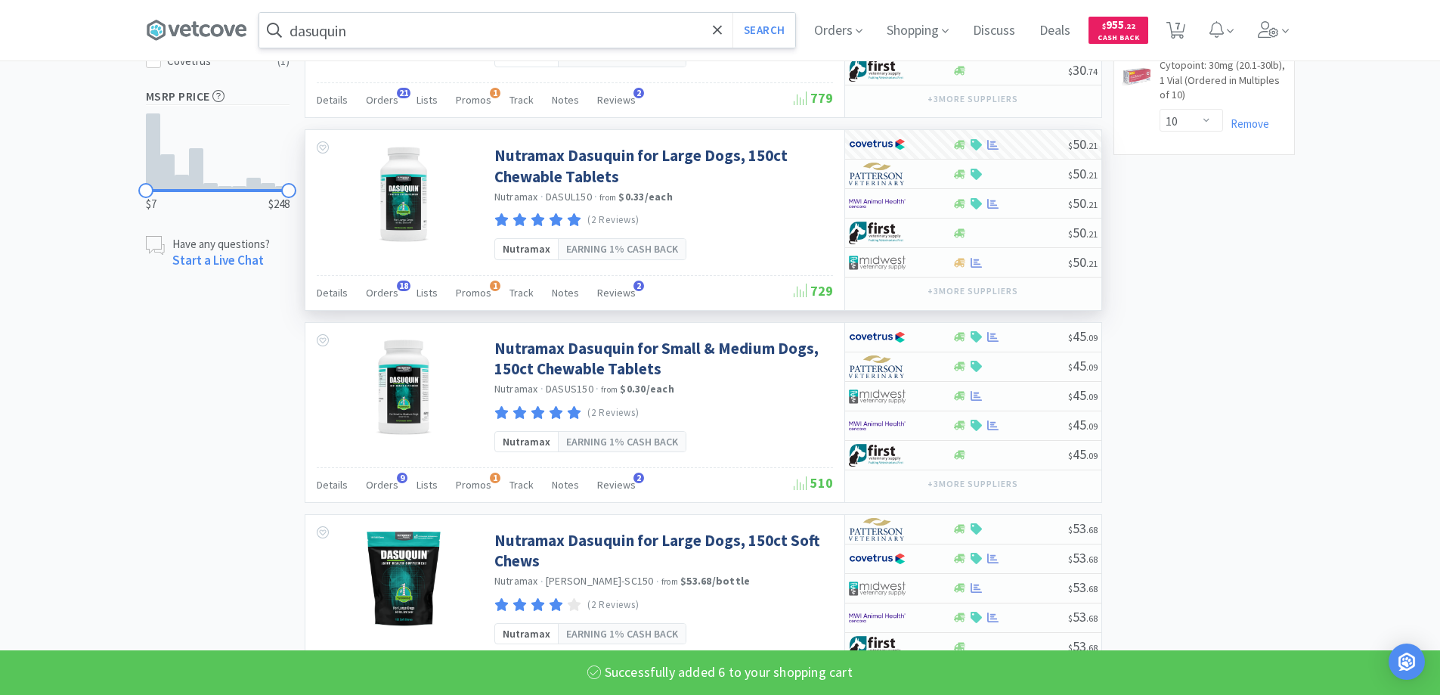
select select "6"
select select "1"
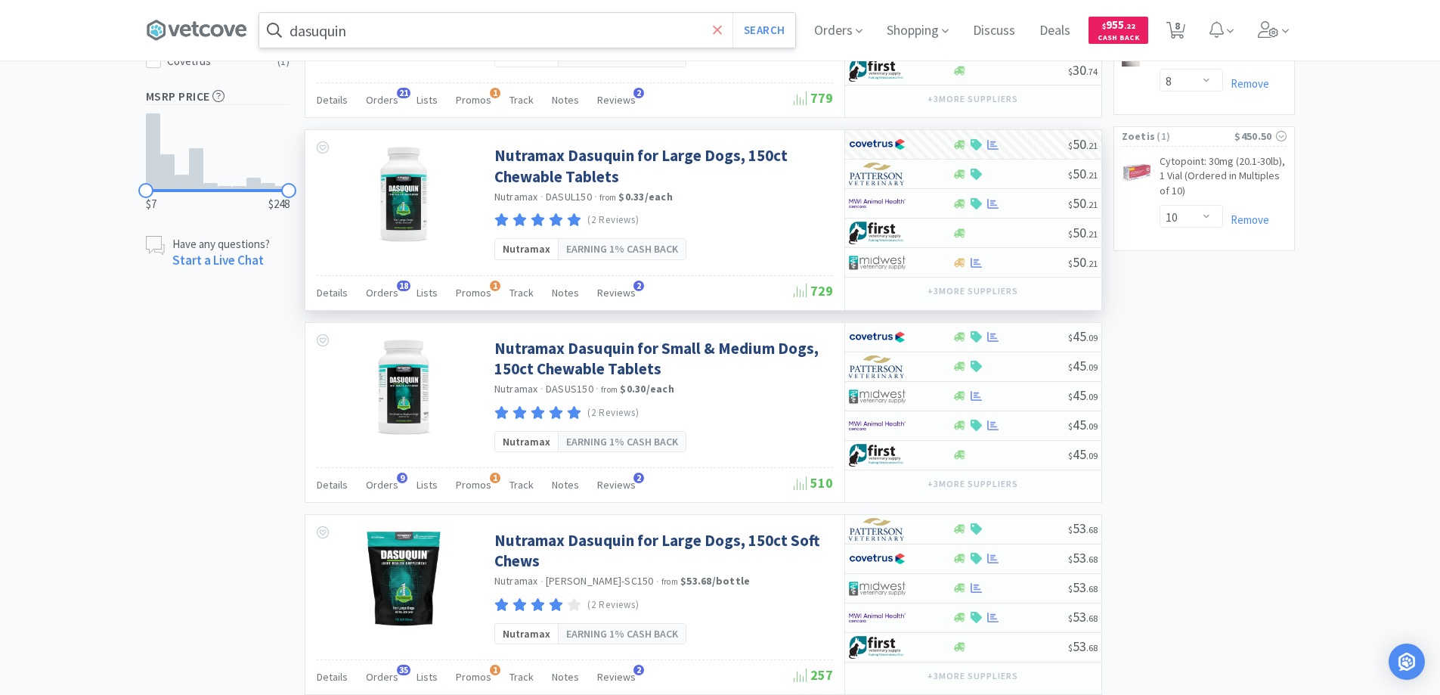
click at [718, 27] on span at bounding box center [717, 30] width 17 height 32
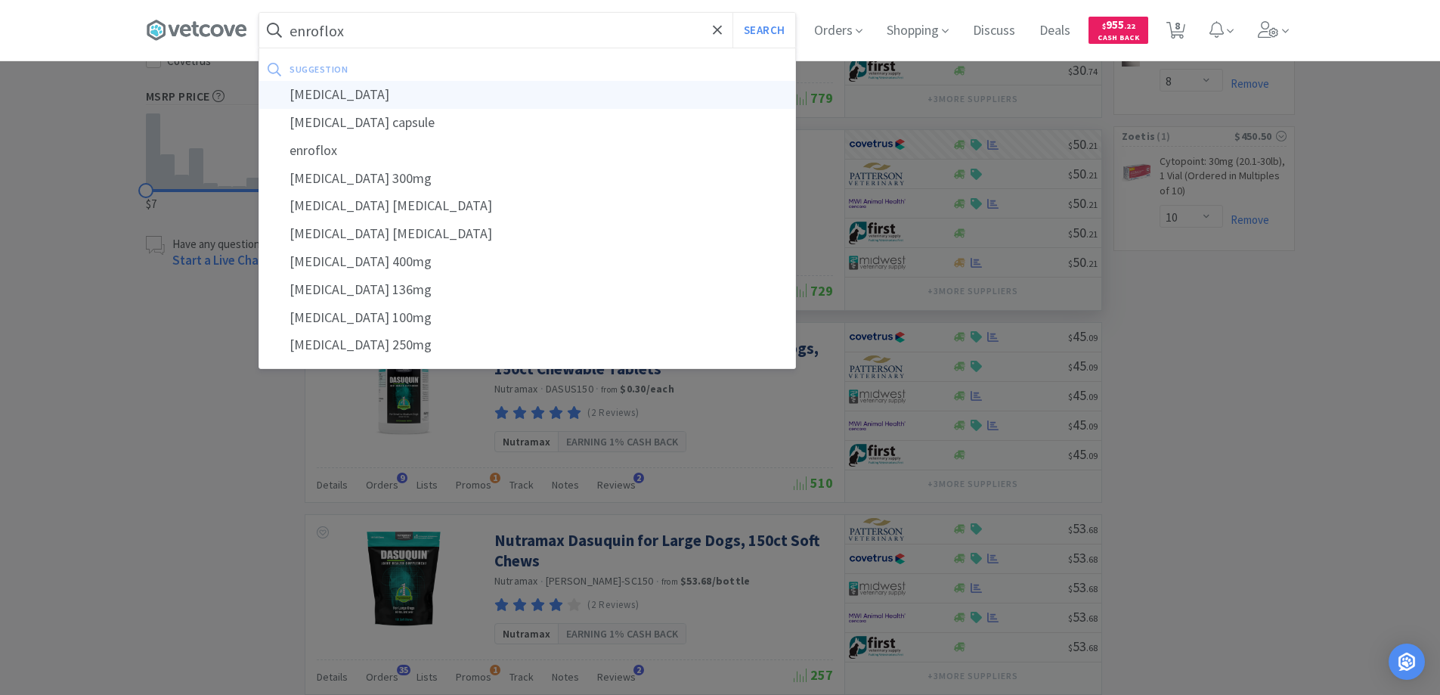
click at [329, 96] on div "enrofloxacin" at bounding box center [527, 95] width 536 height 28
type input "enrofloxacin"
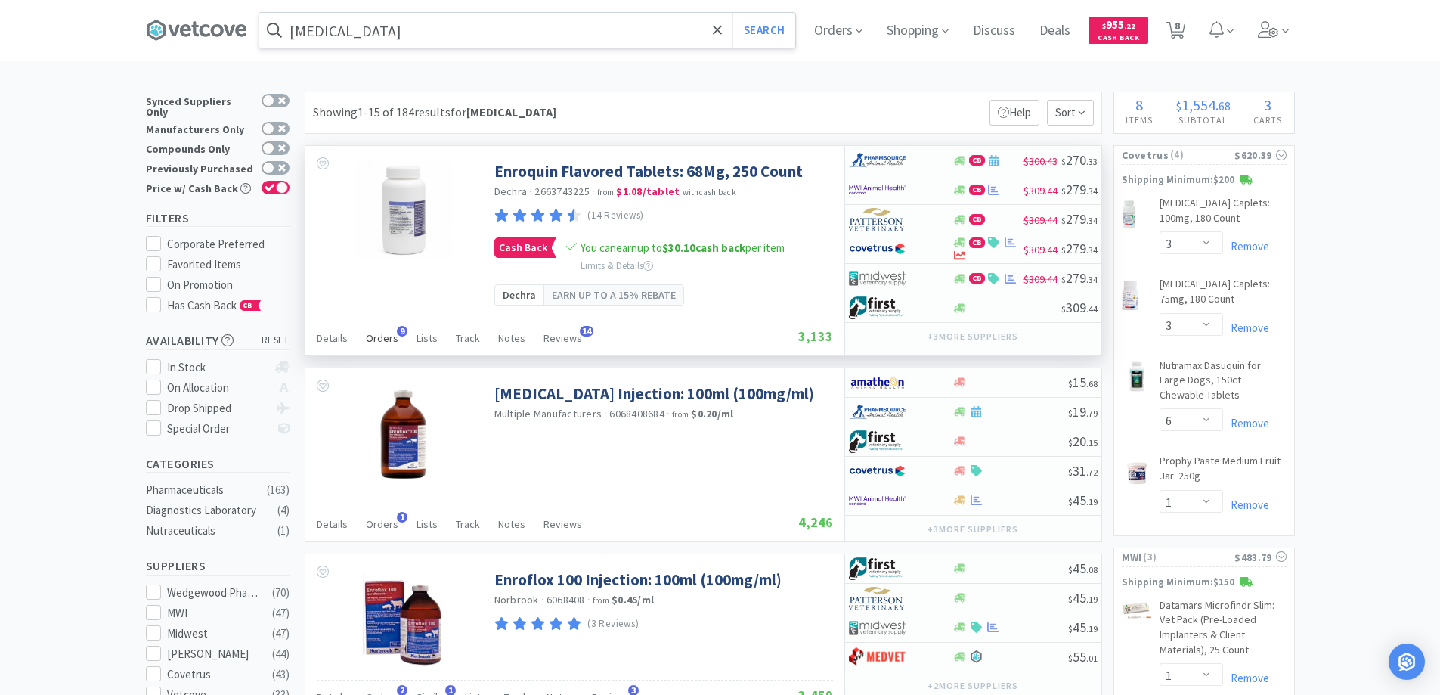
click at [401, 330] on span "9" at bounding box center [402, 331] width 11 height 11
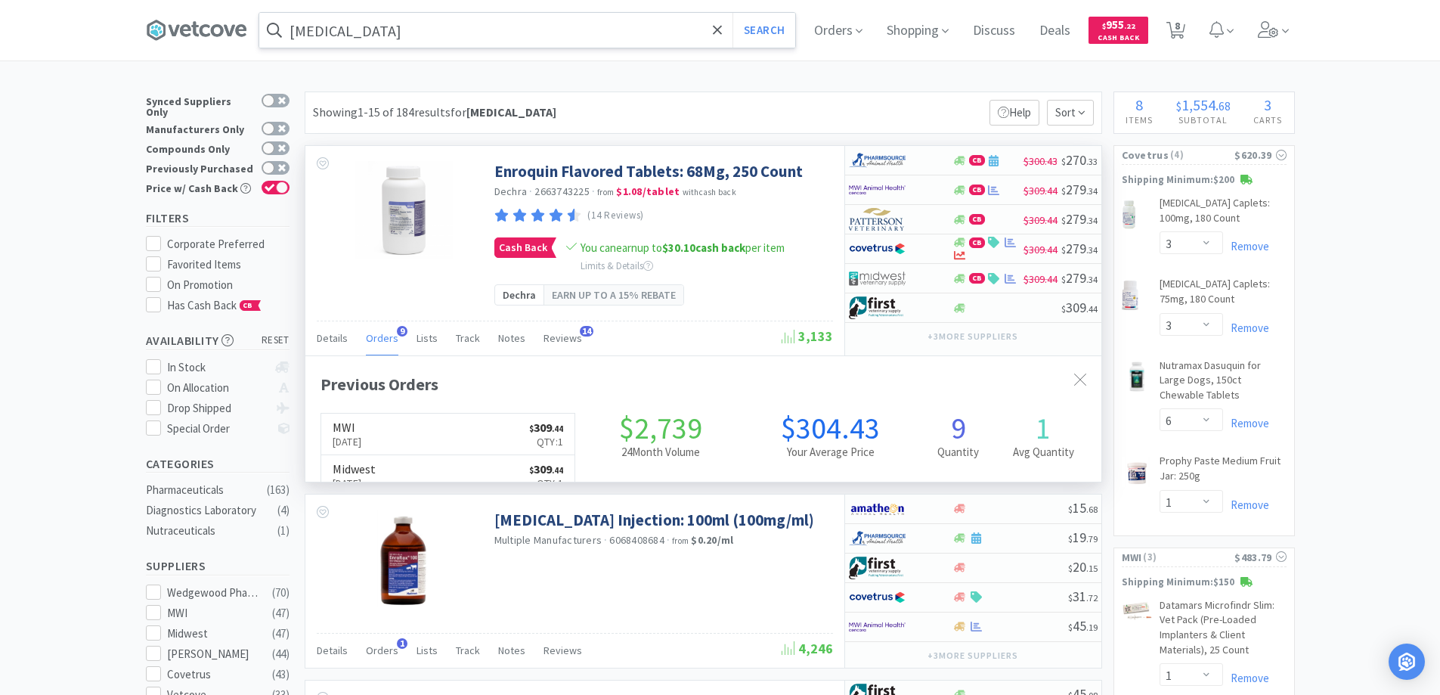
scroll to position [405, 796]
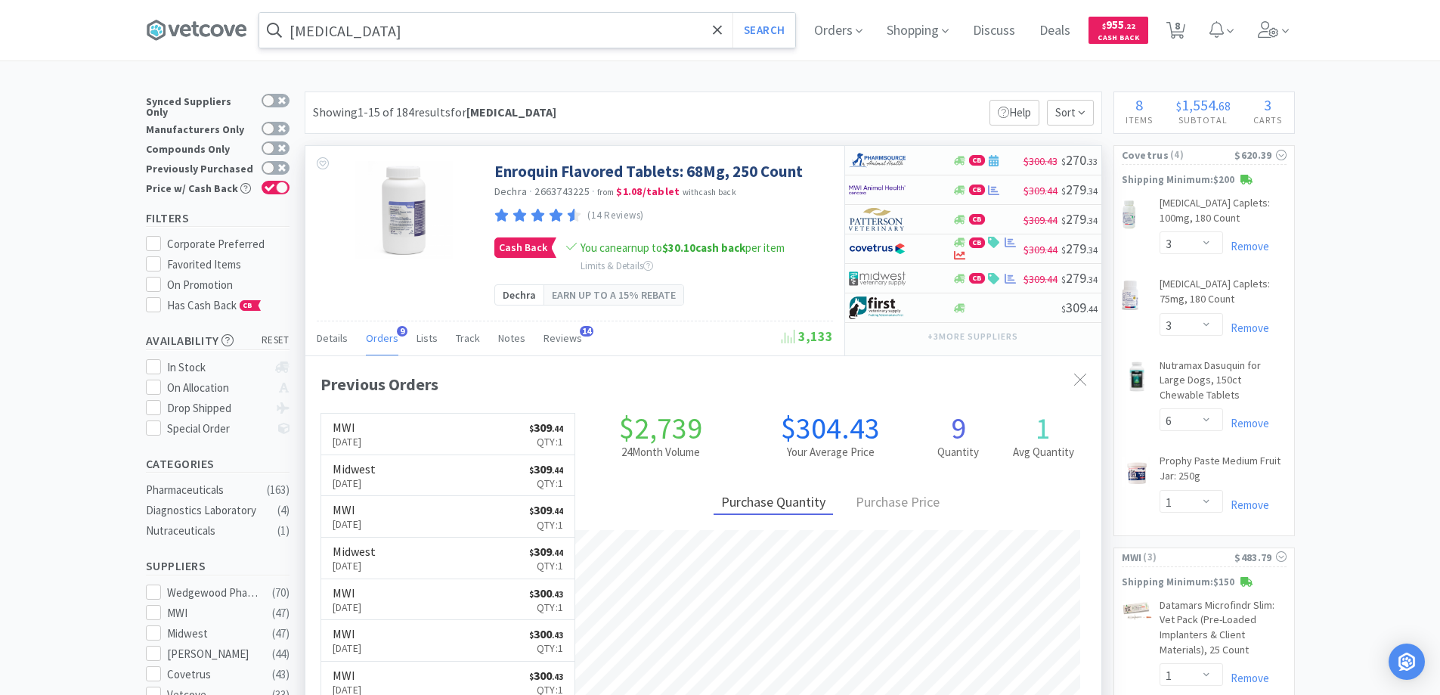
click at [401, 330] on span "9" at bounding box center [402, 331] width 11 height 11
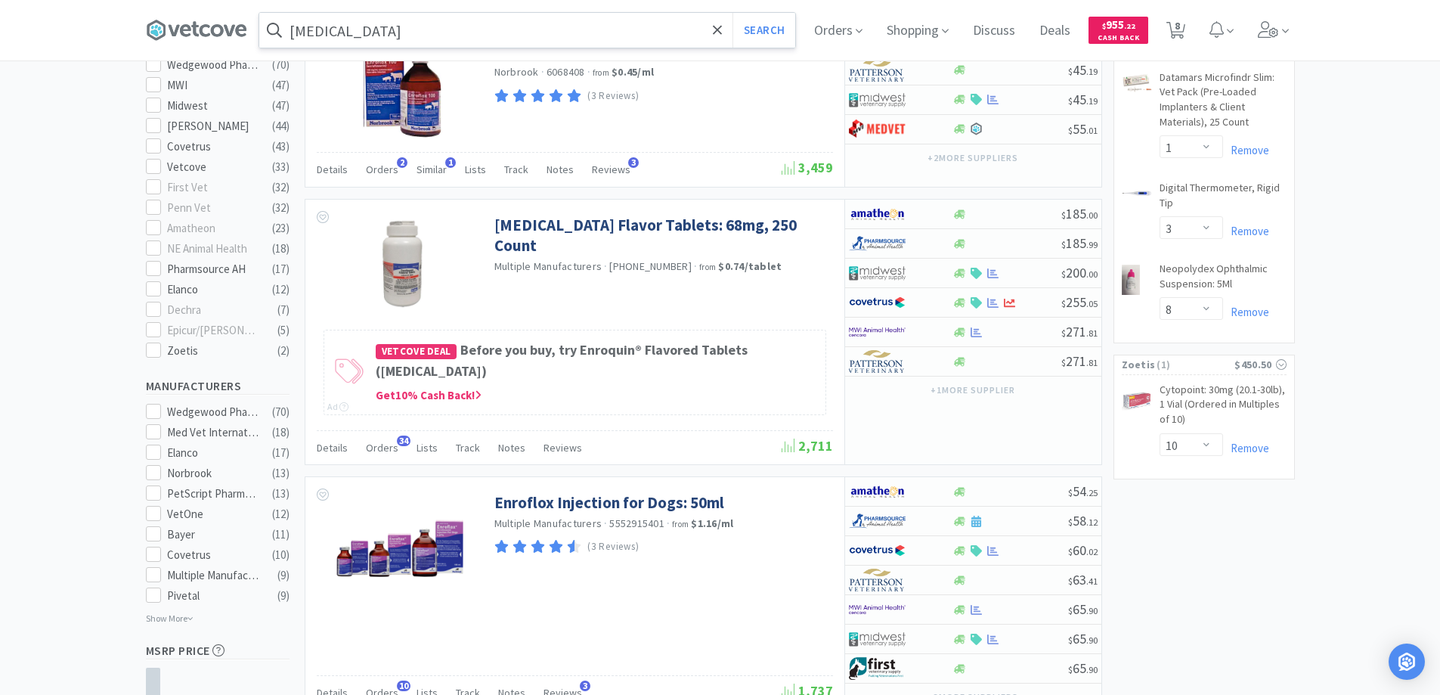
scroll to position [529, 0]
click at [398, 436] on span "34" at bounding box center [404, 439] width 14 height 11
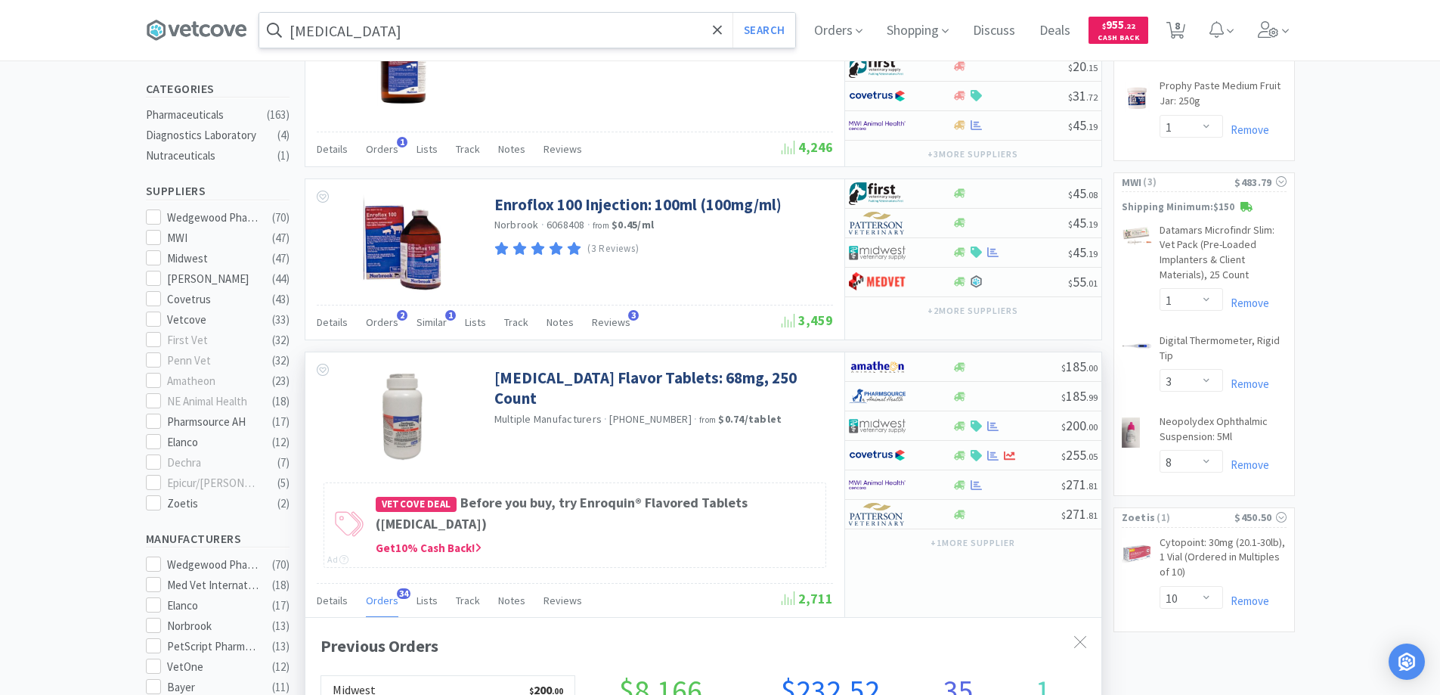
scroll to position [378, 0]
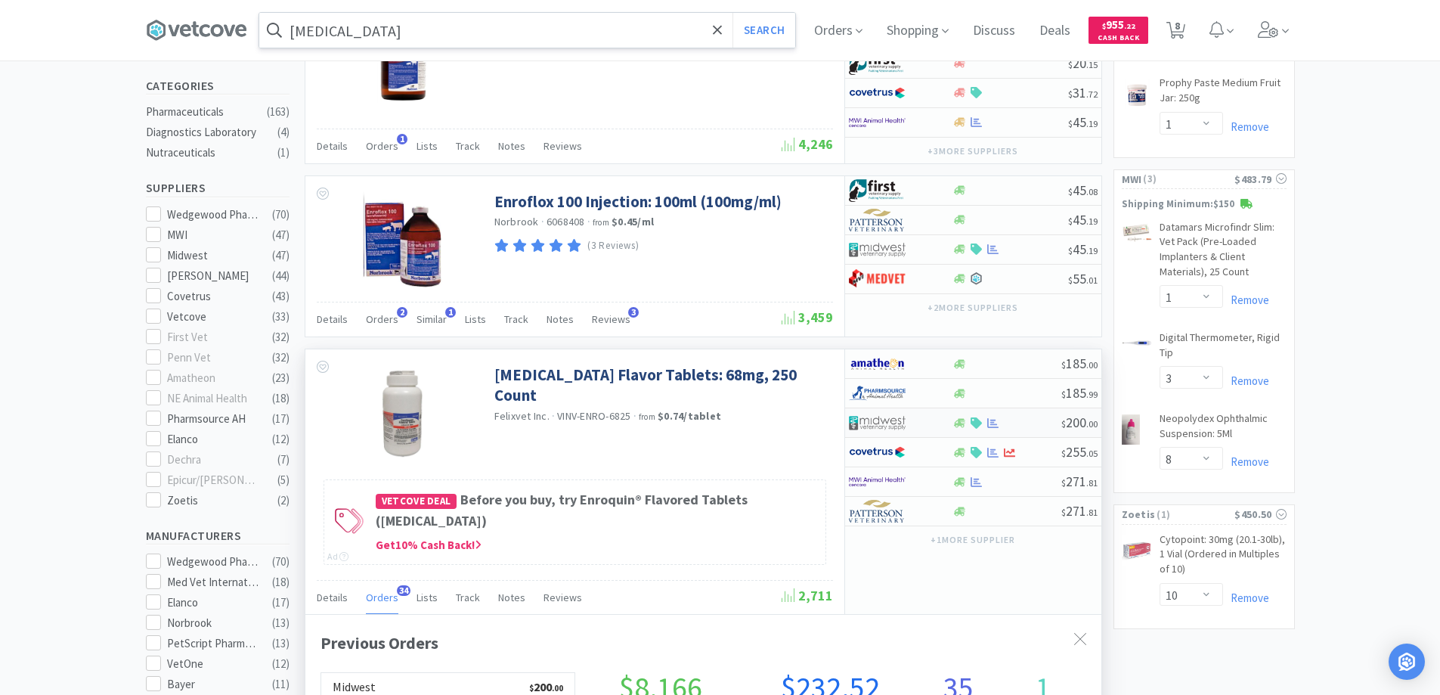
click at [920, 421] on div at bounding box center [890, 423] width 83 height 26
select select "1"
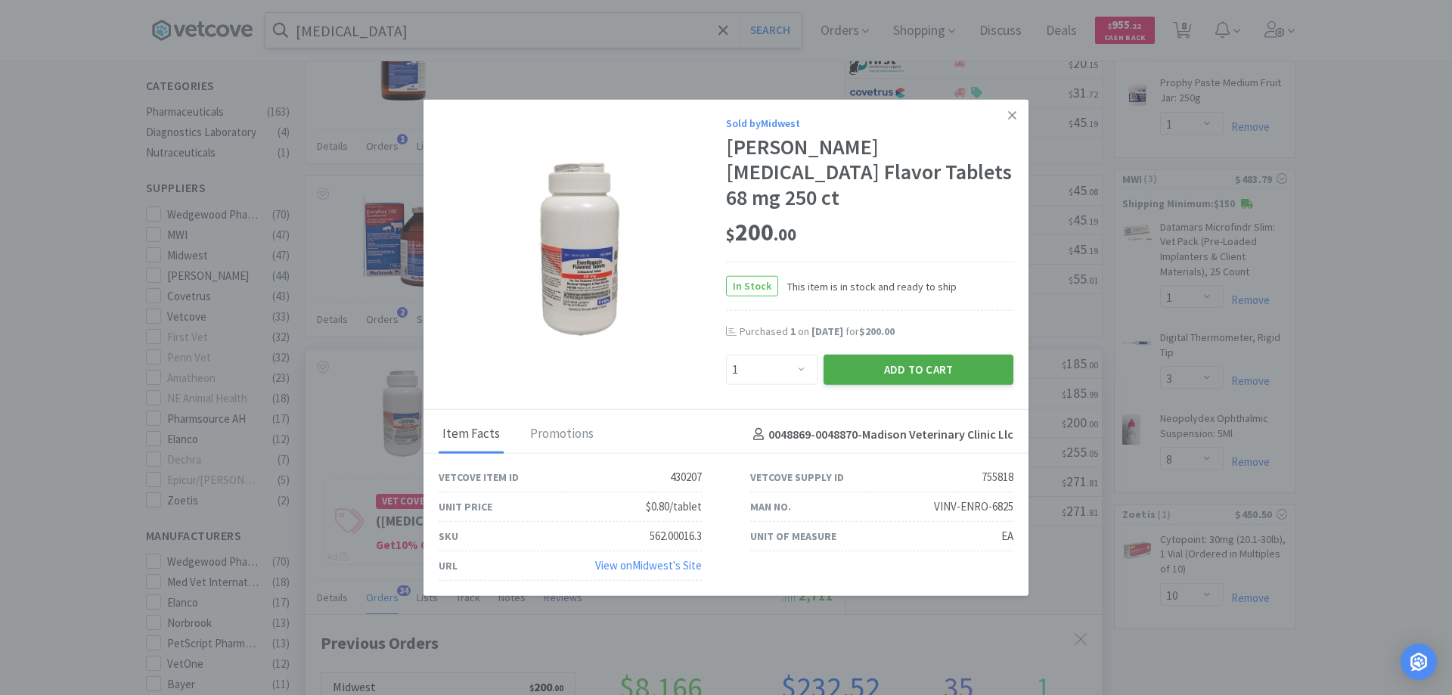
click at [892, 355] on button "Add to Cart" at bounding box center [918, 370] width 190 height 30
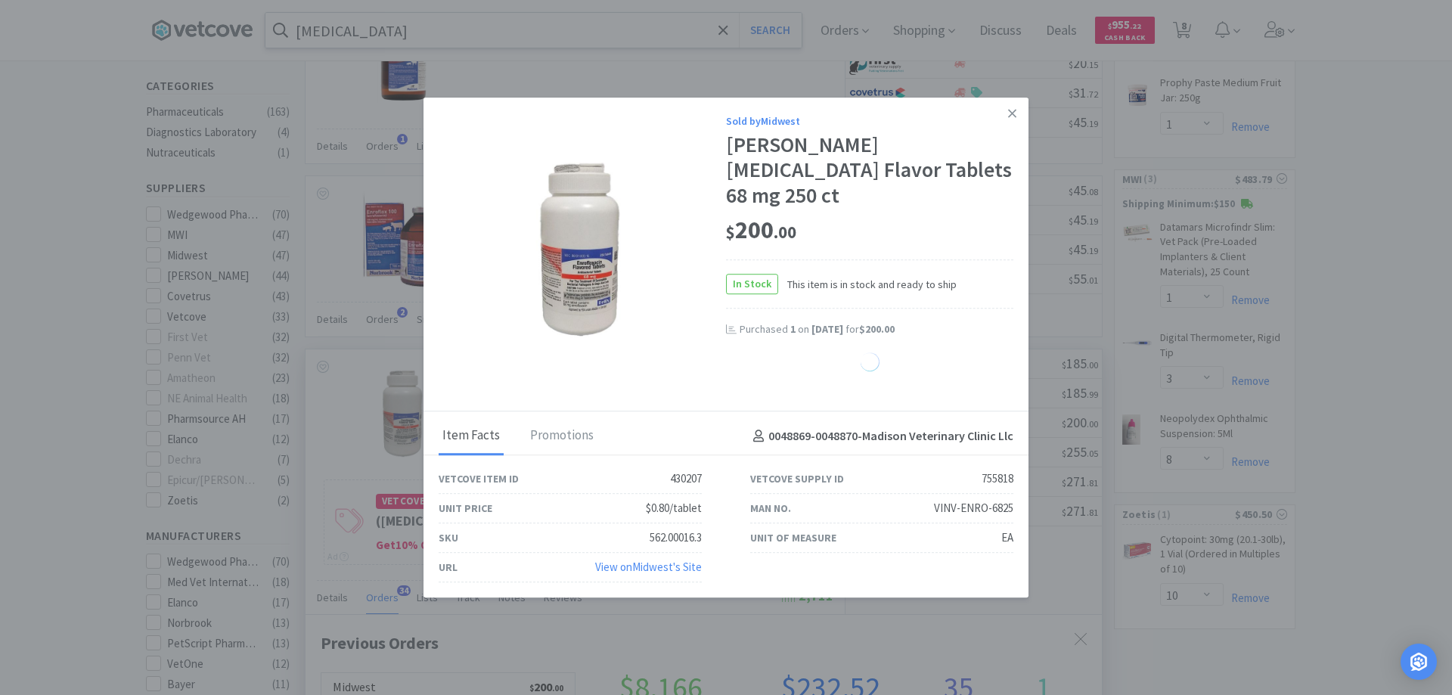
select select "1"
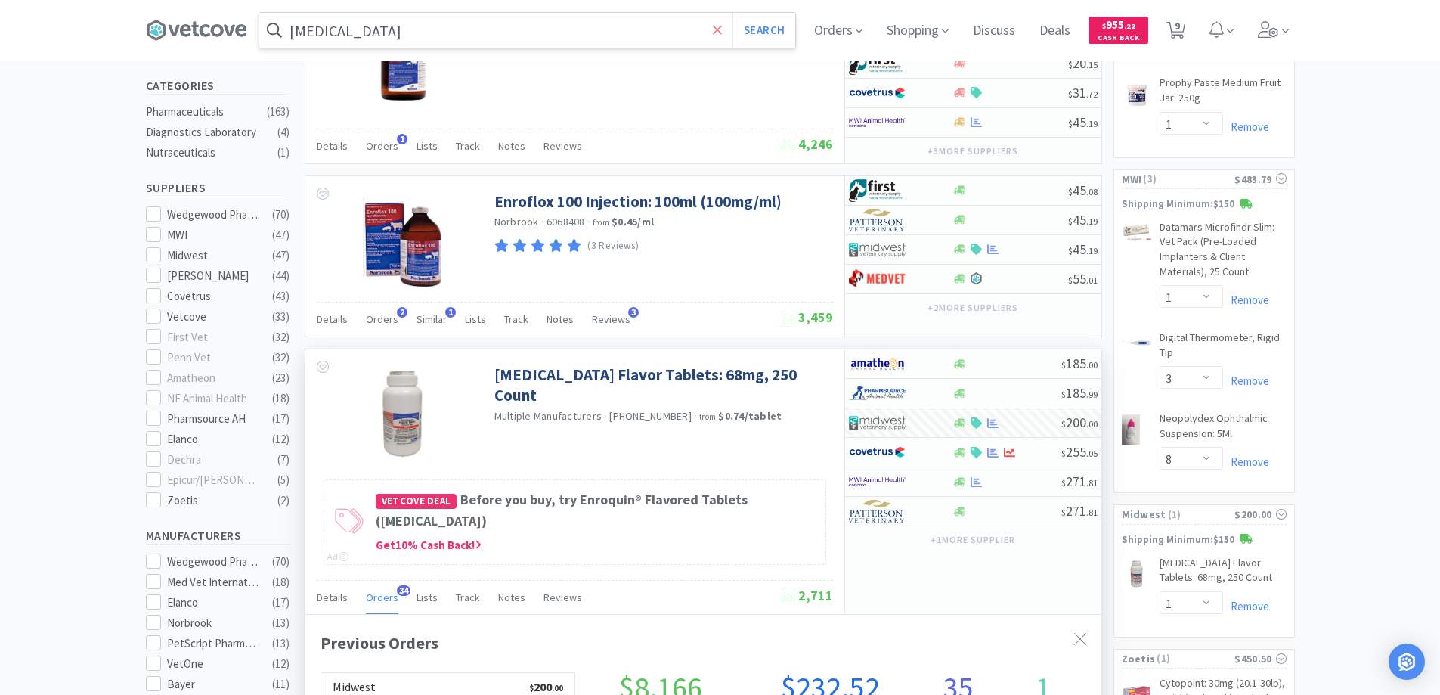
click at [721, 29] on icon at bounding box center [717, 29] width 9 height 9
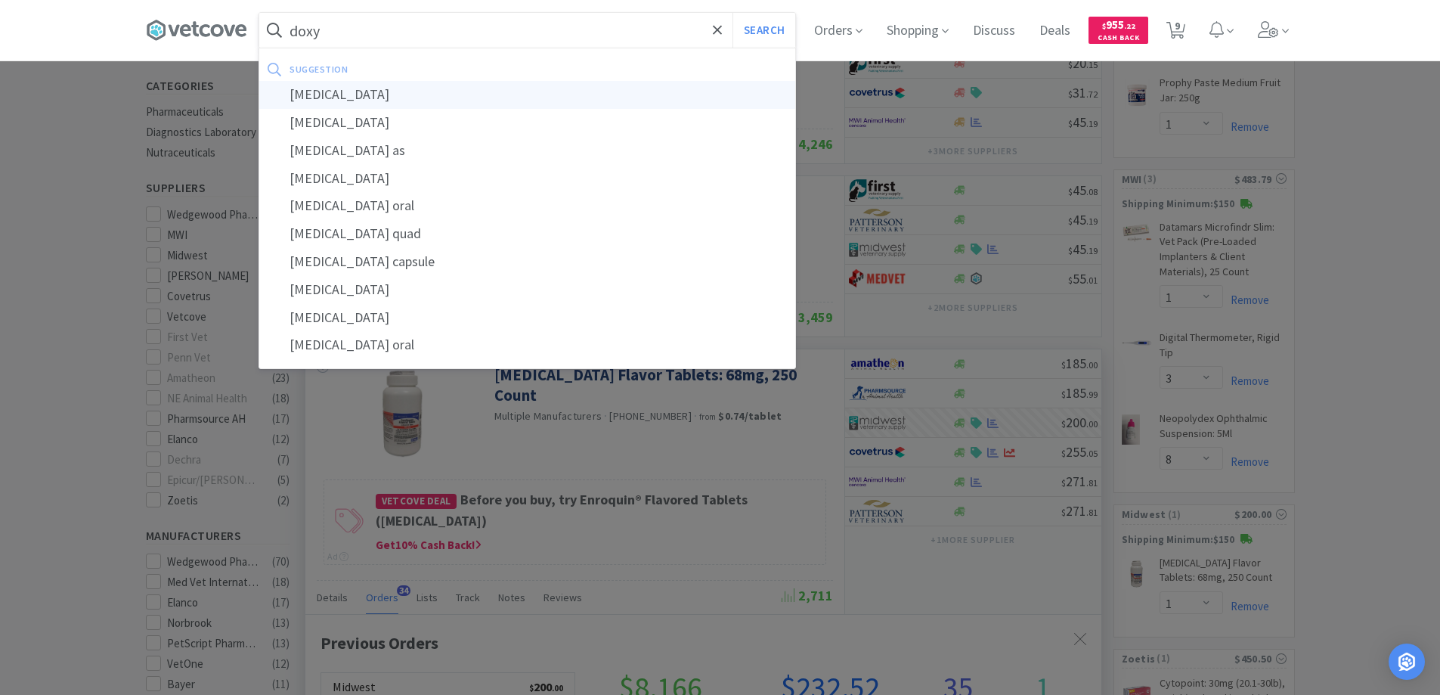
click at [332, 95] on div "doxycycline" at bounding box center [527, 95] width 536 height 28
type input "doxycycline"
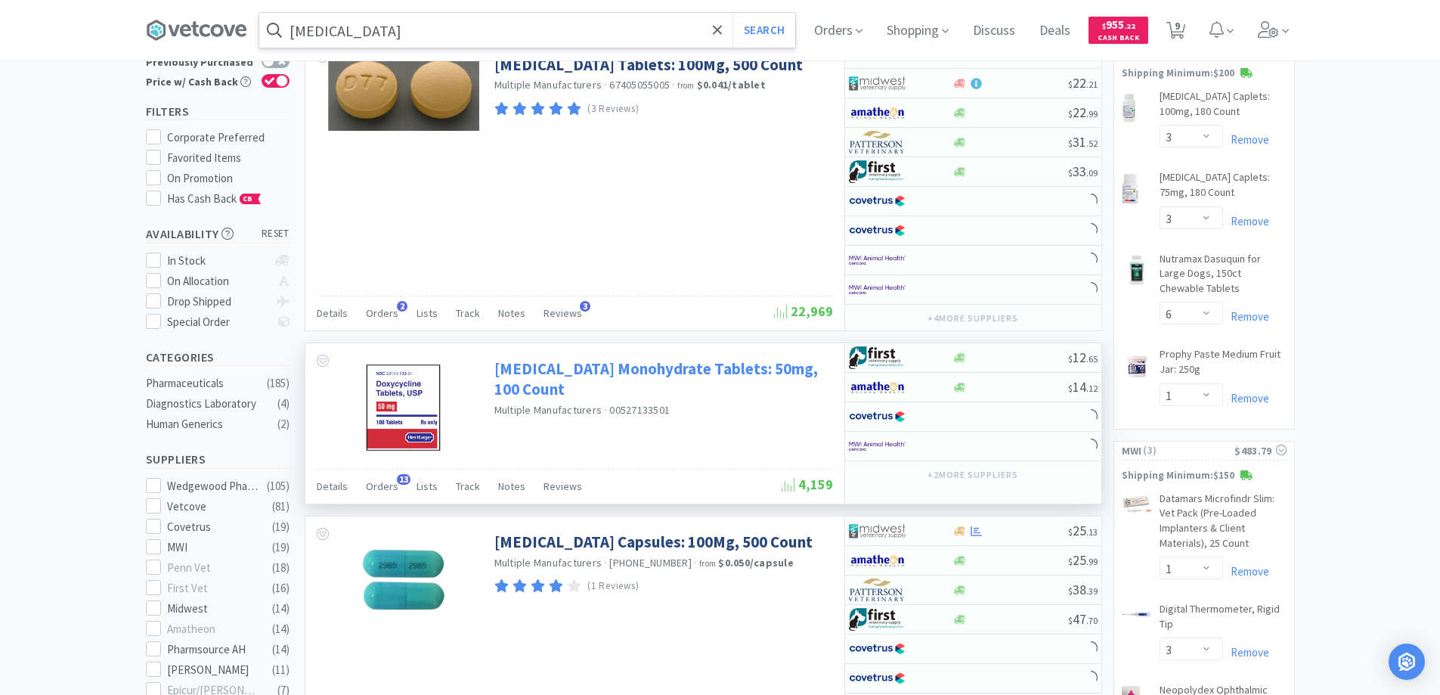
scroll to position [302, 0]
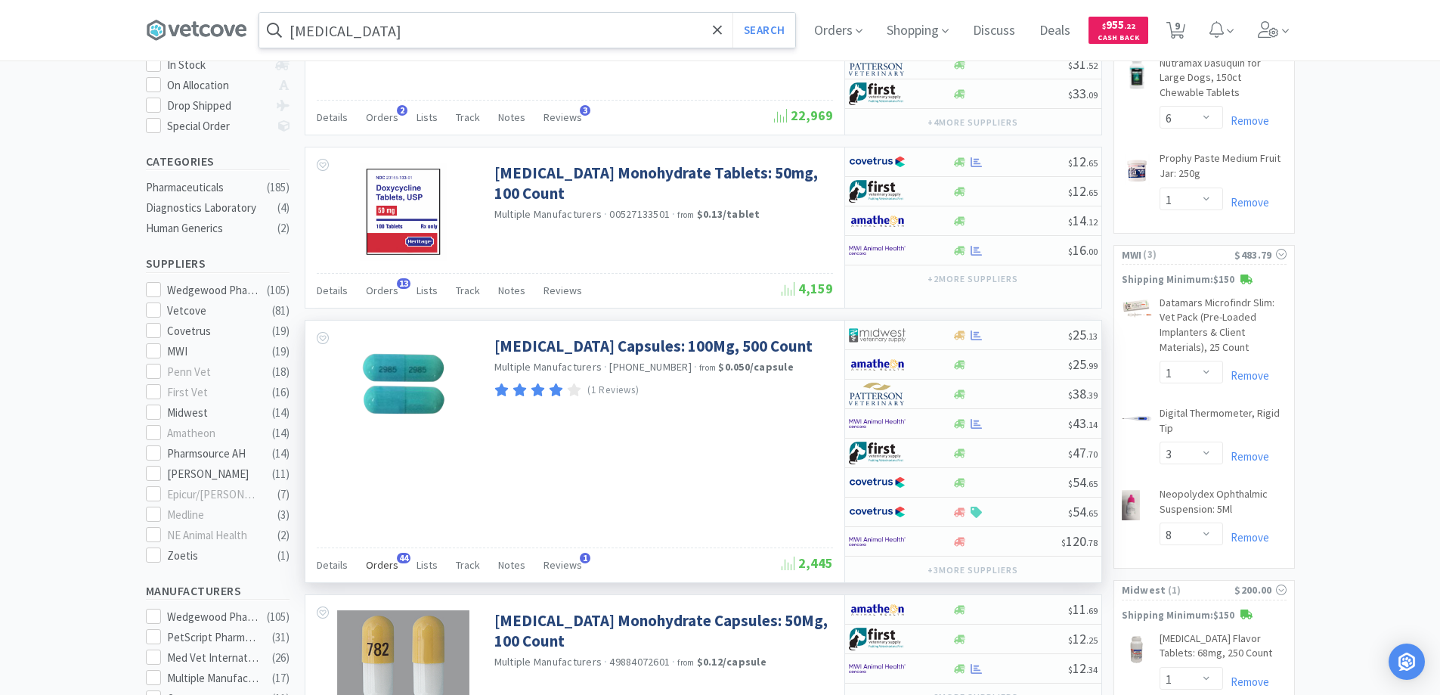
click at [402, 556] on span "44" at bounding box center [404, 558] width 14 height 11
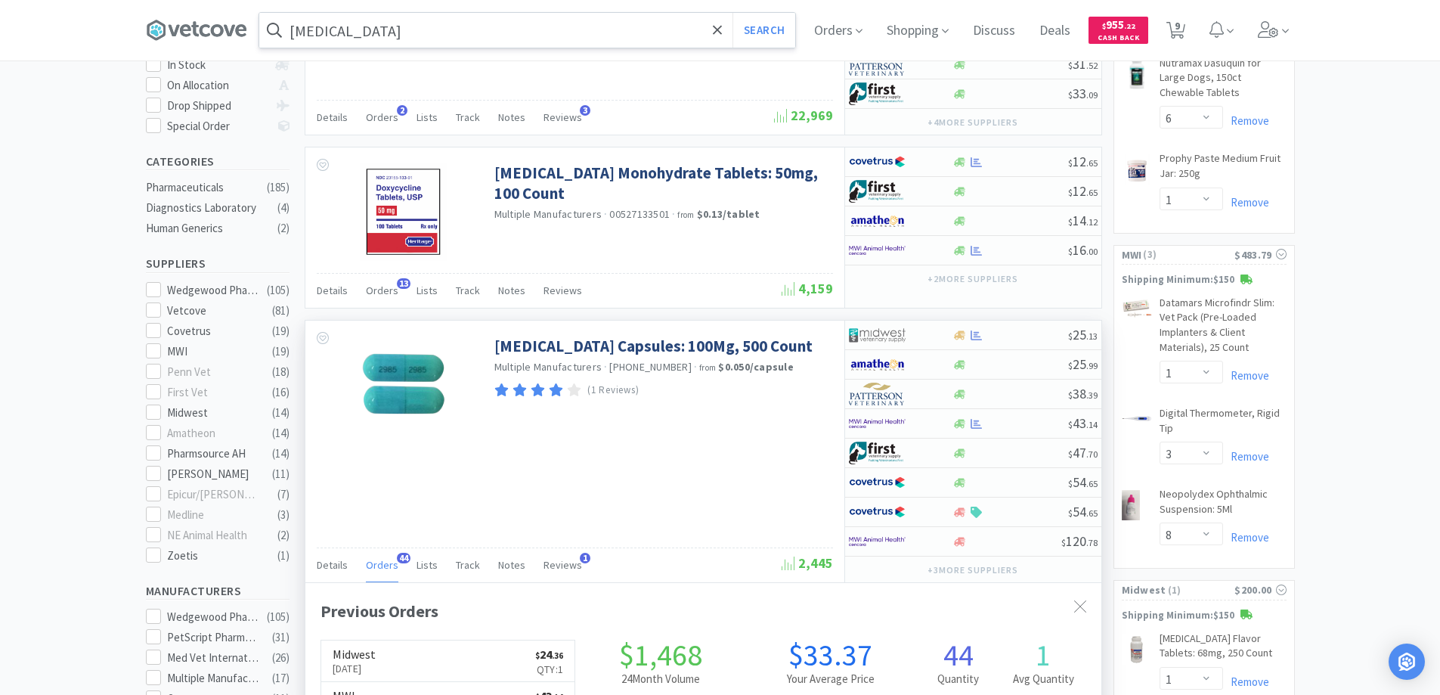
scroll to position [405, 796]
click at [402, 556] on span "44" at bounding box center [404, 558] width 14 height 11
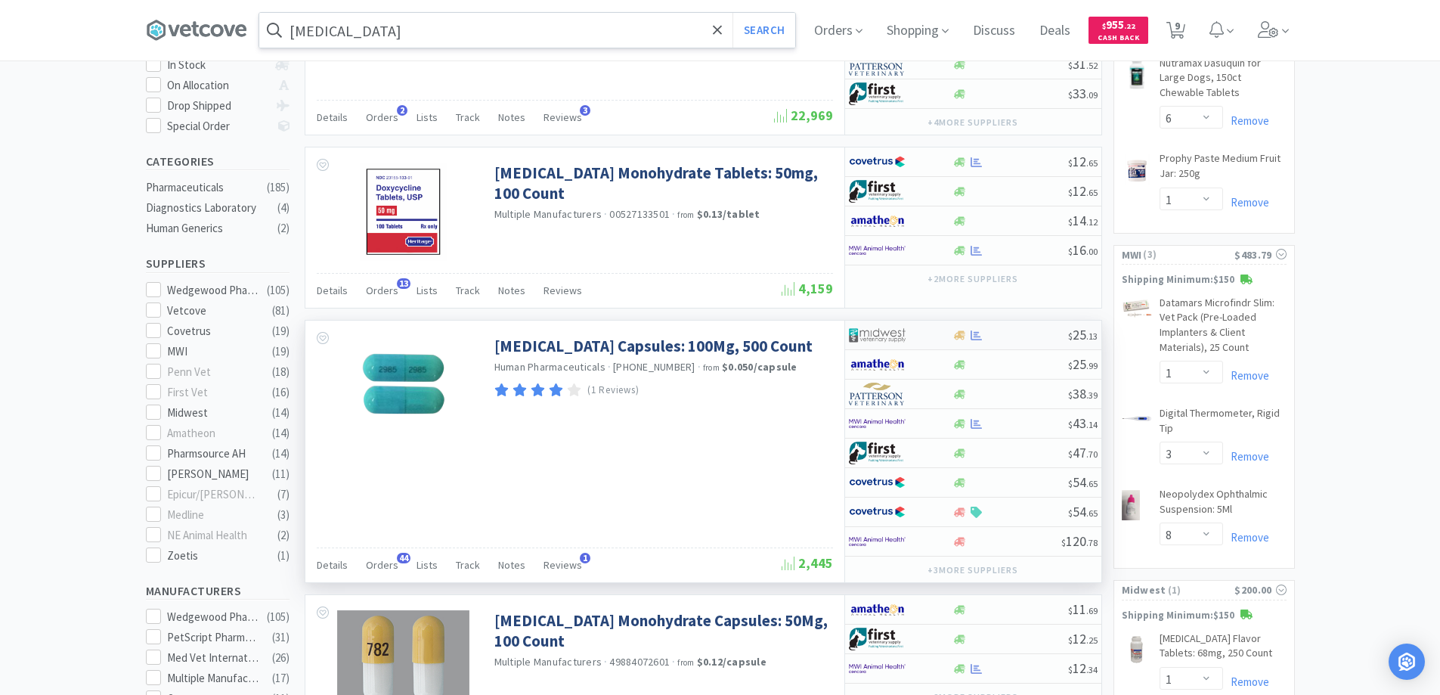
click at [927, 336] on div at bounding box center [890, 335] width 83 height 26
select select "1"
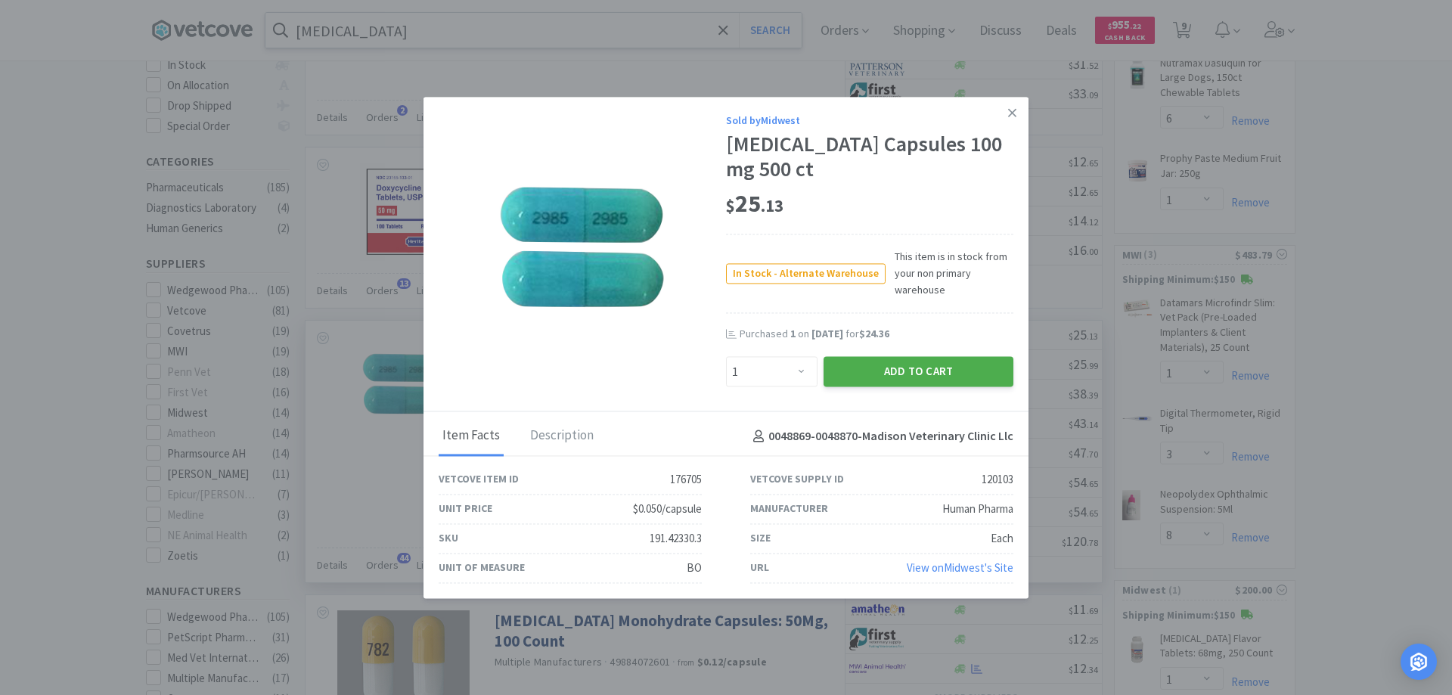
click at [893, 365] on button "Add to Cart" at bounding box center [918, 372] width 190 height 30
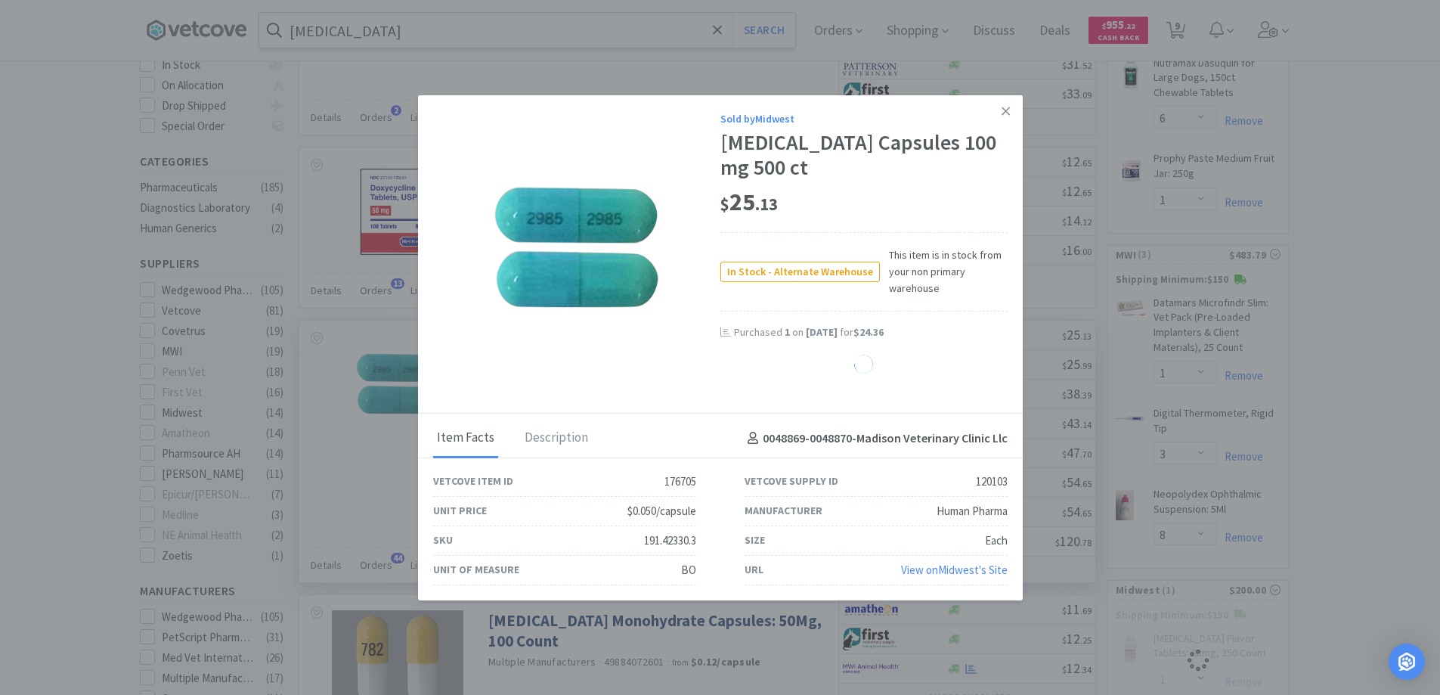
select select "1"
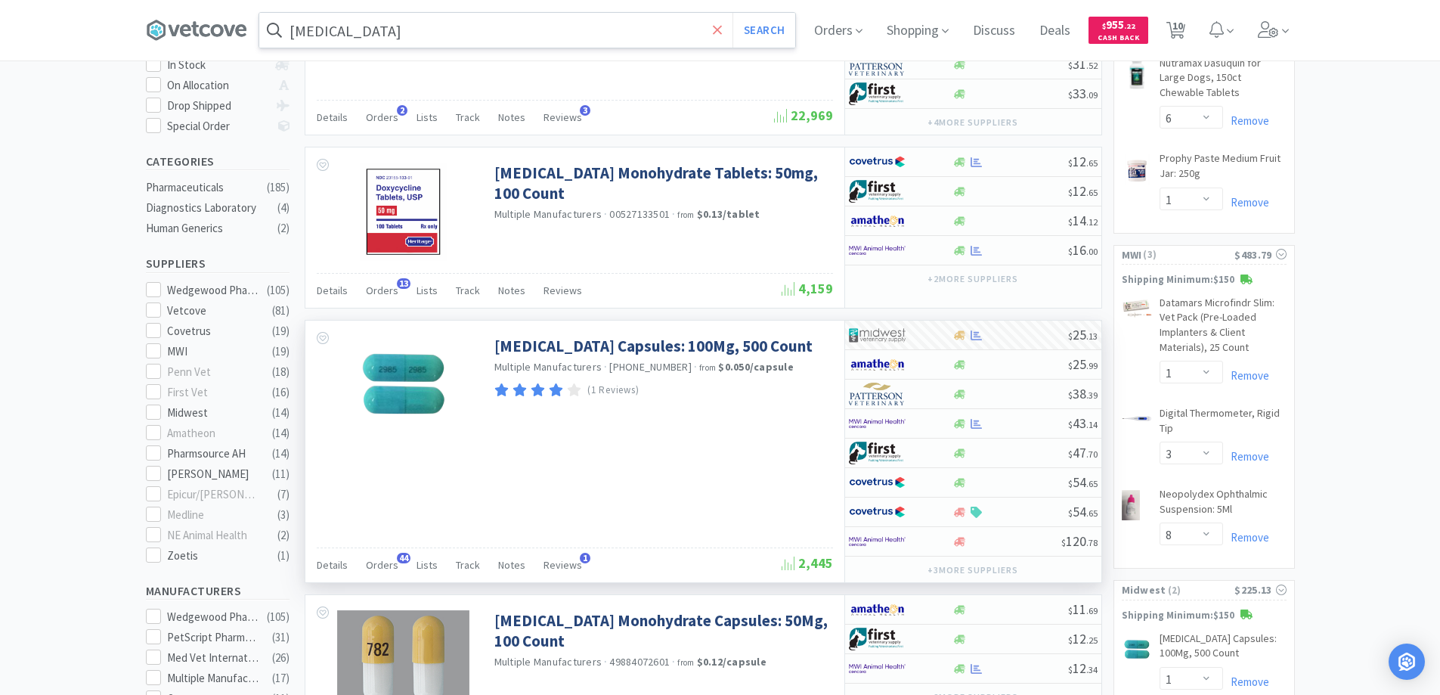
click at [720, 25] on icon at bounding box center [718, 30] width 10 height 15
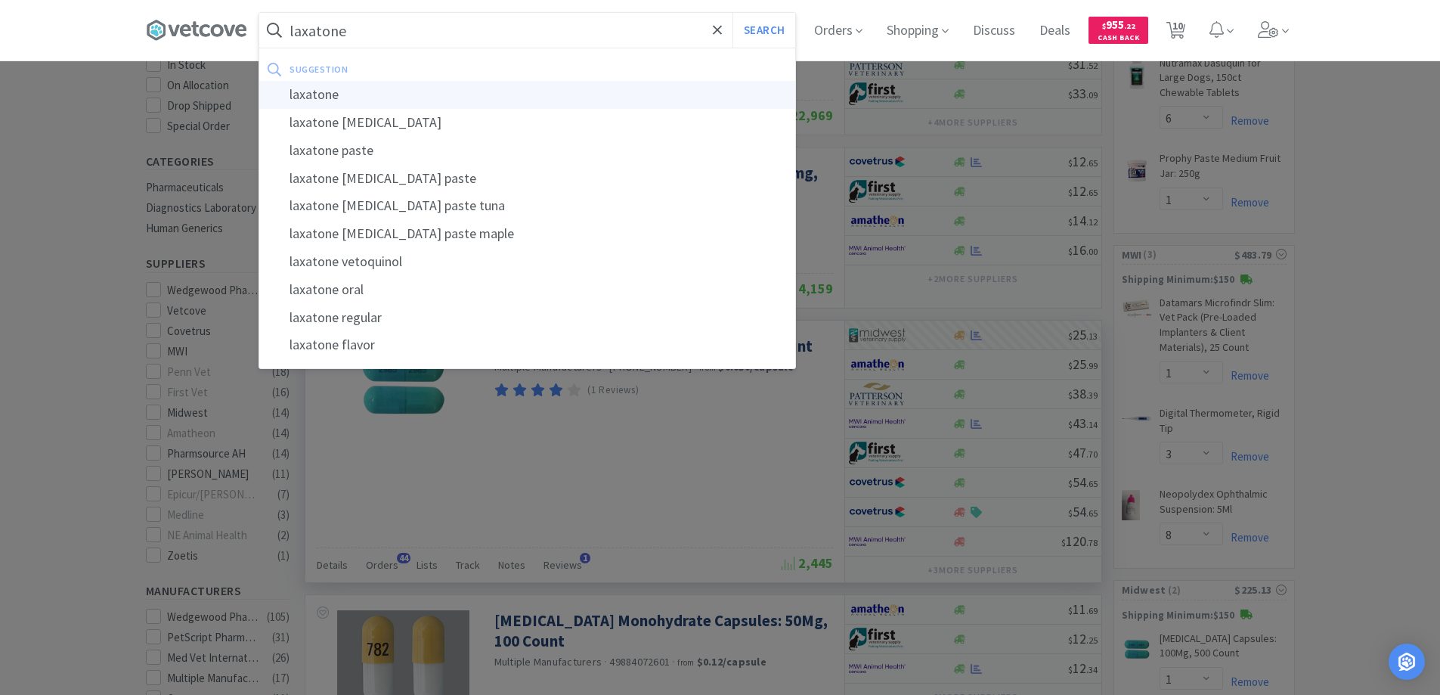
type input "laxatone"
click at [314, 93] on div "laxatone" at bounding box center [527, 95] width 536 height 28
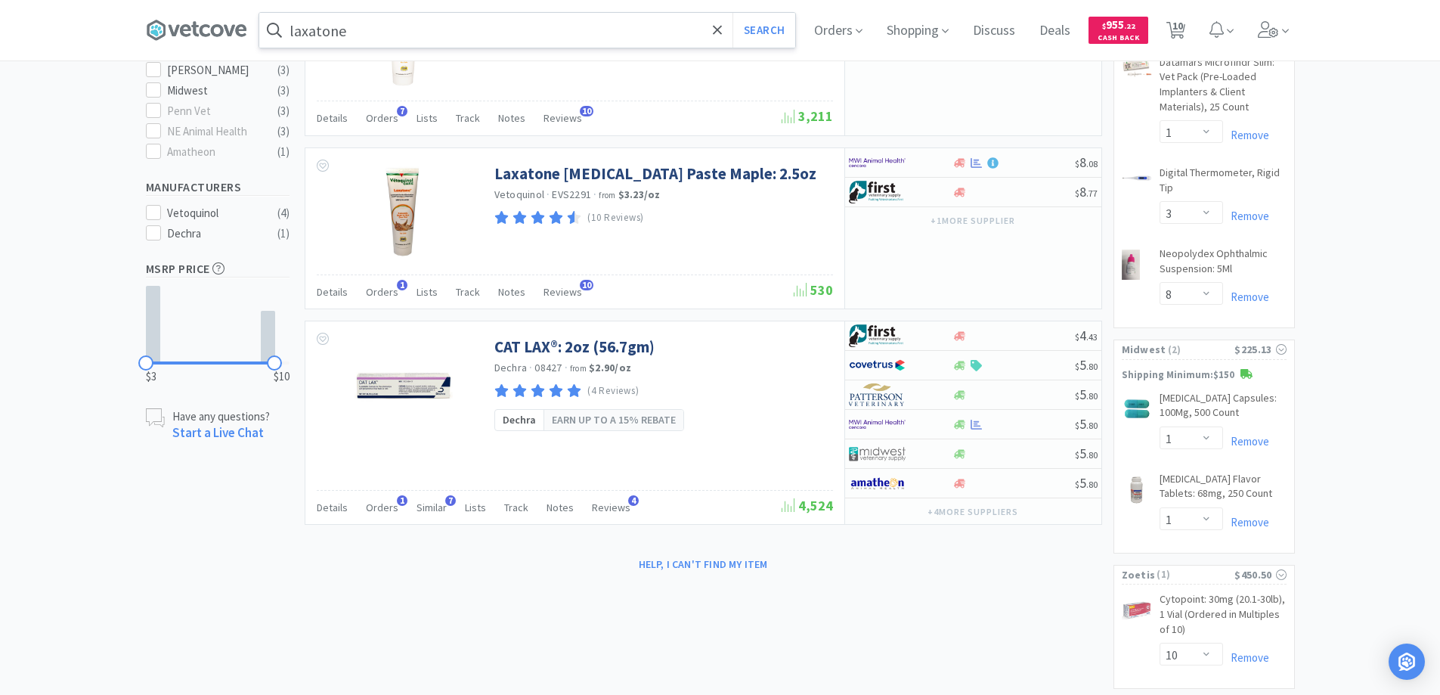
scroll to position [594, 0]
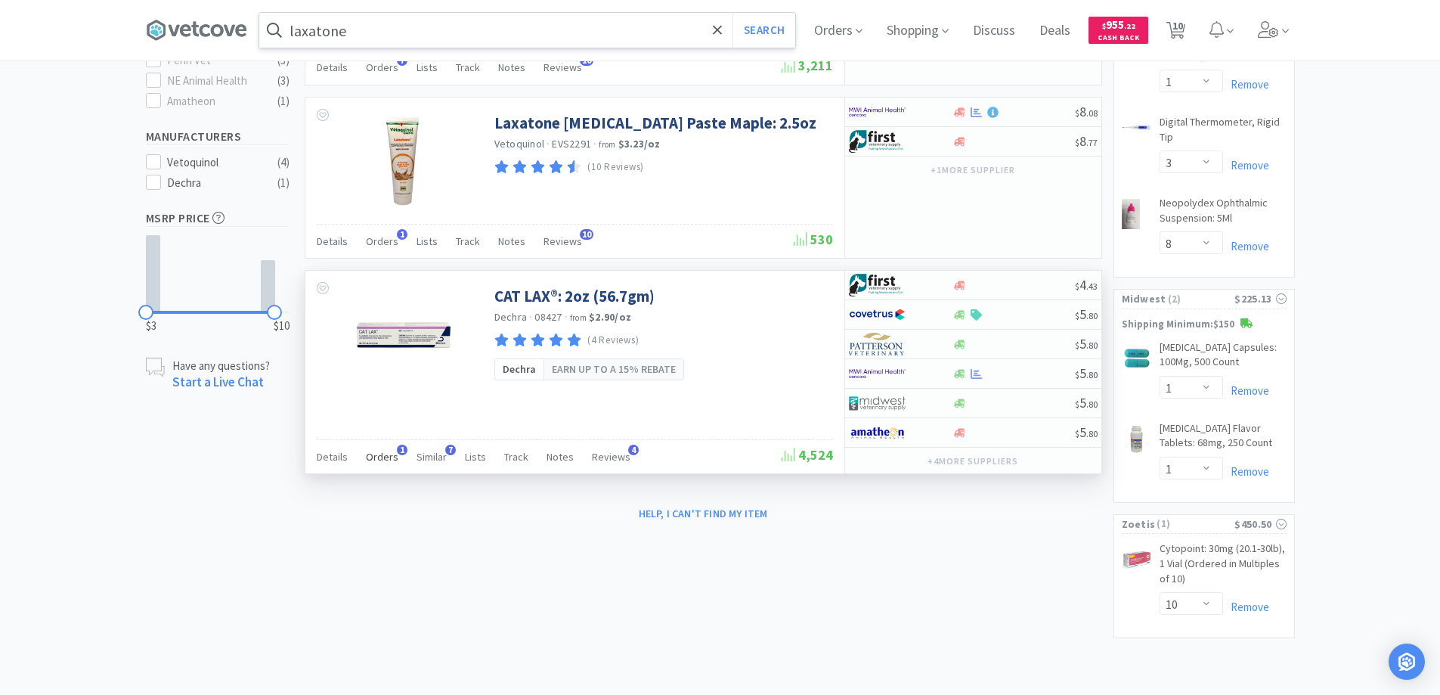
click at [397, 449] on span "1" at bounding box center [402, 450] width 11 height 11
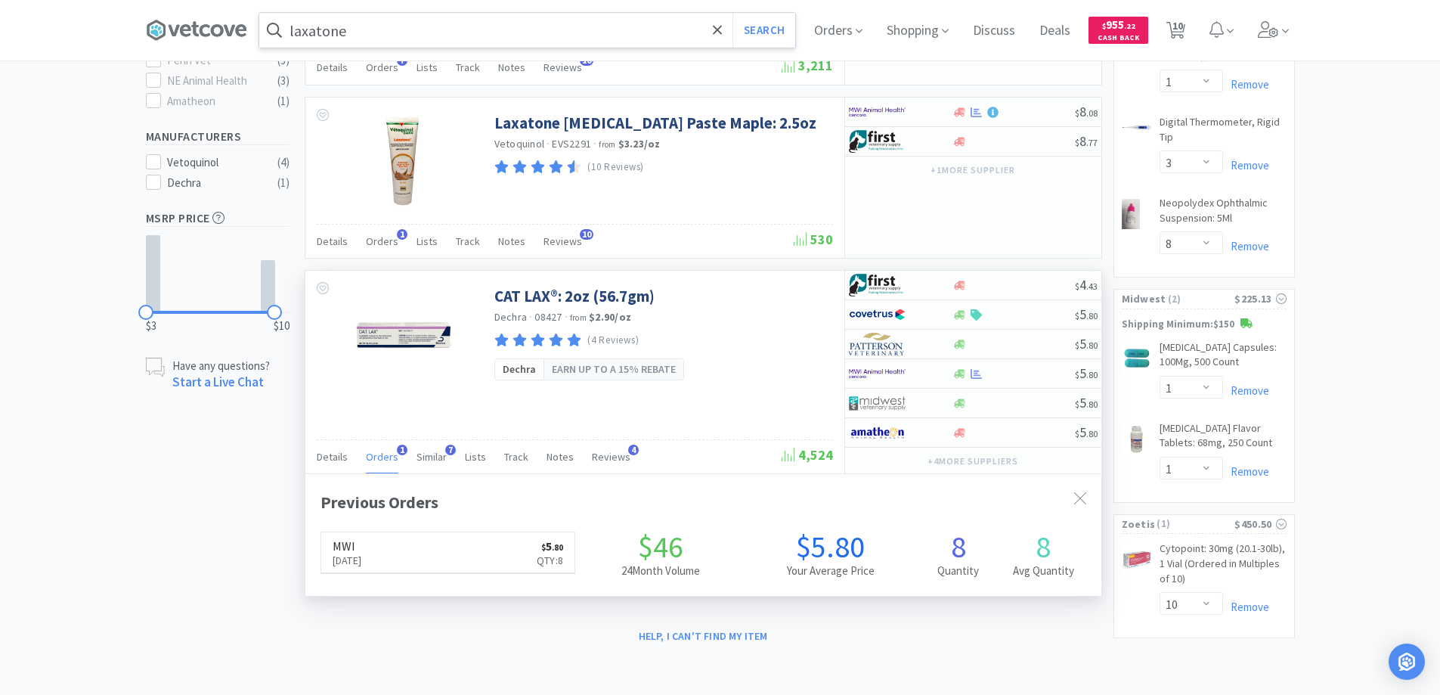
scroll to position [392, 796]
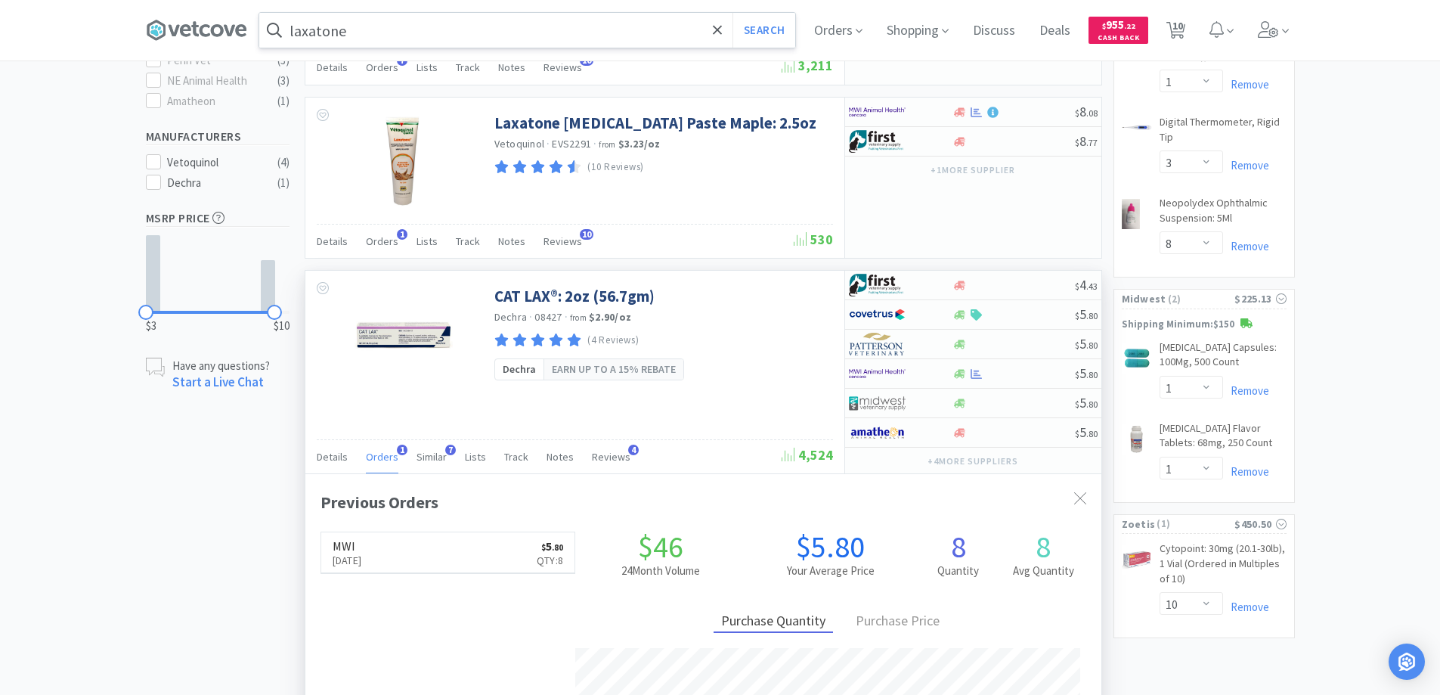
click at [400, 447] on span "1" at bounding box center [402, 450] width 11 height 11
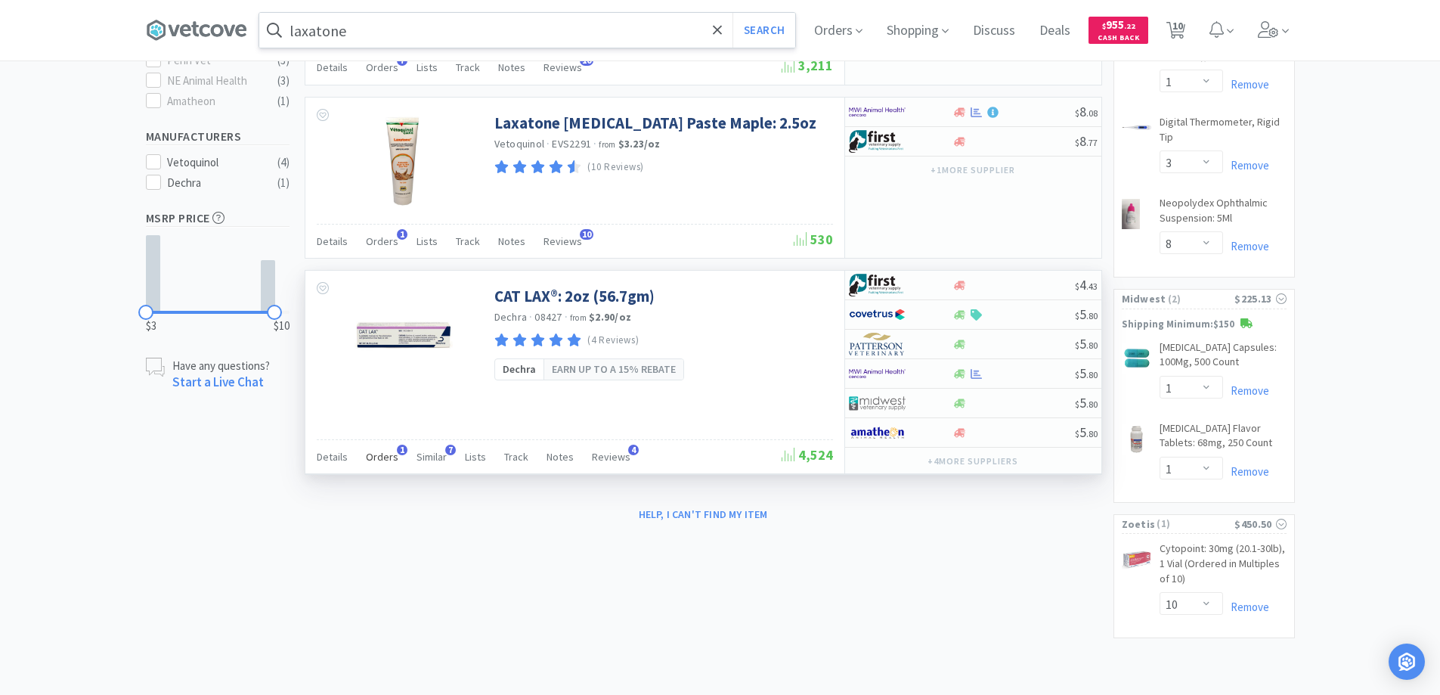
click at [400, 447] on span "1" at bounding box center [402, 450] width 11 height 11
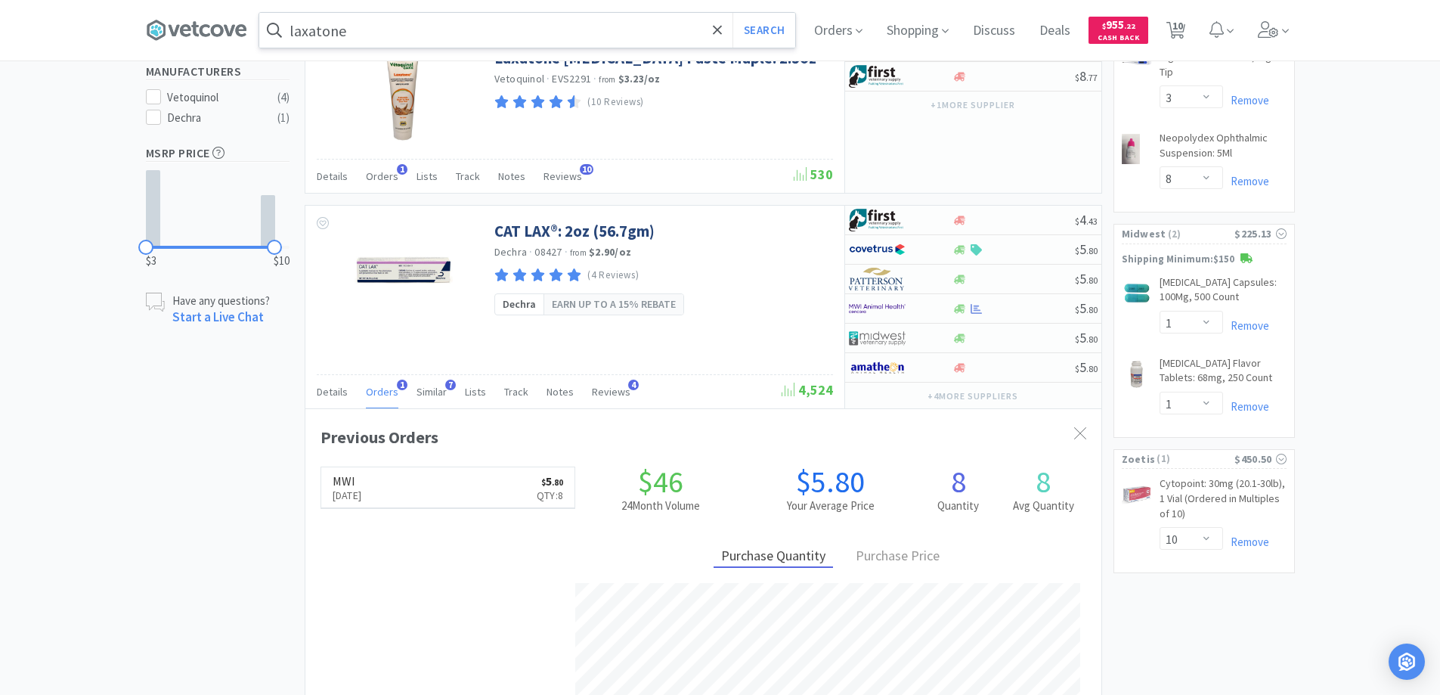
scroll to position [680, 0]
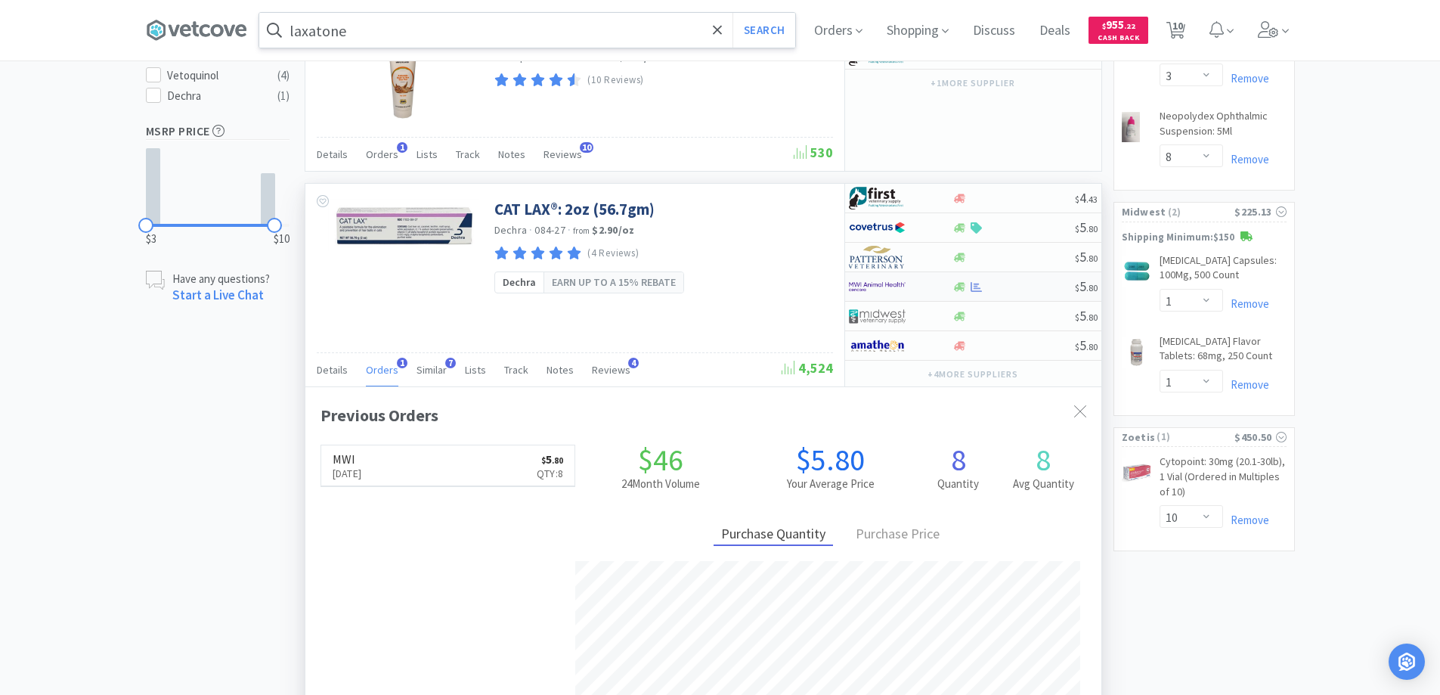
click at [916, 287] on div at bounding box center [890, 287] width 83 height 26
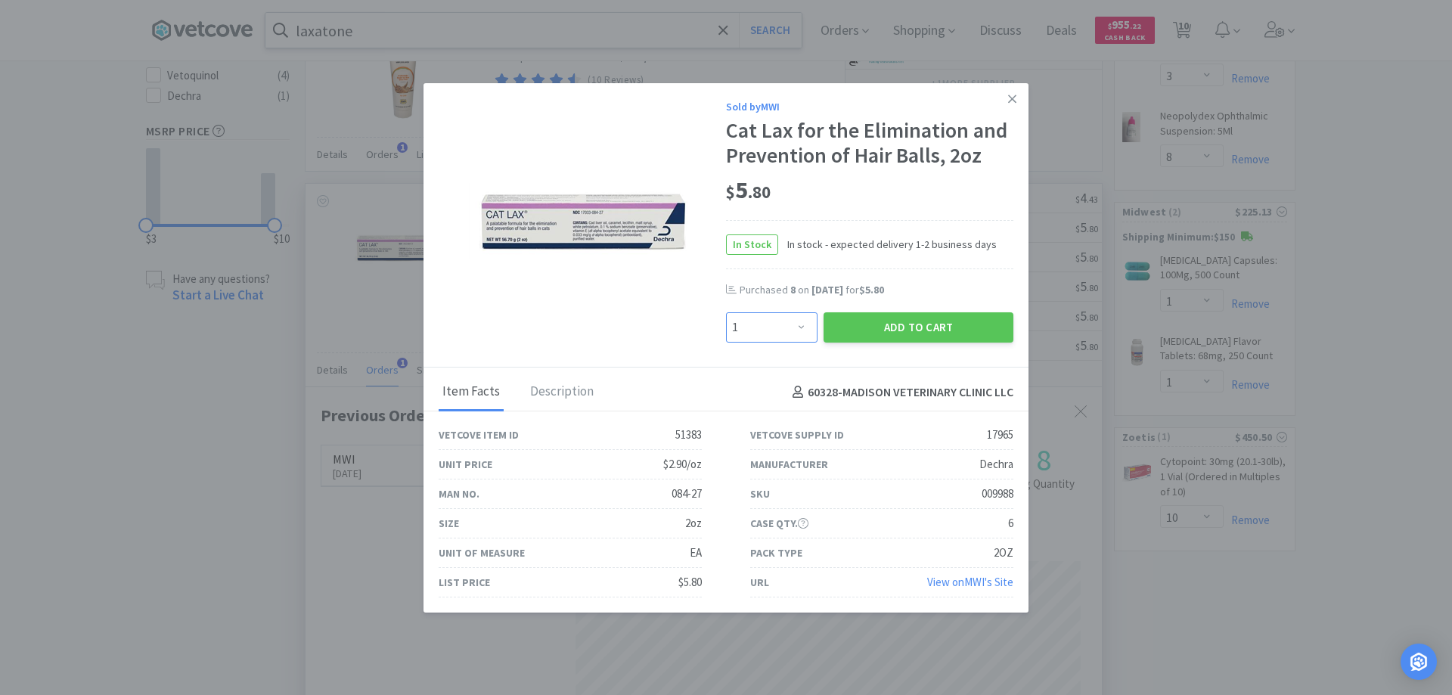
click at [794, 324] on select "Enter Quantity 1 2 3 4 5 6 7 8 9 10 11 12 13 14 15 16 17 18 19 20 Enter Quantity" at bounding box center [771, 327] width 91 height 30
select select "10"
click at [726, 312] on select "Enter Quantity 1 2 3 4 5 6 7 8 9 10 11 12 13 14 15 16 17 18 19 20 Enter Quantity" at bounding box center [771, 327] width 91 height 30
click at [891, 324] on button "Add to Cart" at bounding box center [918, 327] width 190 height 30
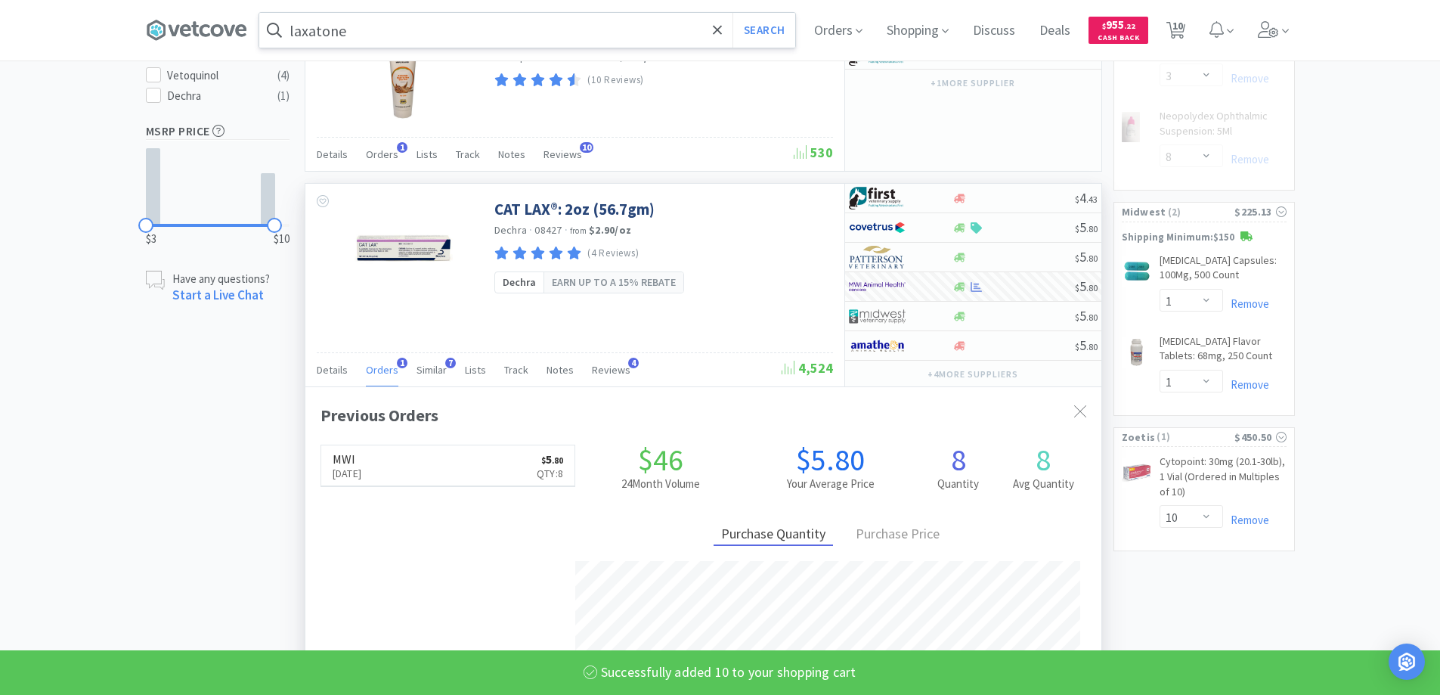
select select "10"
select select "1"
select select "3"
select select "8"
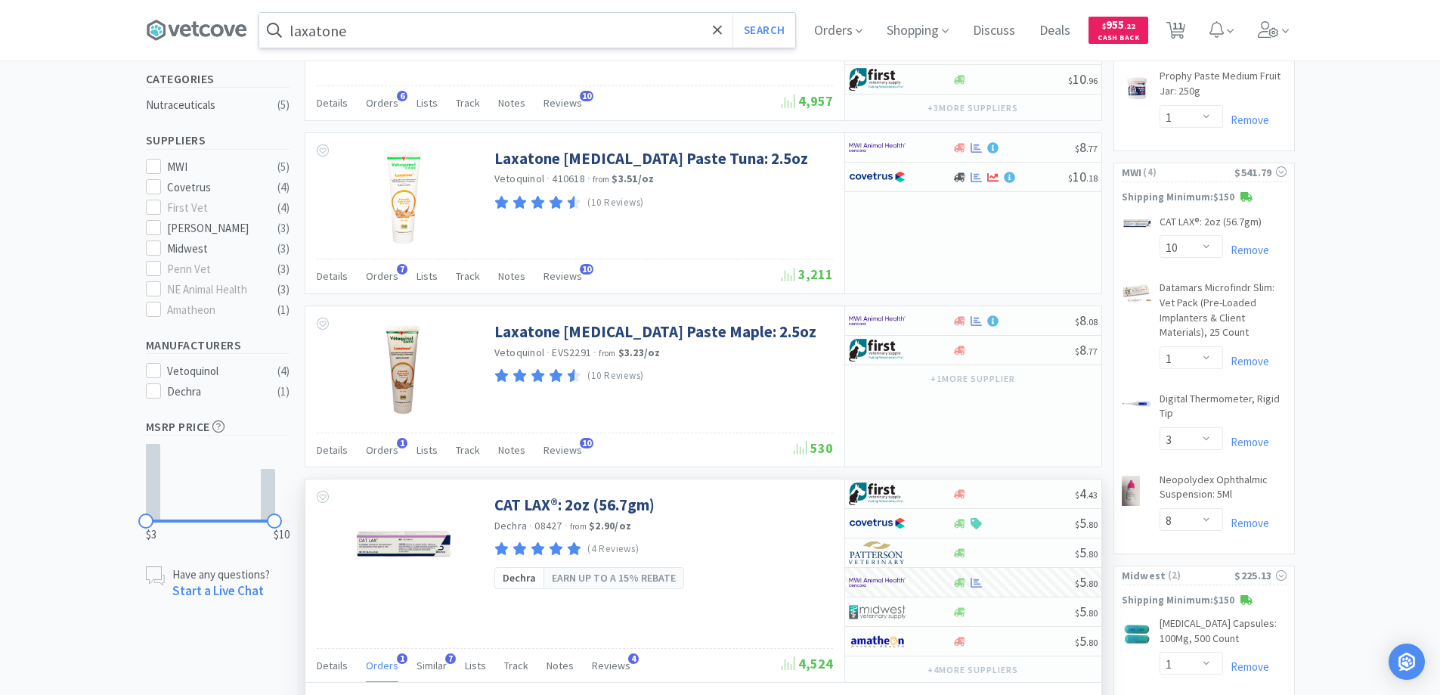
scroll to position [302, 0]
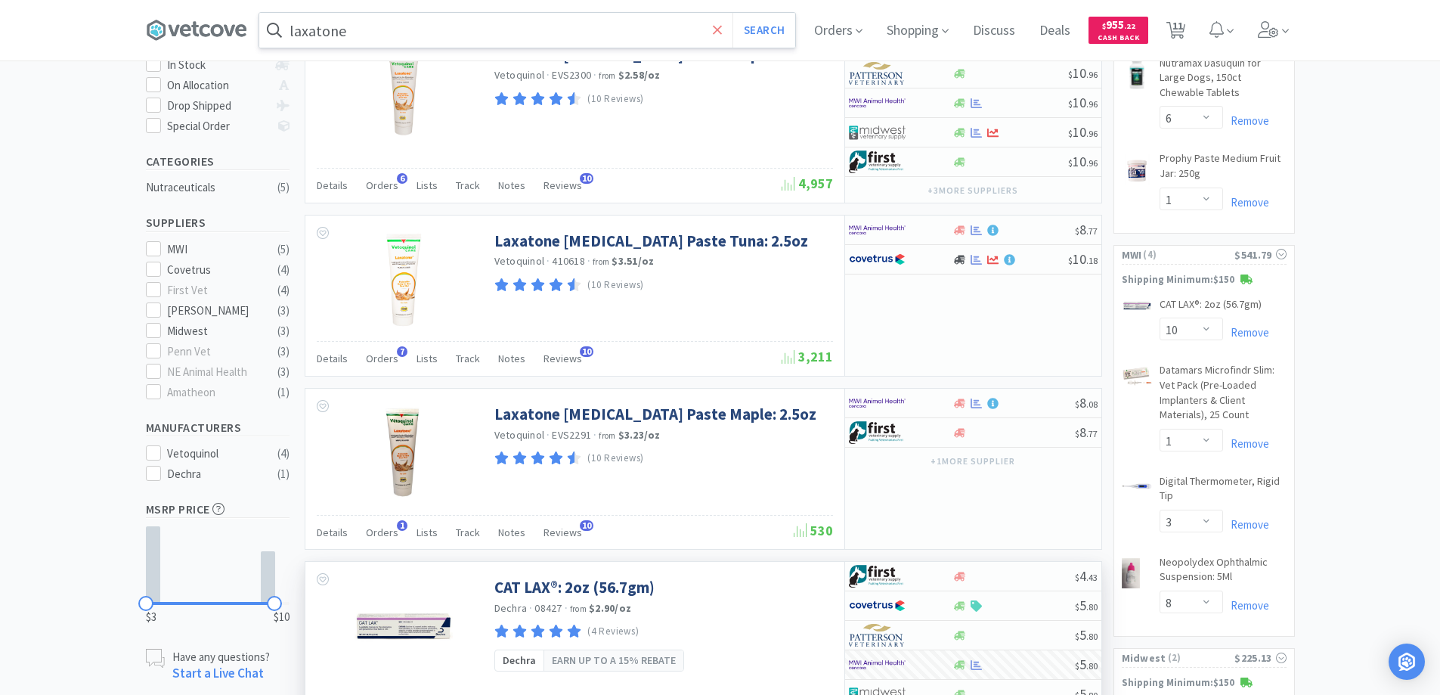
click at [719, 29] on icon at bounding box center [718, 30] width 10 height 15
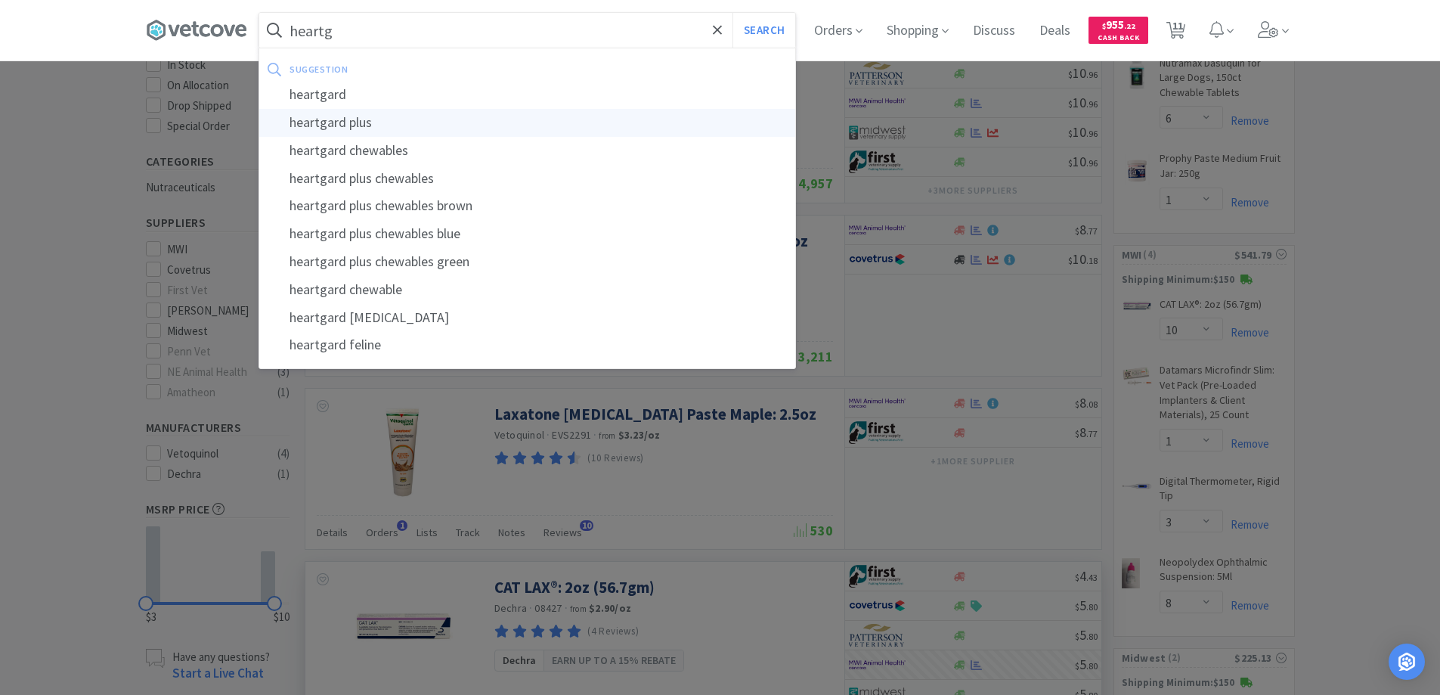
click at [342, 122] on div "heartgard plus" at bounding box center [527, 123] width 536 height 28
type input "heartgard plus"
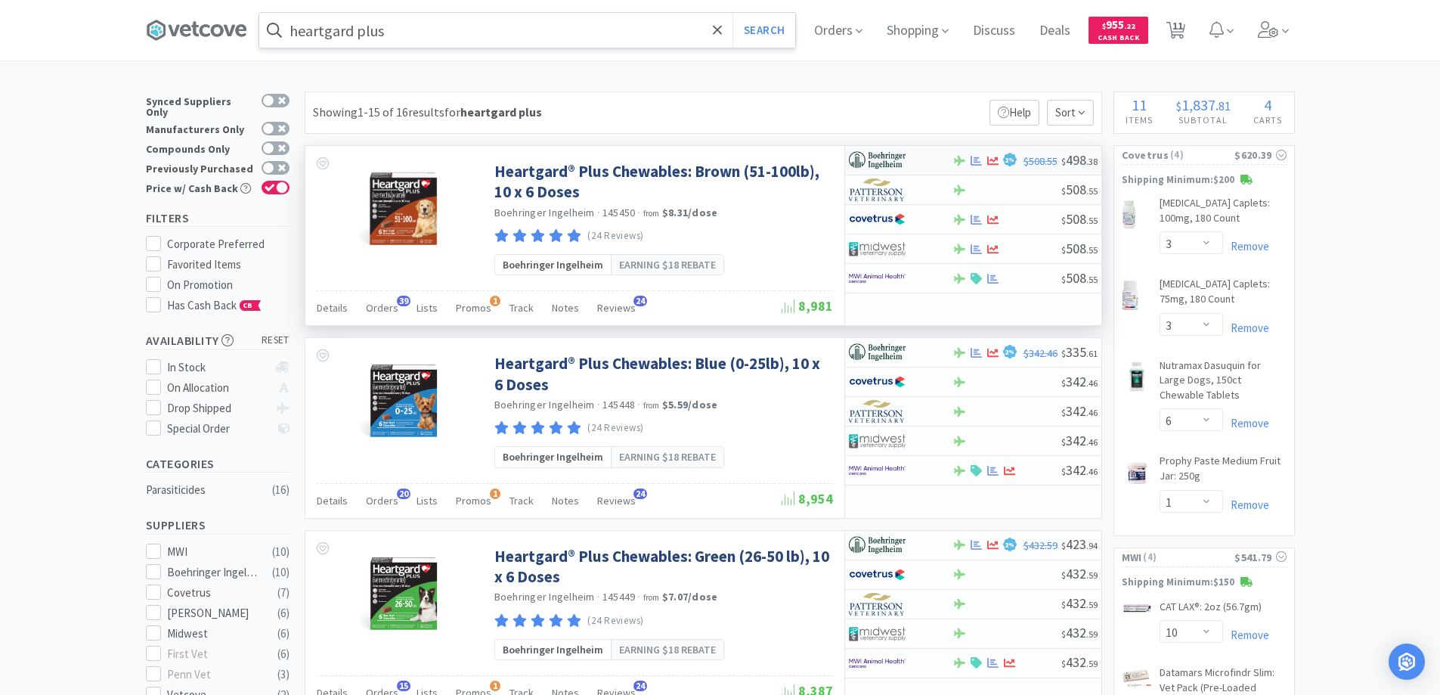
click at [930, 160] on div at bounding box center [890, 160] width 83 height 26
select select "1"
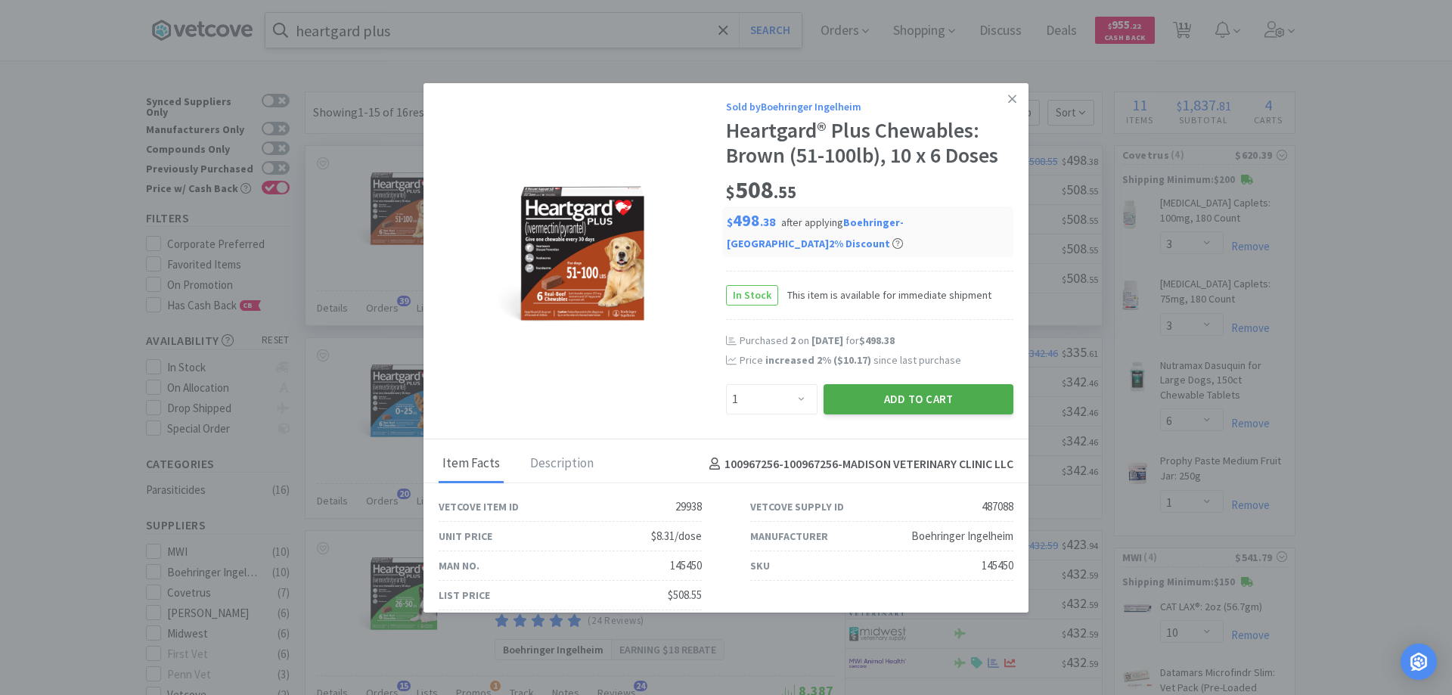
click at [890, 396] on button "Add to Cart" at bounding box center [918, 399] width 190 height 30
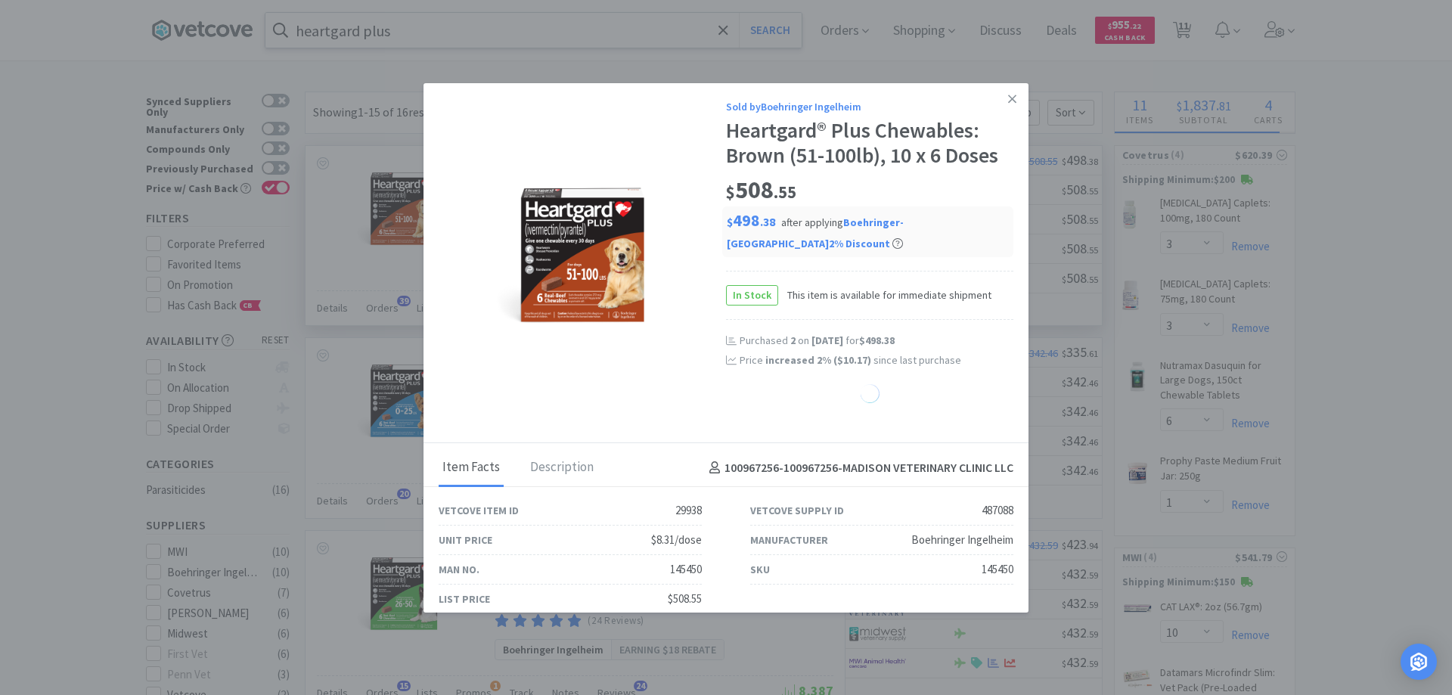
select select "1"
